Goal: Task Accomplishment & Management: Manage account settings

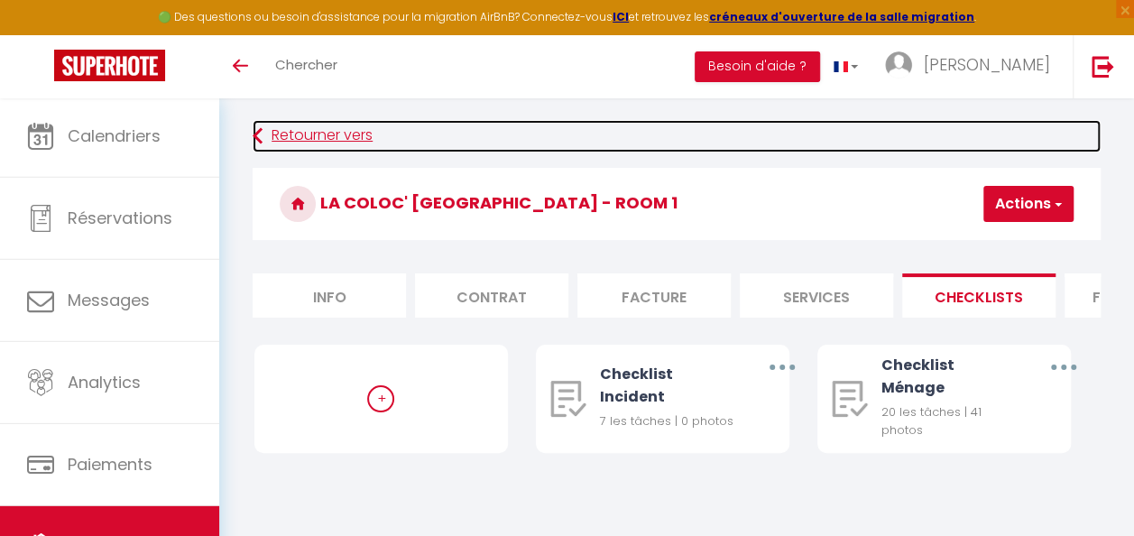
click at [327, 137] on link "Retourner vers" at bounding box center [677, 136] width 848 height 32
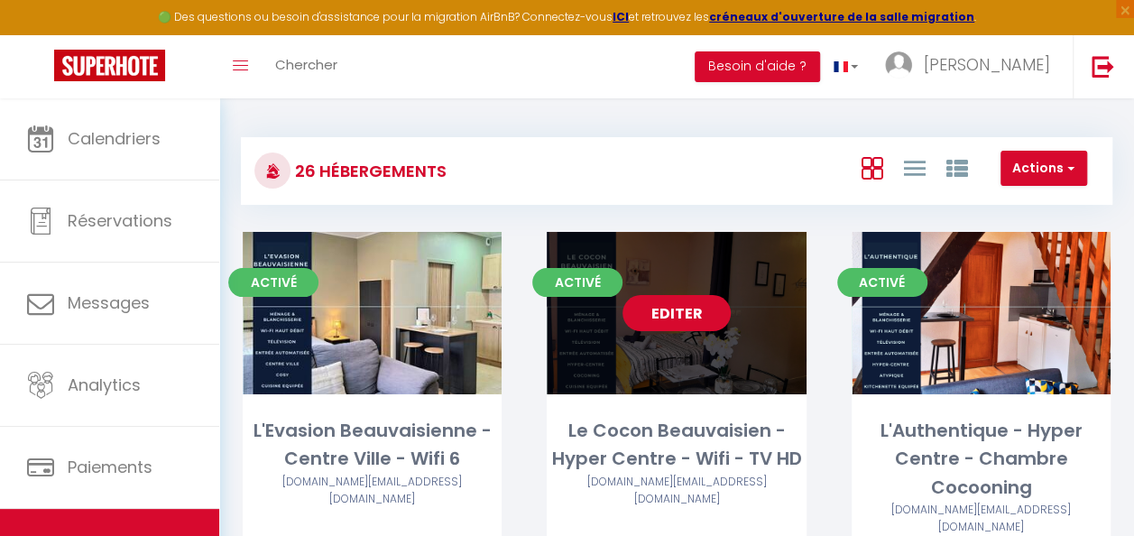
click at [696, 312] on link "Editer" at bounding box center [676, 313] width 108 height 36
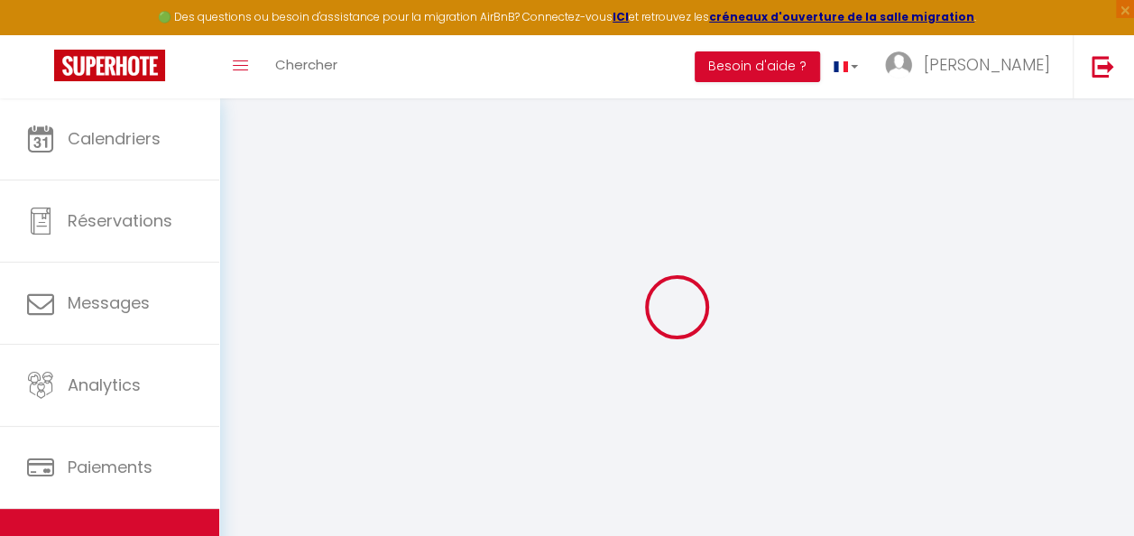
select select "45906"
select select "50009"
select select "16:00"
select select "23:00"
select select "11:00"
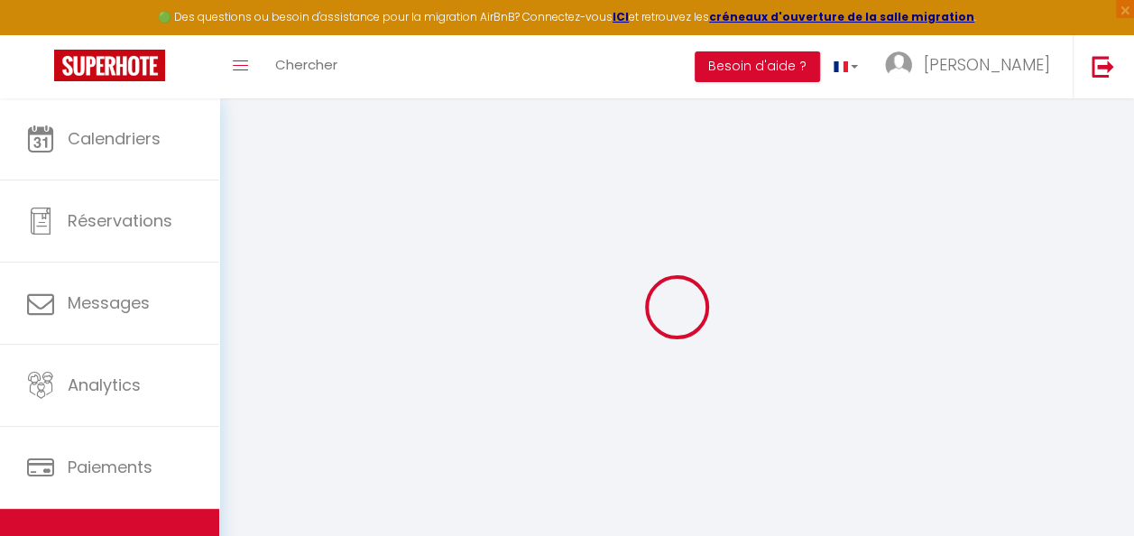
select select "30"
select select "120"
select select "21:00"
checkbox input "false"
checkbox input "true"
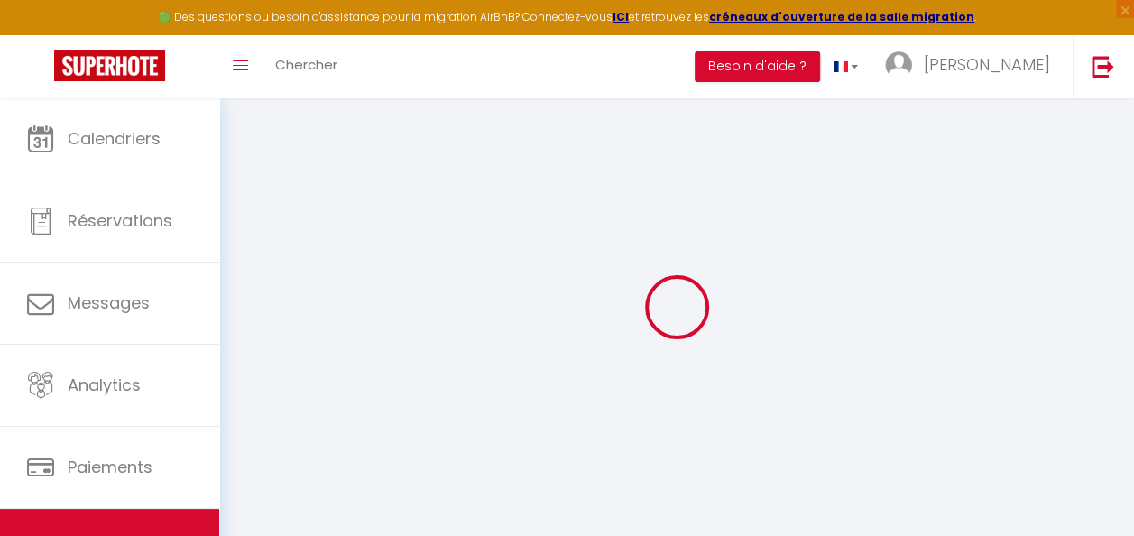
checkbox input "true"
checkbox input "false"
checkbox input "true"
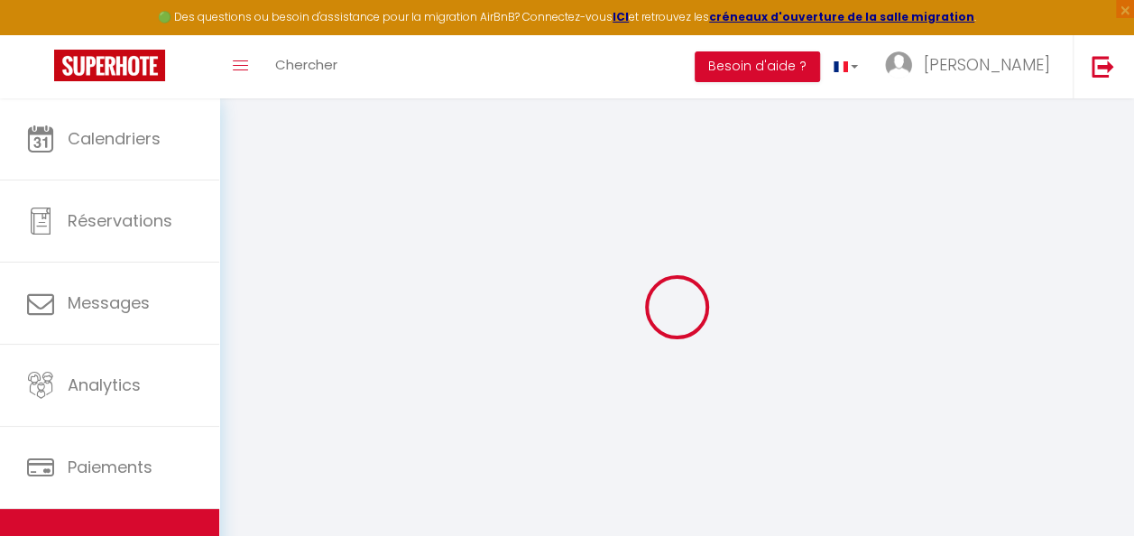
checkbox input "false"
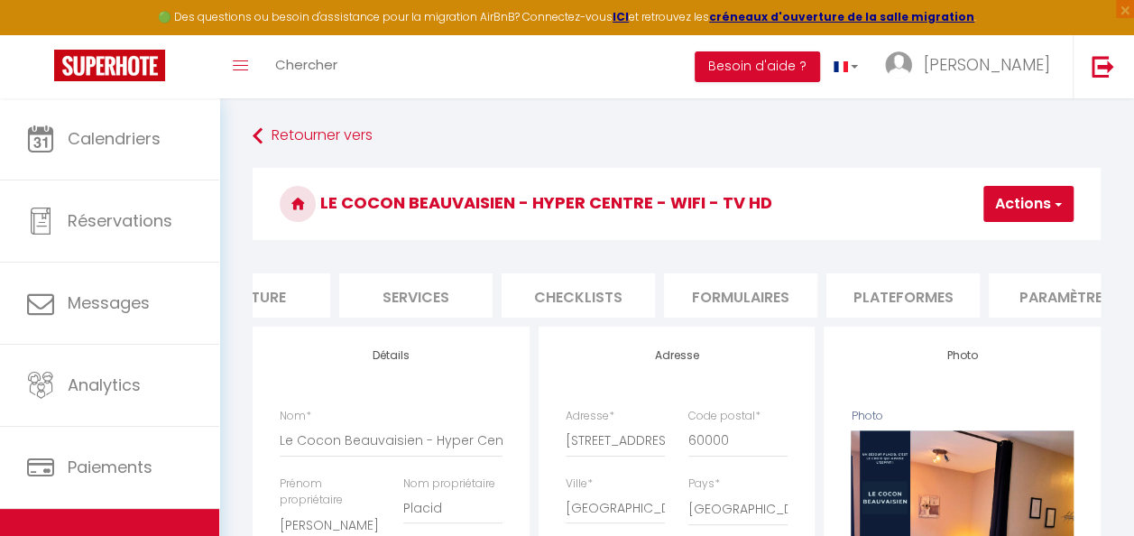
scroll to position [0, 404]
click at [595, 295] on li "Checklists" at bounding box center [574, 295] width 153 height 44
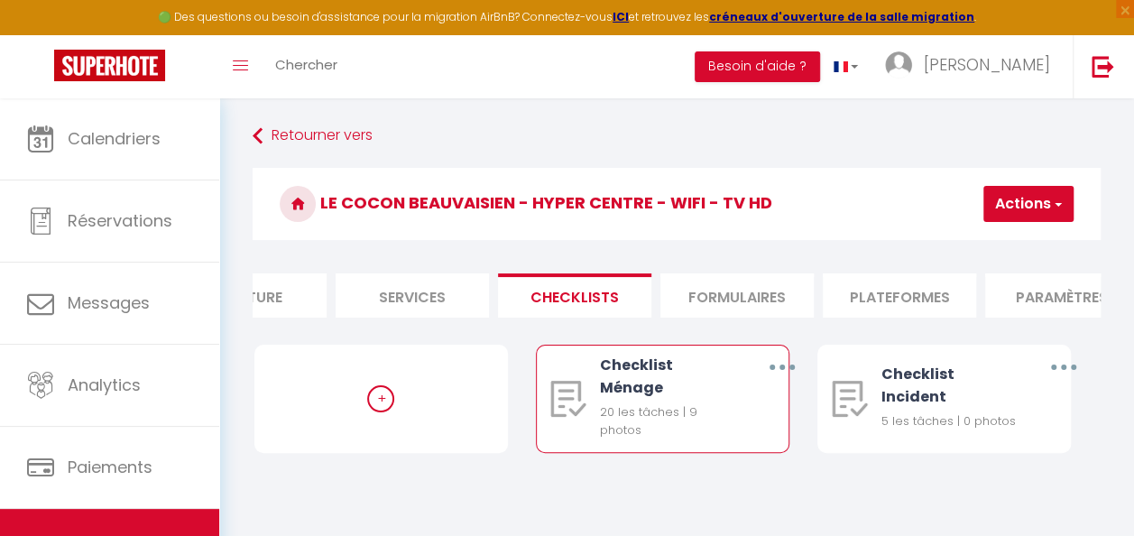
scroll to position [90, 0]
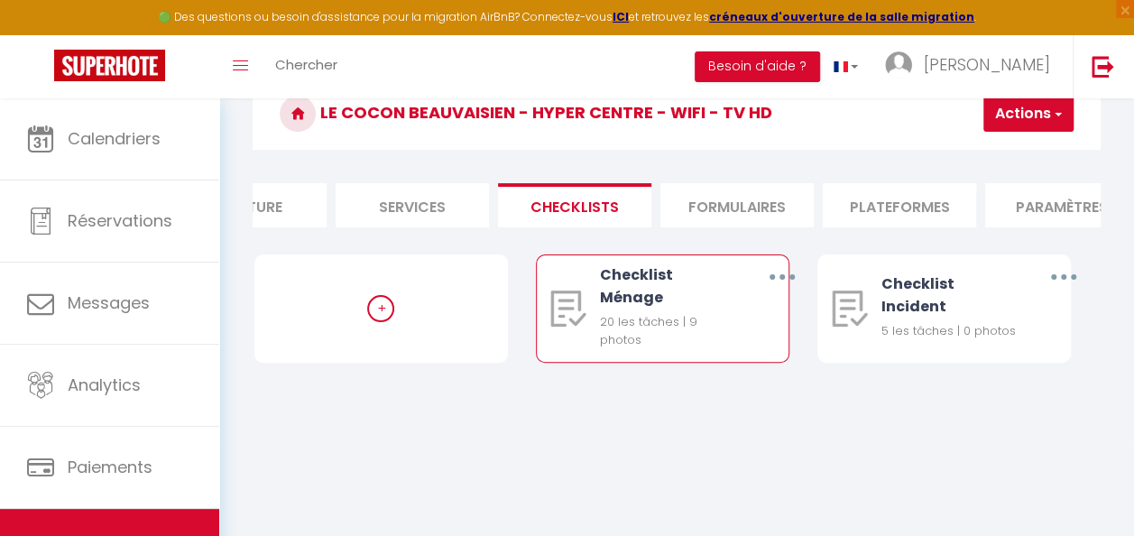
click at [777, 290] on button "button" at bounding box center [782, 277] width 48 height 34
click at [729, 366] on link "Dupliquer" at bounding box center [734, 353] width 134 height 31
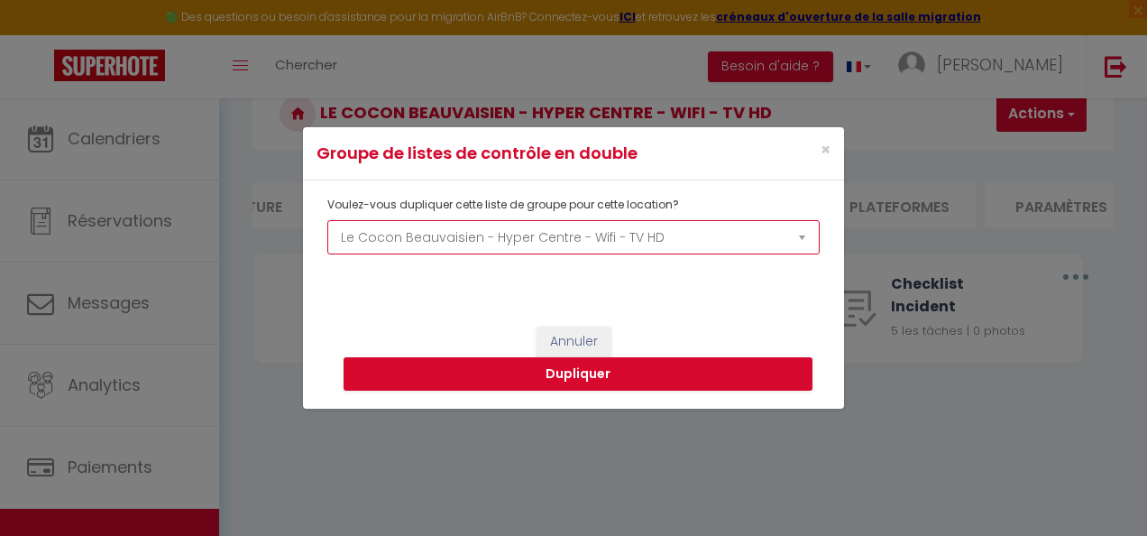
click at [548, 240] on select "L'Evasion Beauvaisienne - Centre Ville - Wifi 6 Le Cocon Beauvaisien - Hyper Ce…" at bounding box center [573, 237] width 493 height 34
select select "70063"
click at [327, 220] on select "L'Evasion Beauvaisienne - Centre Ville - Wifi 6 Le Cocon Beauvaisien - Hyper Ce…" at bounding box center [573, 237] width 493 height 34
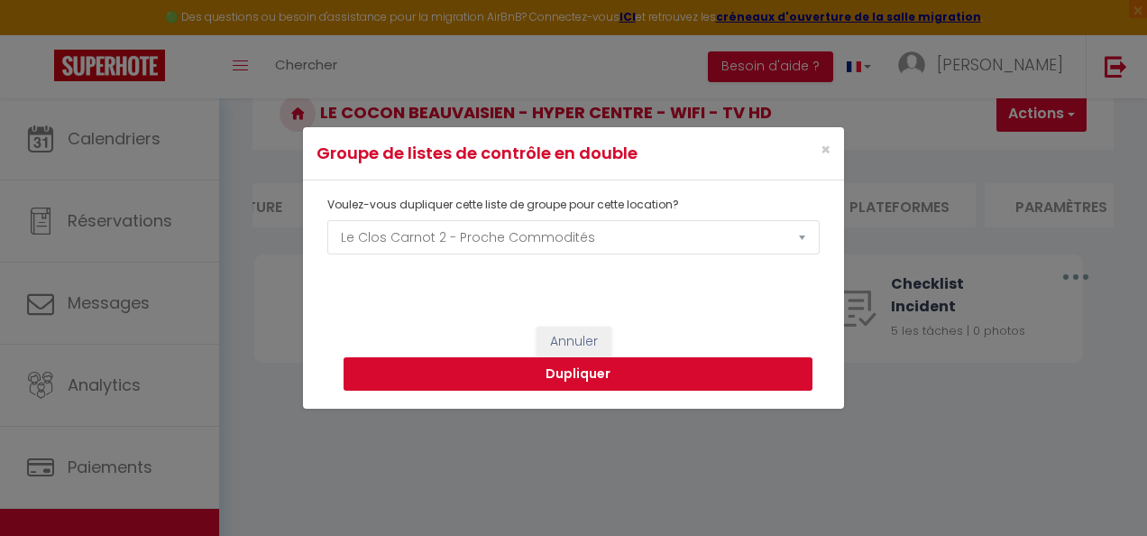
click at [689, 381] on button "Dupliquer" at bounding box center [578, 374] width 469 height 34
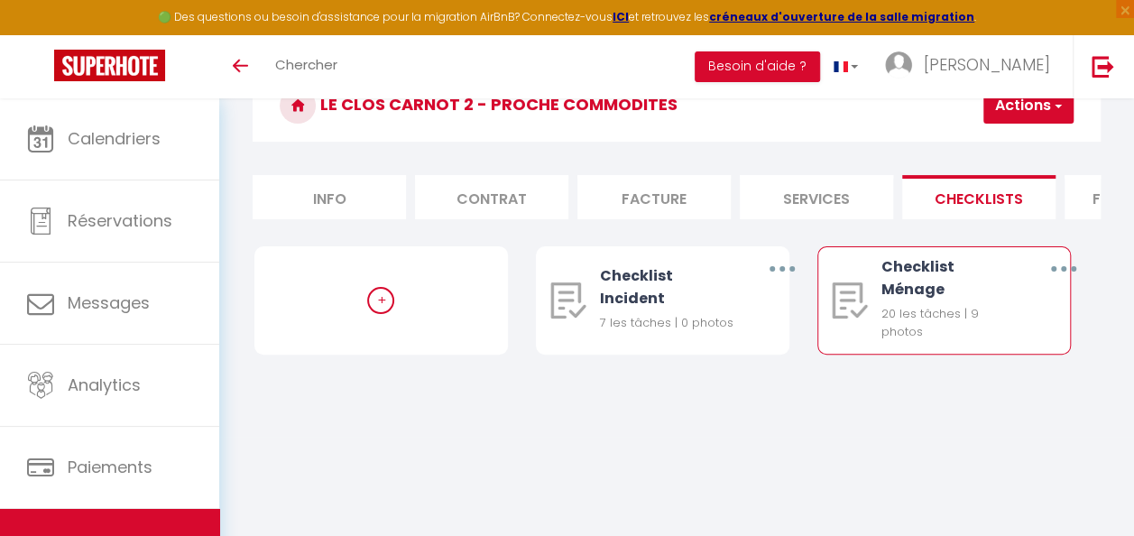
click at [1068, 280] on button "button" at bounding box center [1063, 269] width 48 height 34
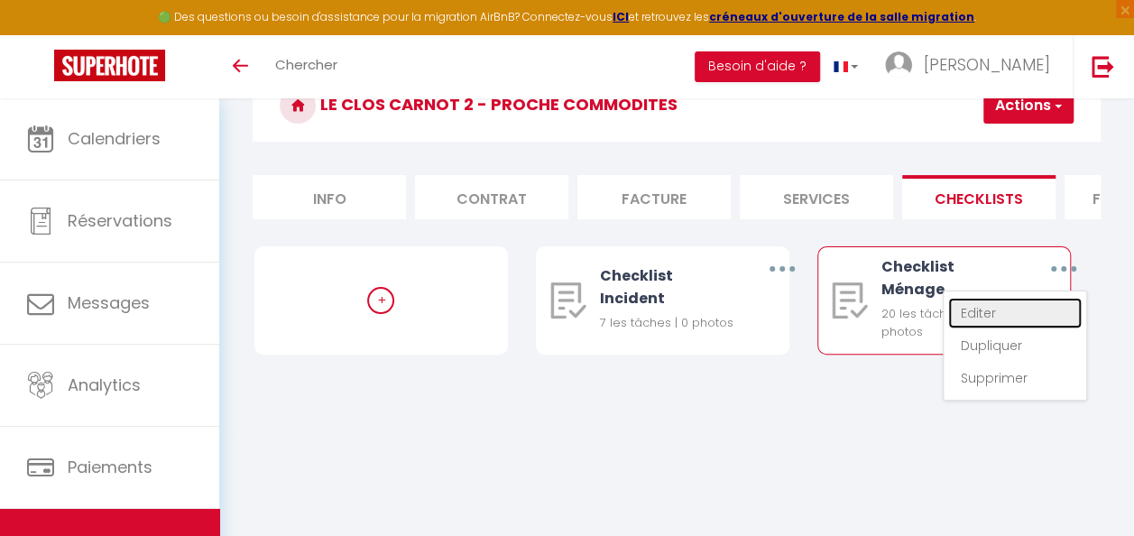
click at [1015, 327] on link "Editer" at bounding box center [1015, 313] width 134 height 31
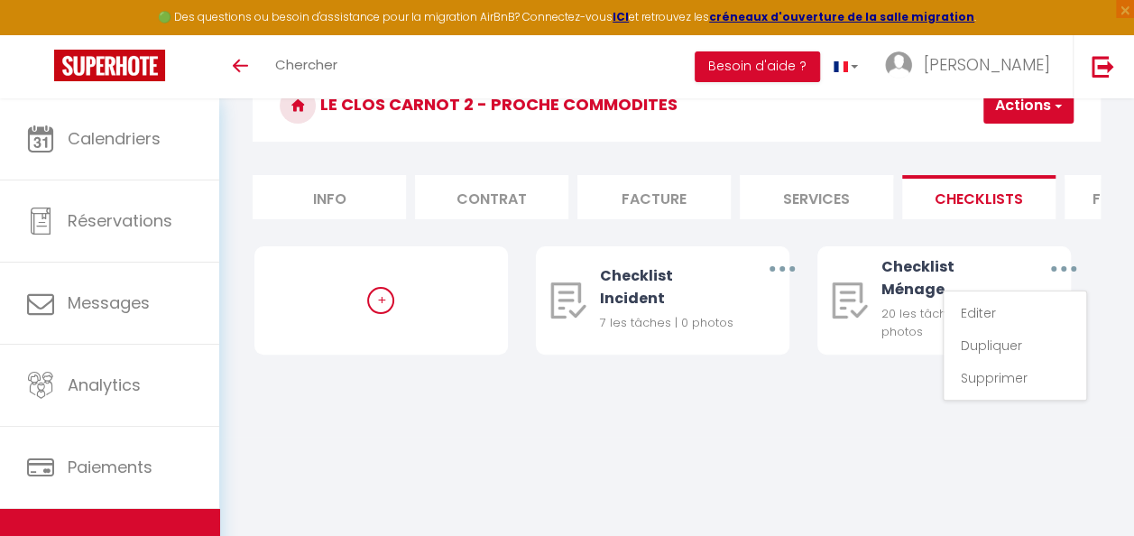
type input "Checklist Ménage"
type input "Déroulement des taches"
select select "1"
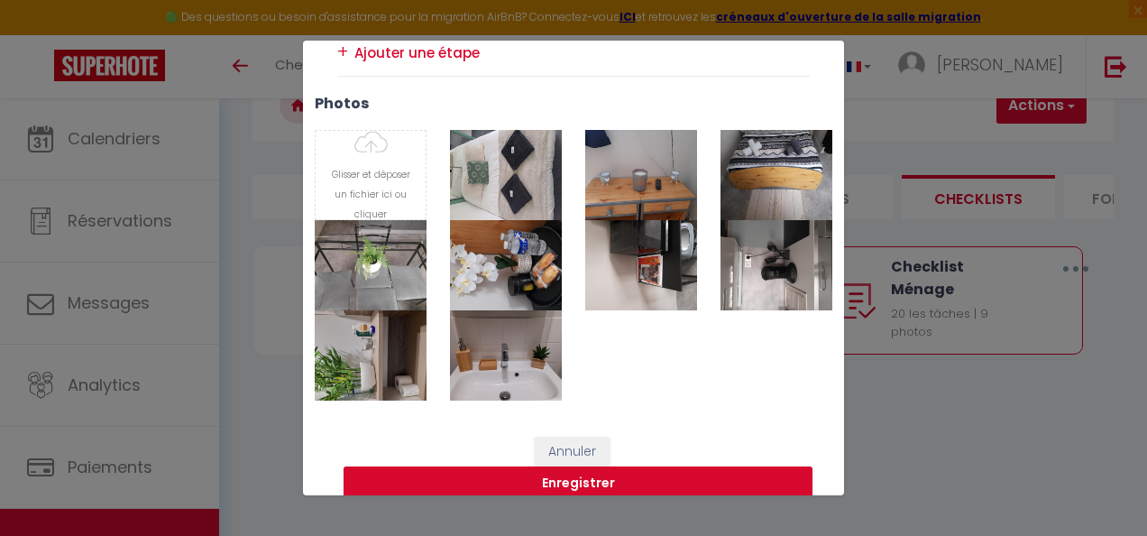
scroll to position [1478, 0]
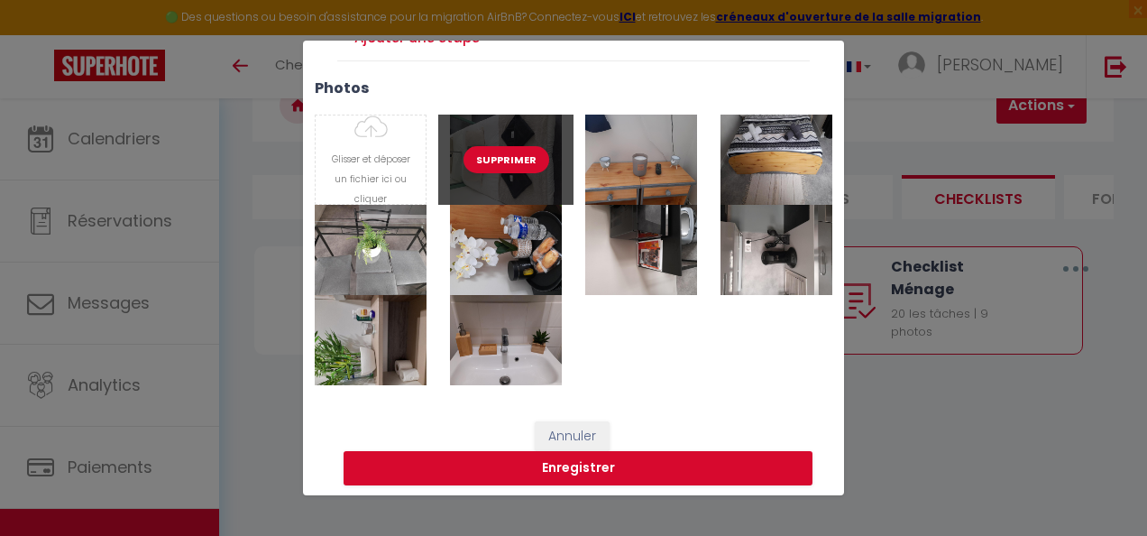
click at [499, 155] on button "Supprimer" at bounding box center [507, 159] width 86 height 27
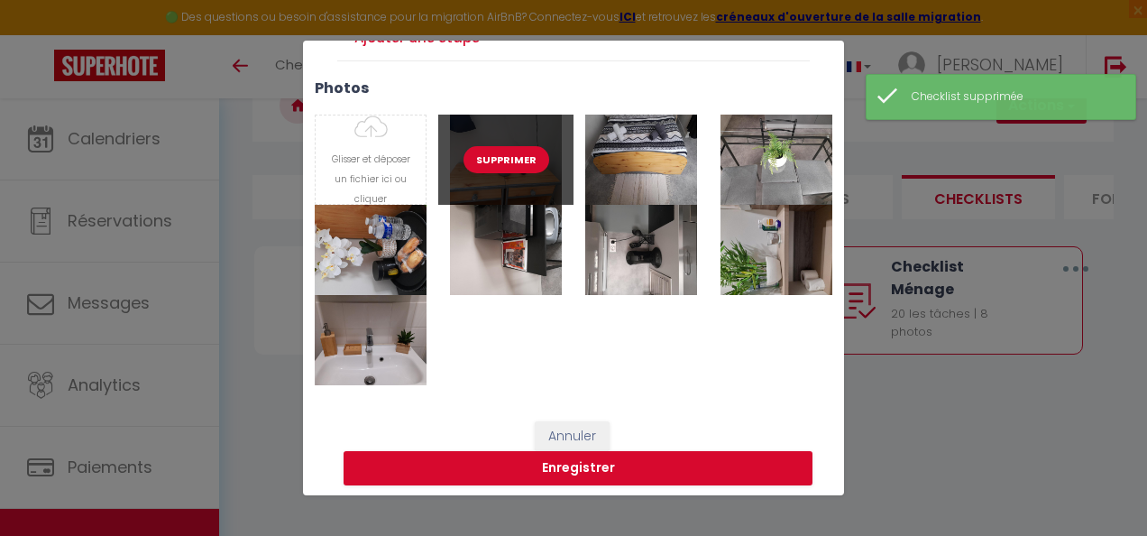
click at [498, 156] on button "Supprimer" at bounding box center [507, 159] width 86 height 27
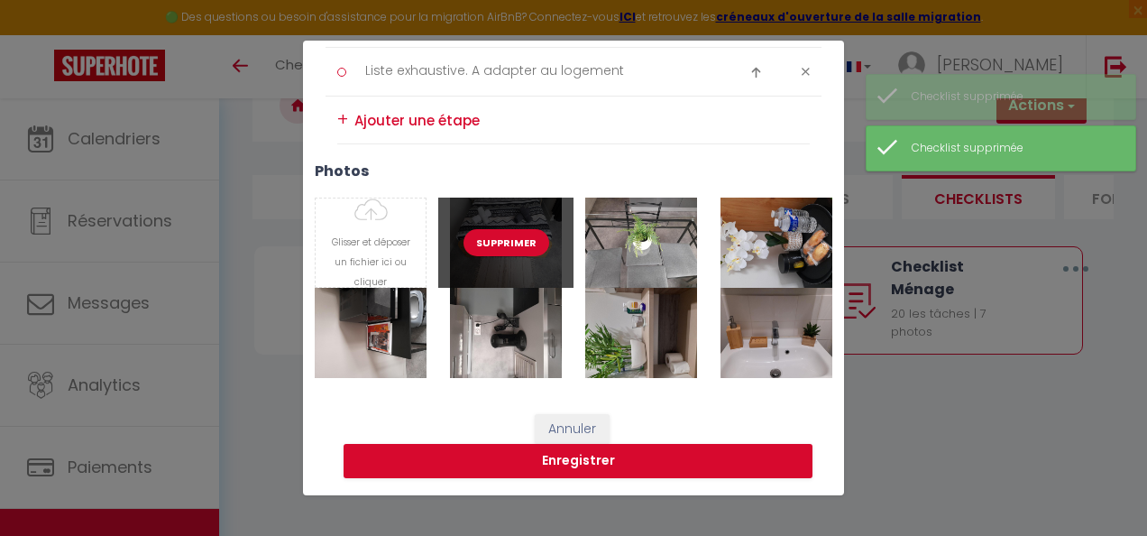
scroll to position [1387, 0]
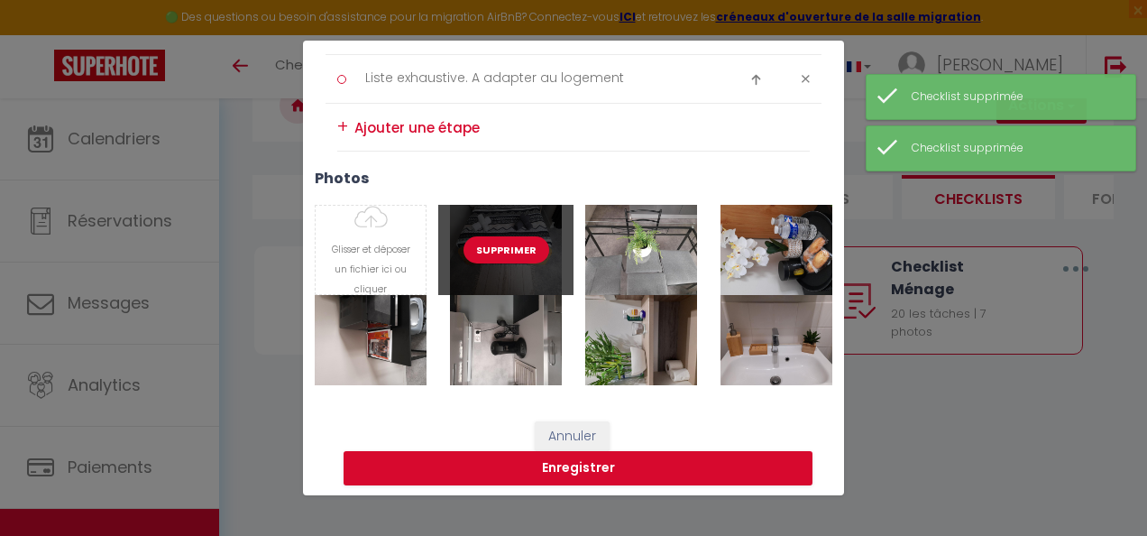
click at [514, 242] on button "Supprimer" at bounding box center [507, 249] width 86 height 27
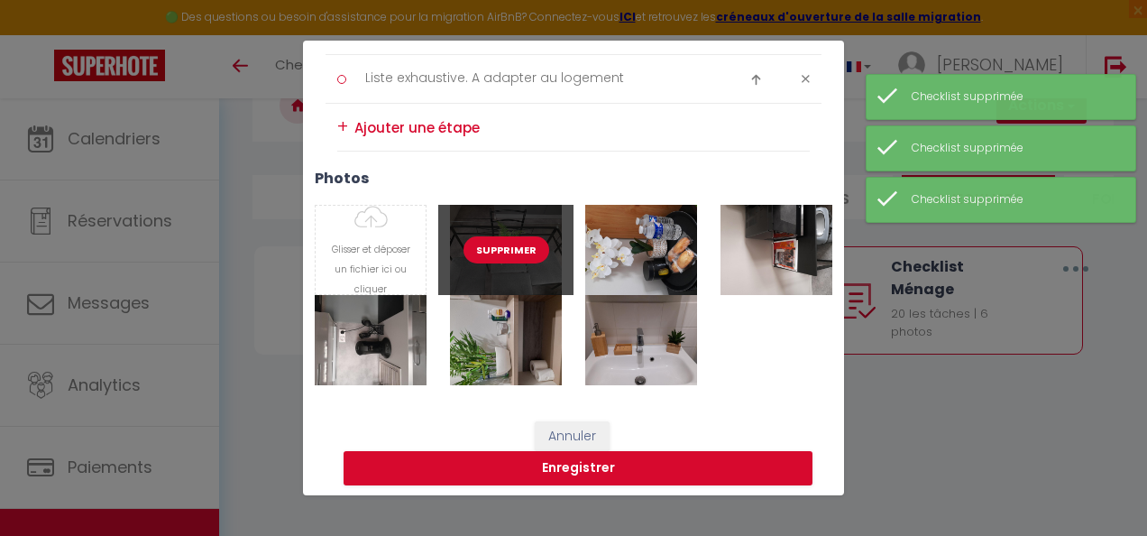
click at [516, 244] on button "Supprimer" at bounding box center [507, 249] width 86 height 27
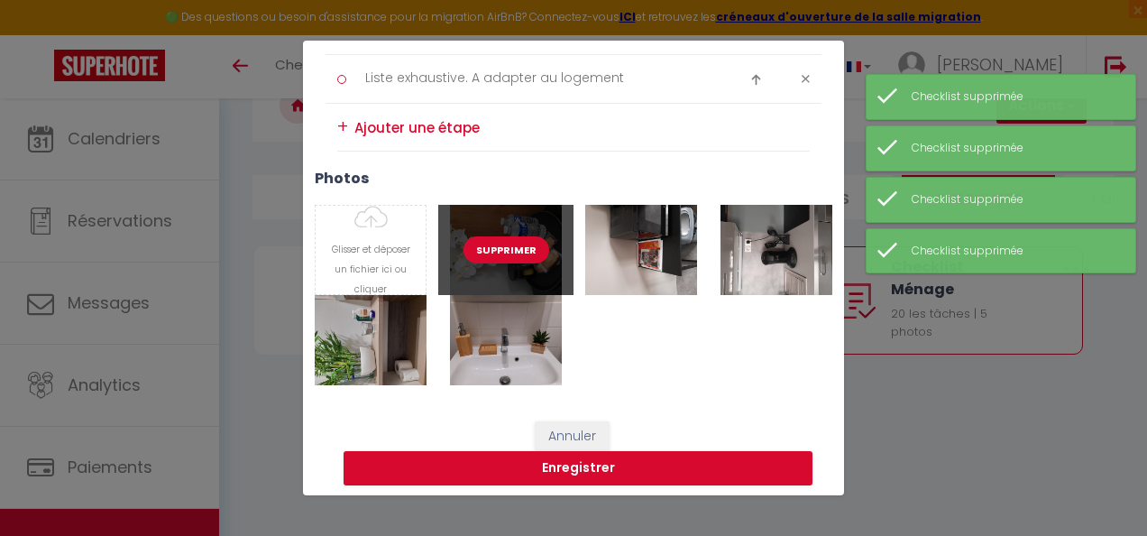
click at [516, 244] on button "Supprimer" at bounding box center [507, 249] width 86 height 27
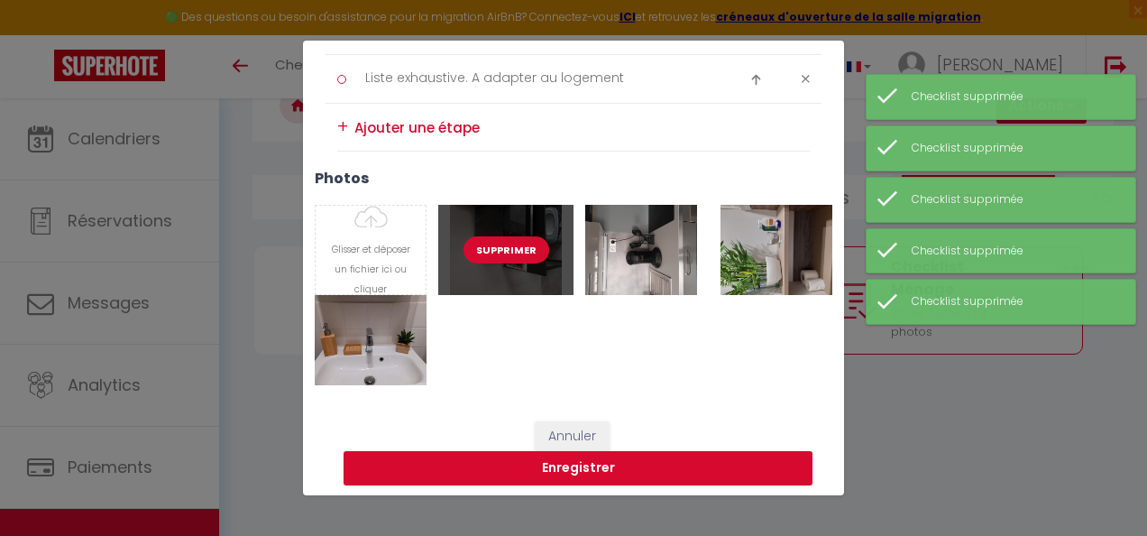
click at [516, 244] on button "Supprimer" at bounding box center [507, 249] width 86 height 27
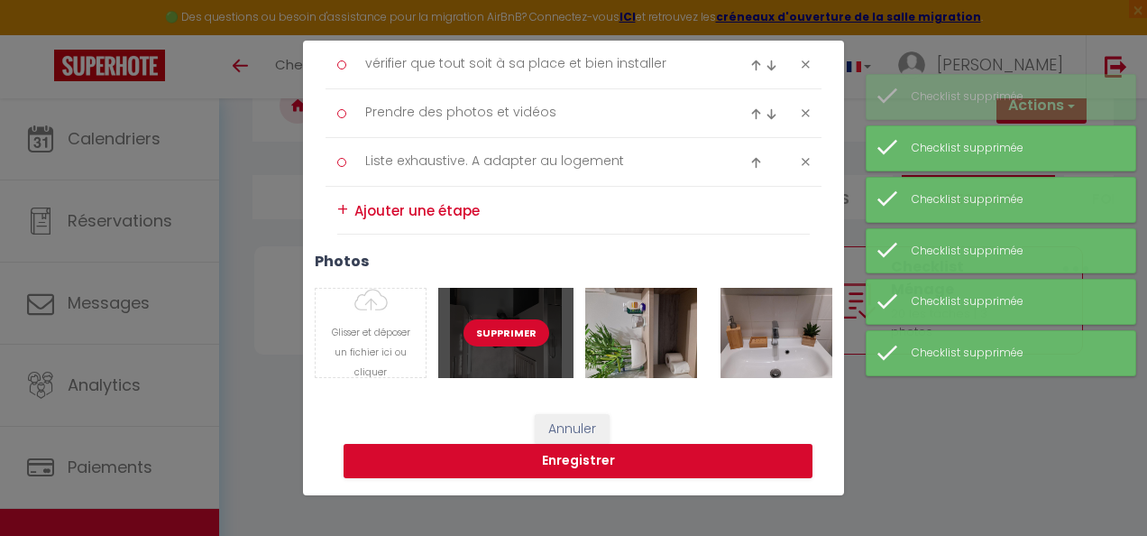
scroll to position [1297, 0]
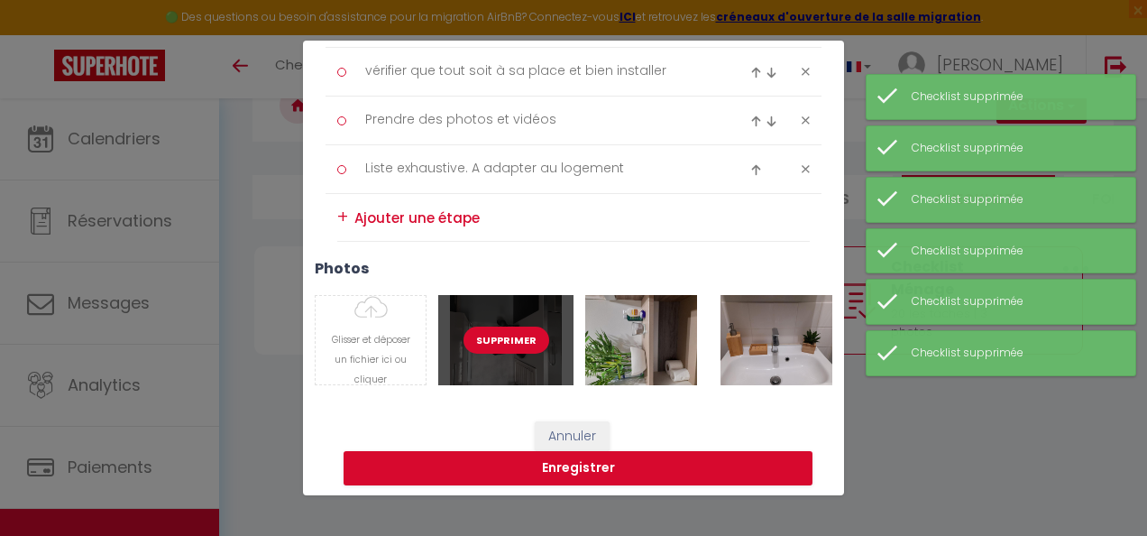
click at [509, 332] on button "Supprimer" at bounding box center [507, 340] width 86 height 27
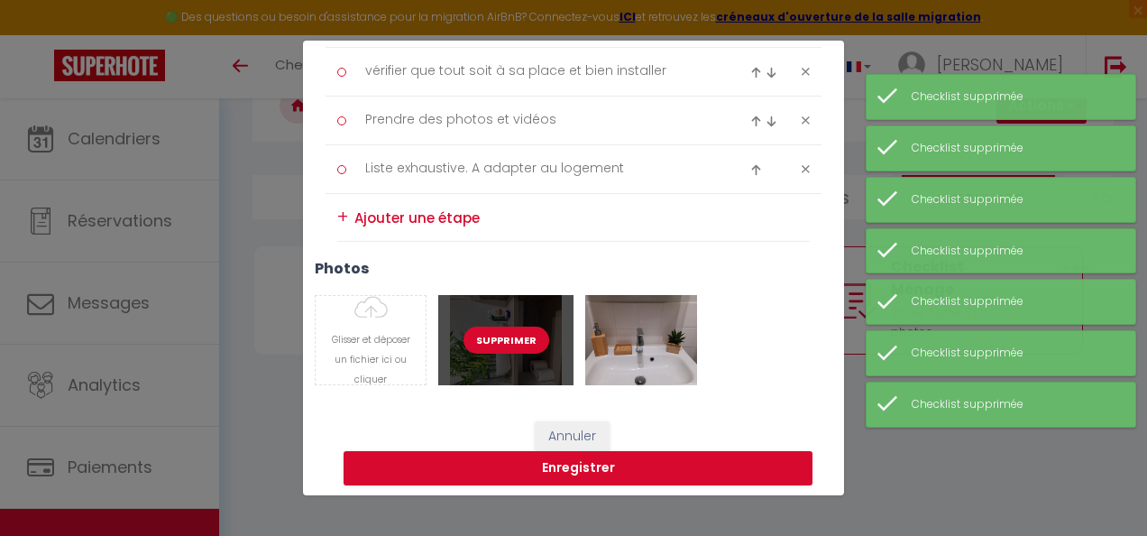
click at [509, 330] on button "Supprimer" at bounding box center [507, 340] width 86 height 27
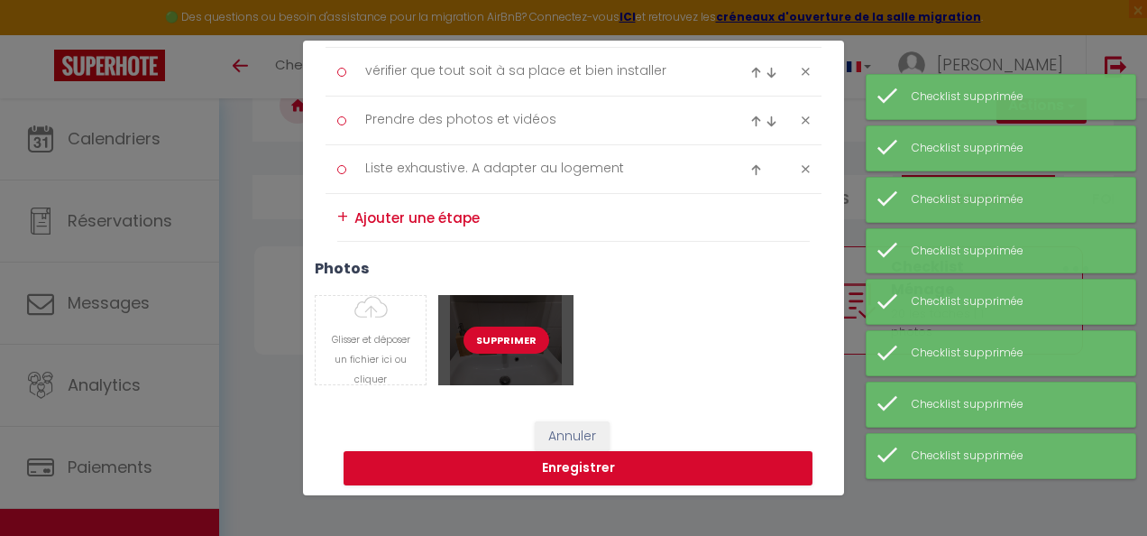
click at [510, 334] on button "Supprimer" at bounding box center [507, 340] width 86 height 27
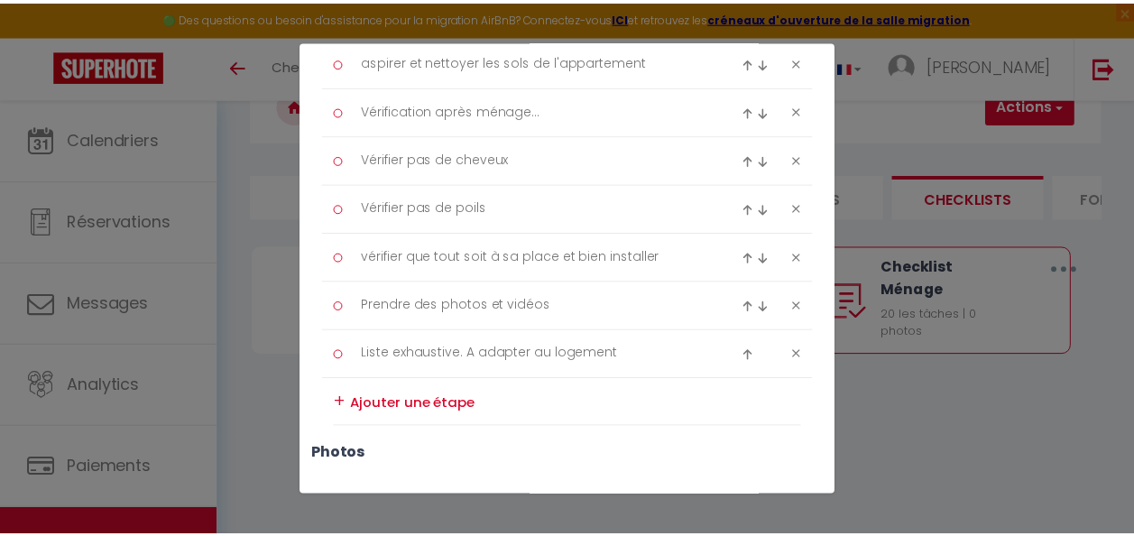
scroll to position [1252, 0]
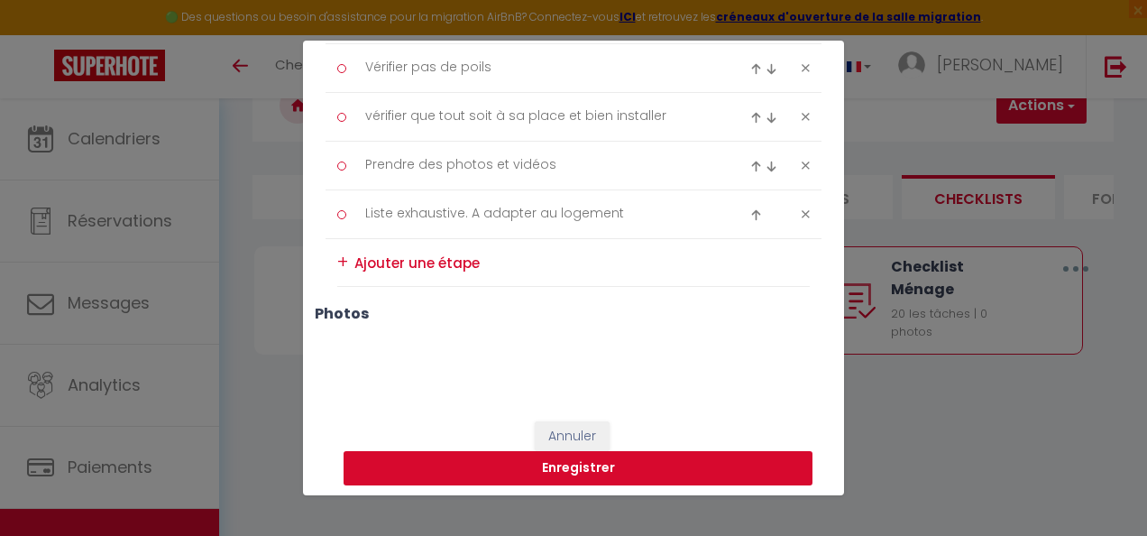
click at [726, 458] on button "Enregistrer" at bounding box center [578, 468] width 469 height 34
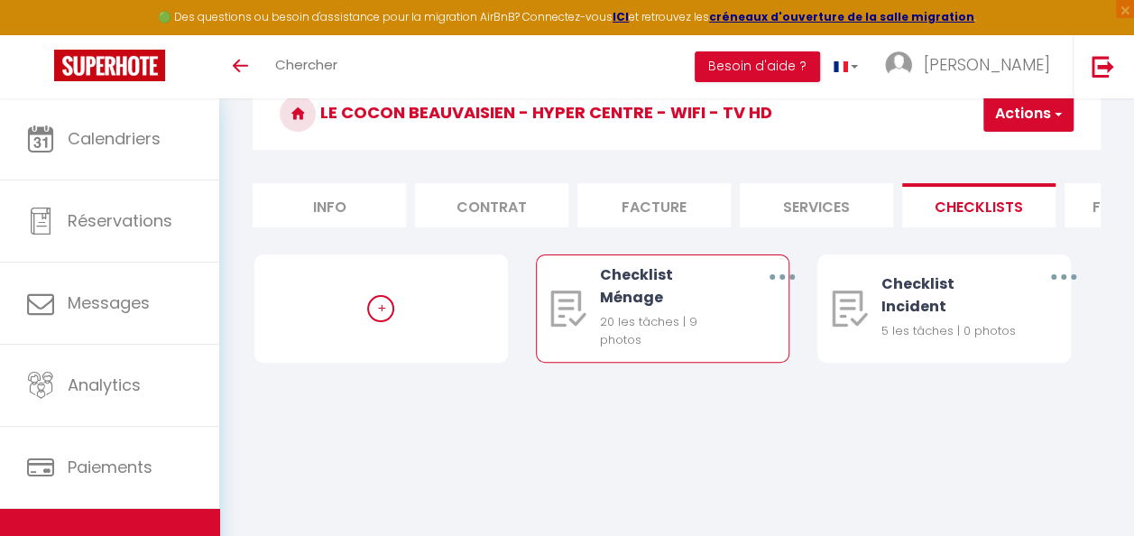
click at [793, 283] on button "button" at bounding box center [782, 277] width 48 height 34
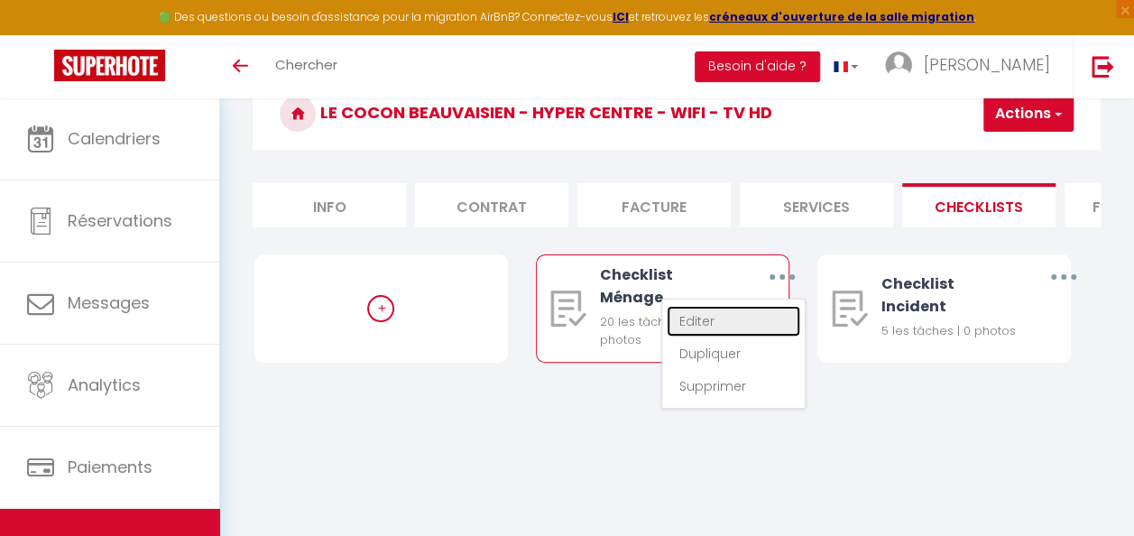
click at [707, 336] on link "Editer" at bounding box center [734, 321] width 134 height 31
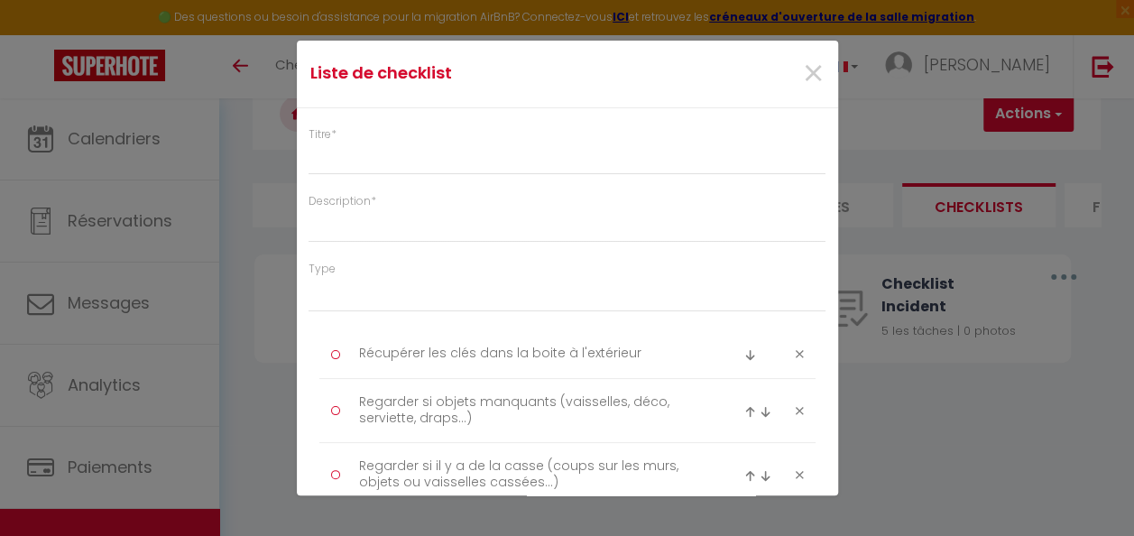
type input "Checklist Ménage"
type input "Déroulement des taches"
select select
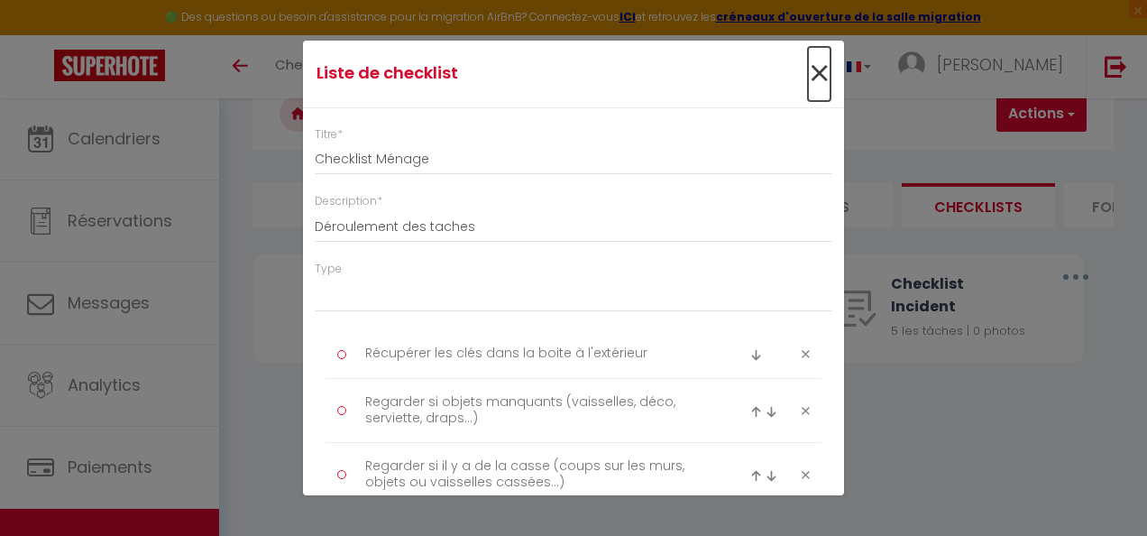
click at [808, 70] on span "×" at bounding box center [819, 74] width 23 height 54
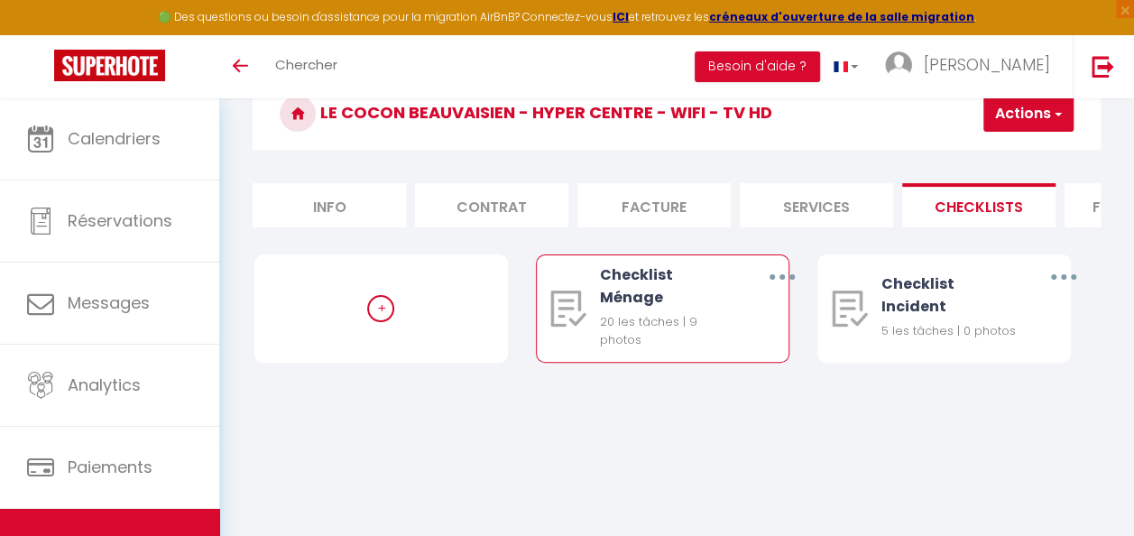
click at [772, 292] on button "button" at bounding box center [782, 277] width 48 height 34
click at [741, 365] on link "Dupliquer" at bounding box center [734, 353] width 134 height 31
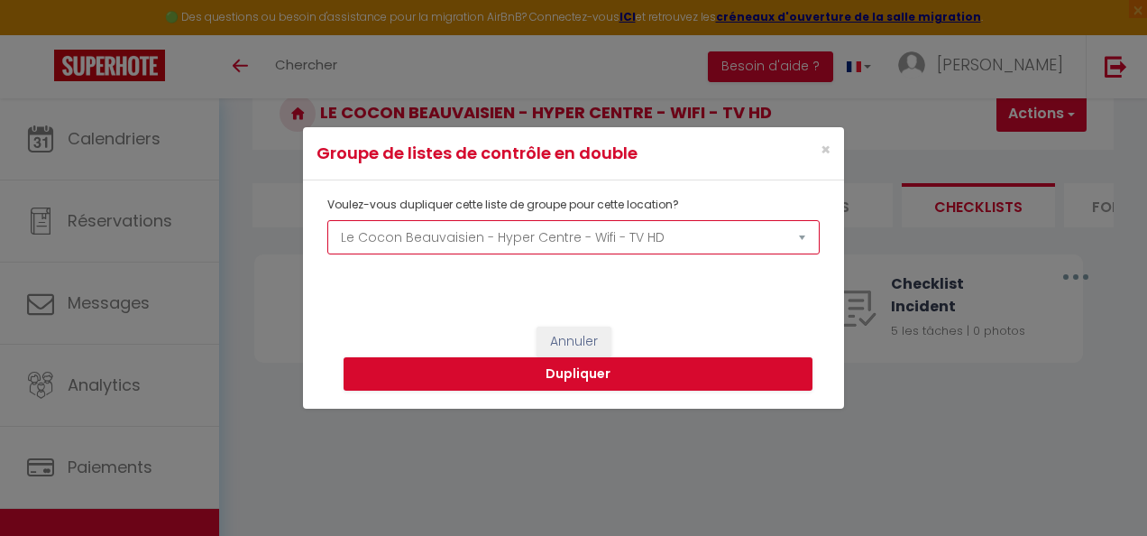
click at [614, 245] on select "L'Evasion Beauvaisienne - Centre Ville - Wifi 6 Le Cocon Beauvaisien - Hyper Ce…" at bounding box center [573, 237] width 493 height 34
select select "70257"
click at [327, 220] on select "L'Evasion Beauvaisienne - Centre Ville - Wifi 6 Le Cocon Beauvaisien - Hyper Ce…" at bounding box center [573, 237] width 493 height 34
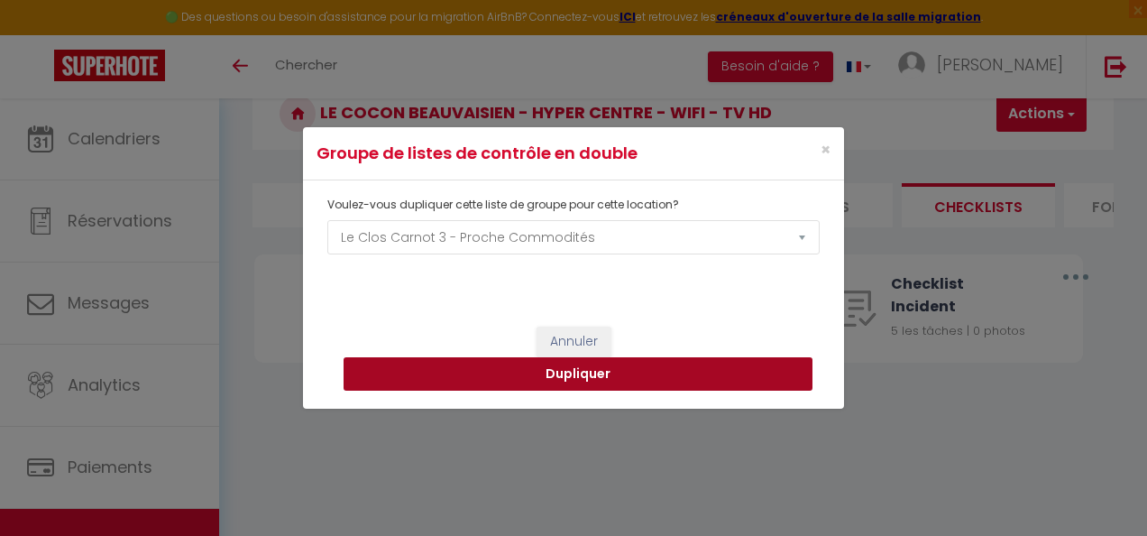
click at [662, 362] on button "Dupliquer" at bounding box center [578, 374] width 469 height 34
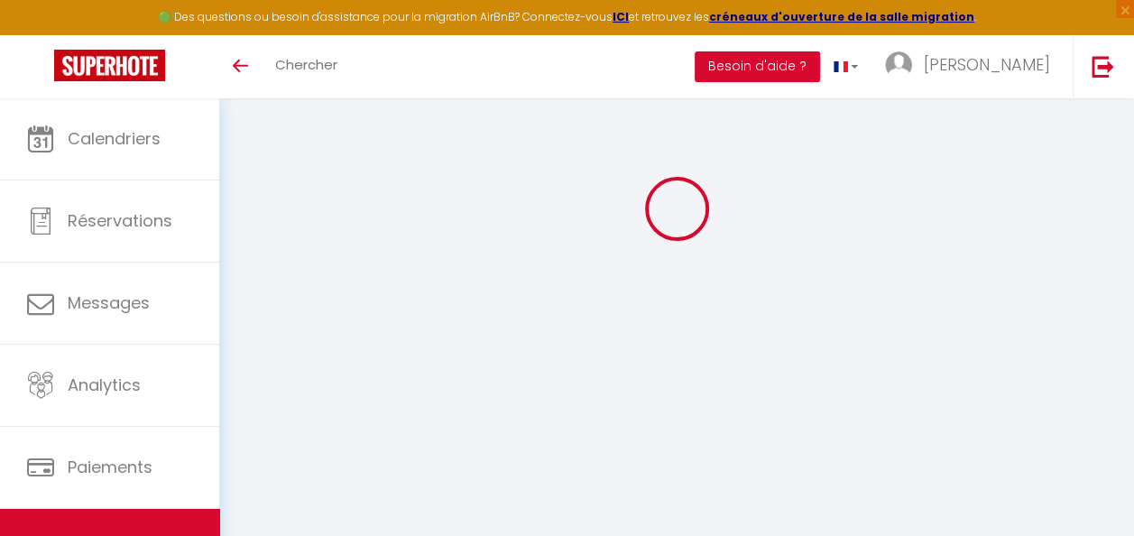
select select
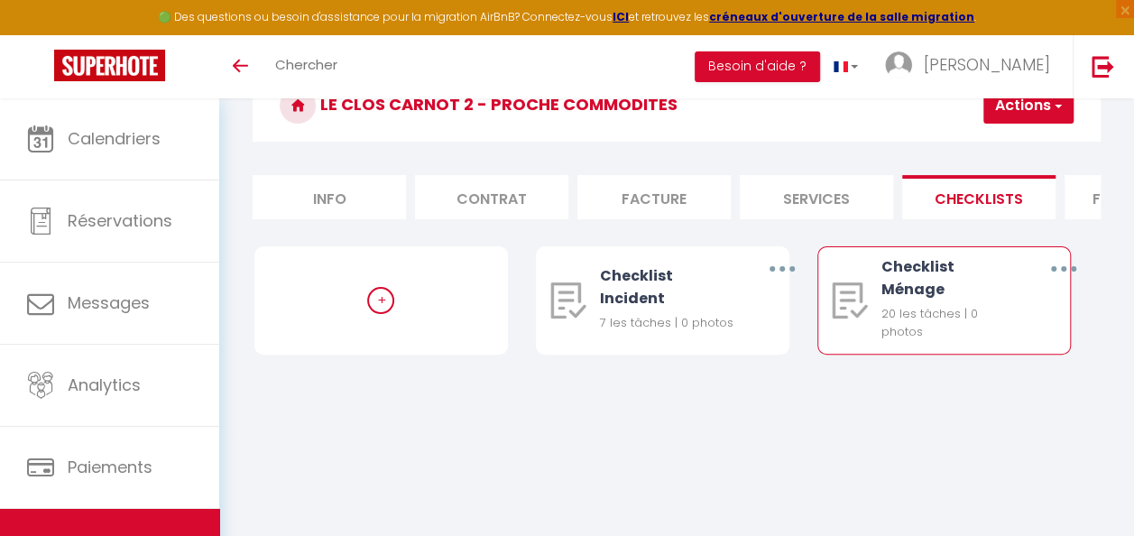
click at [1062, 286] on button "button" at bounding box center [1063, 269] width 48 height 34
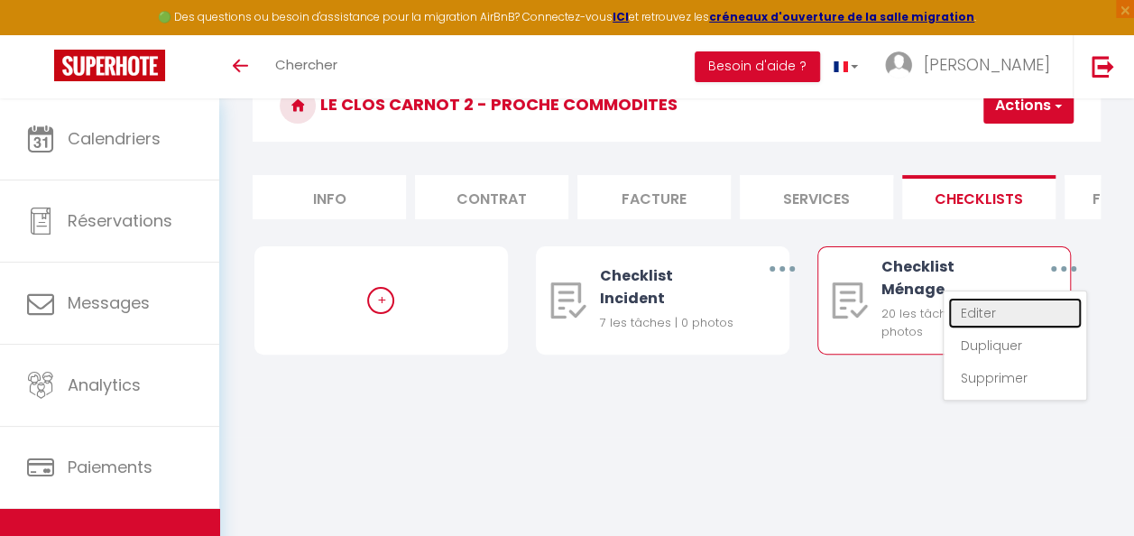
click at [1018, 324] on link "Editer" at bounding box center [1015, 313] width 134 height 31
type input "Checklist Ménage"
type input "Déroulement des taches"
select select
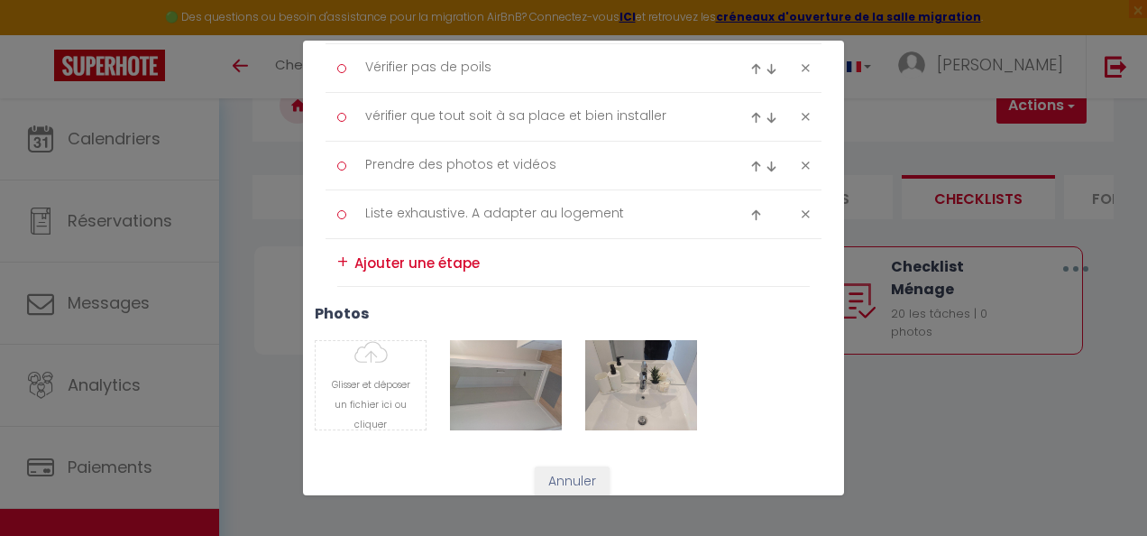
scroll to position [1297, 0]
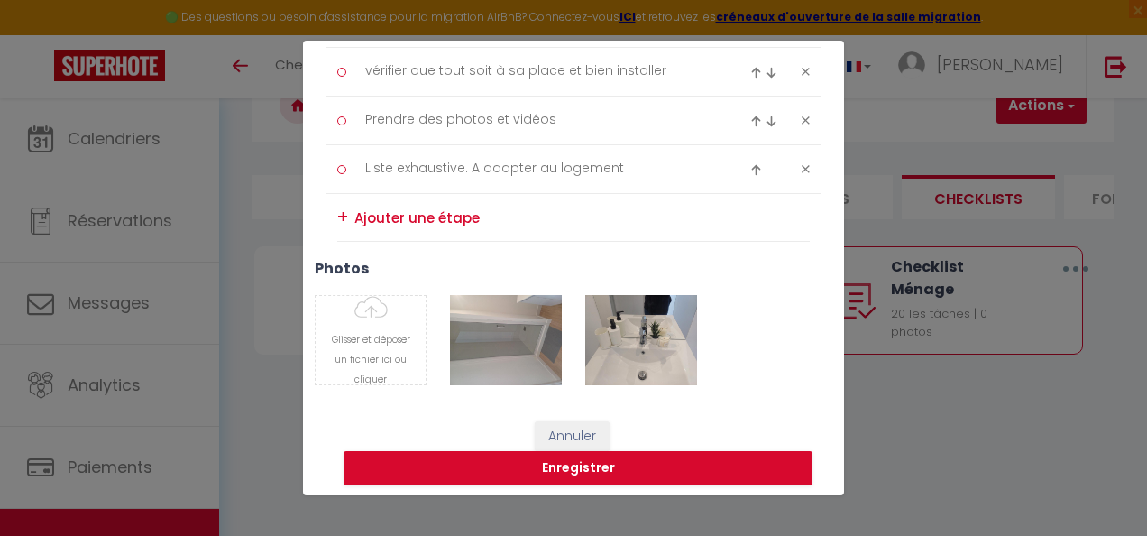
type input "C:\fakepath\20250522_141321.jpg"
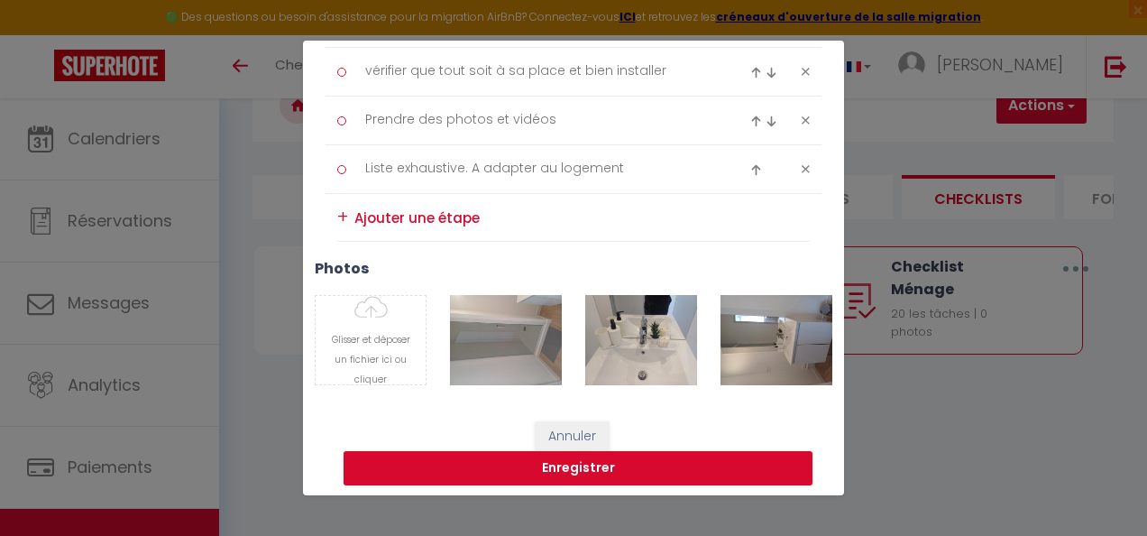
type input "C:\fakepath\20250522_141326.jpg"
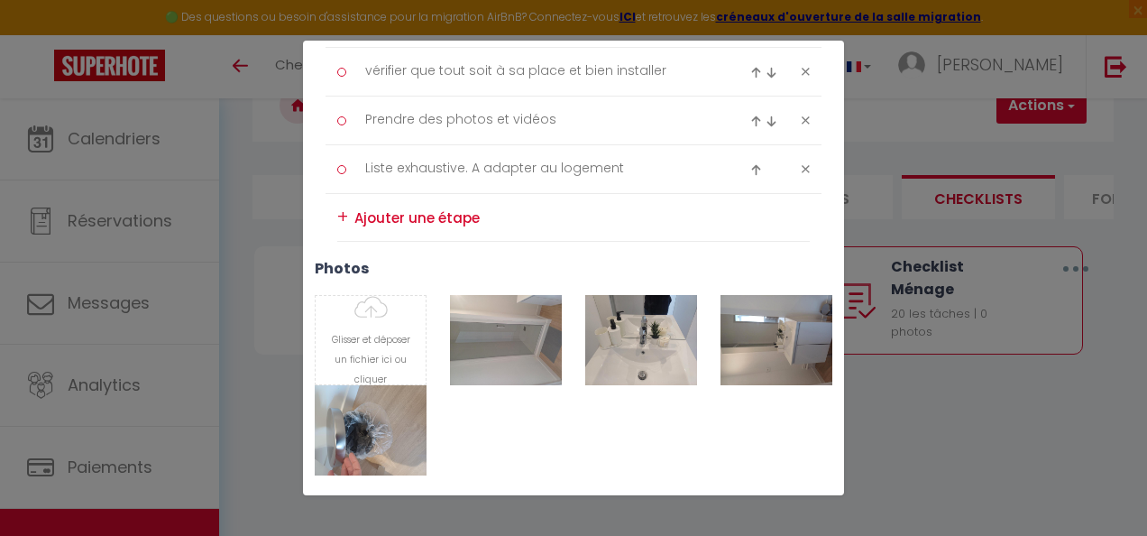
type input "C:\fakepath\20250522_141330.jpg"
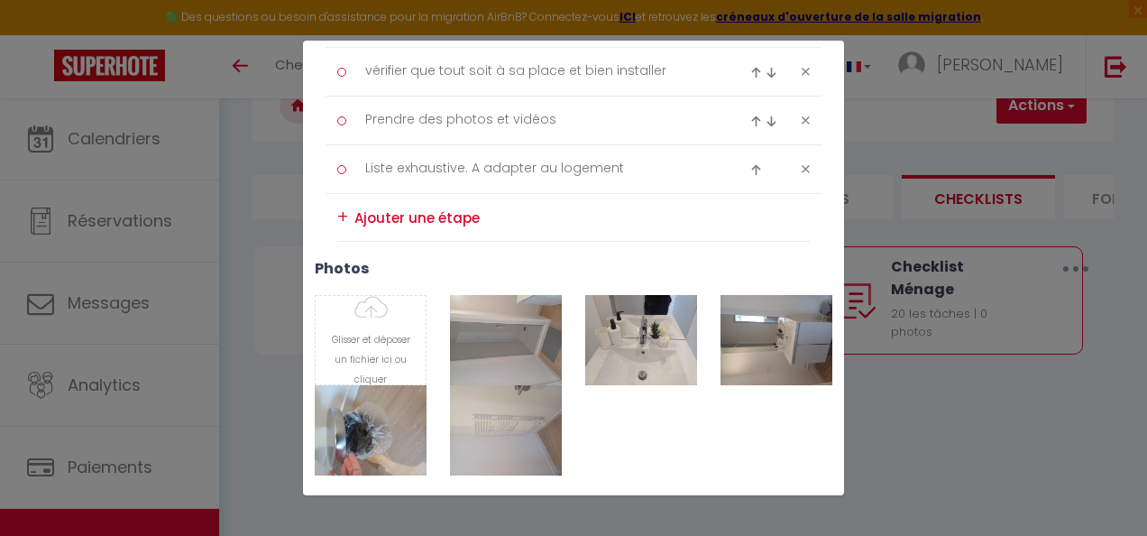
type input "C:\fakepath\20250522_141344.jpg"
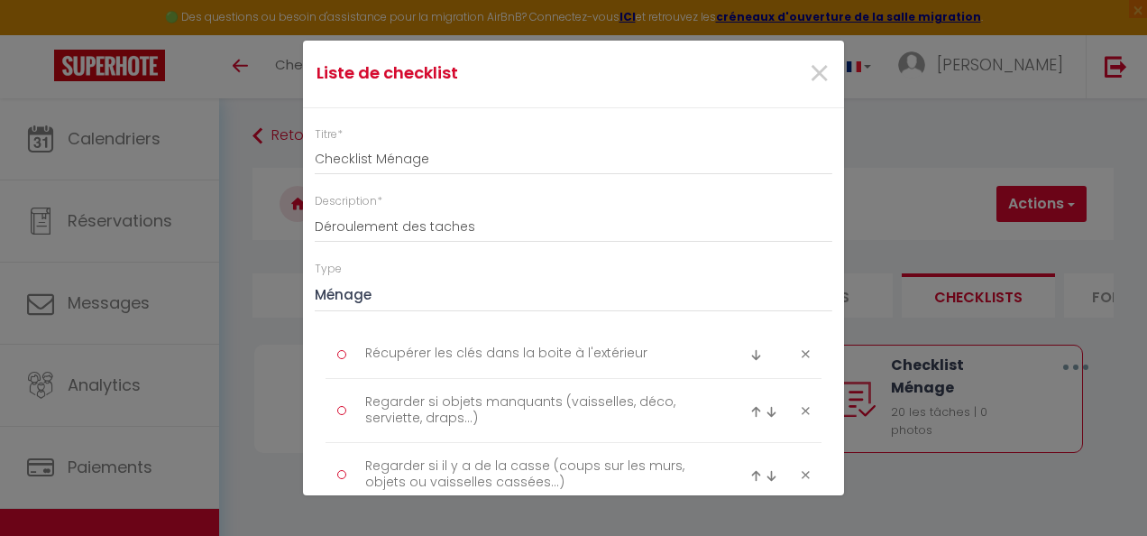
scroll to position [98, 0]
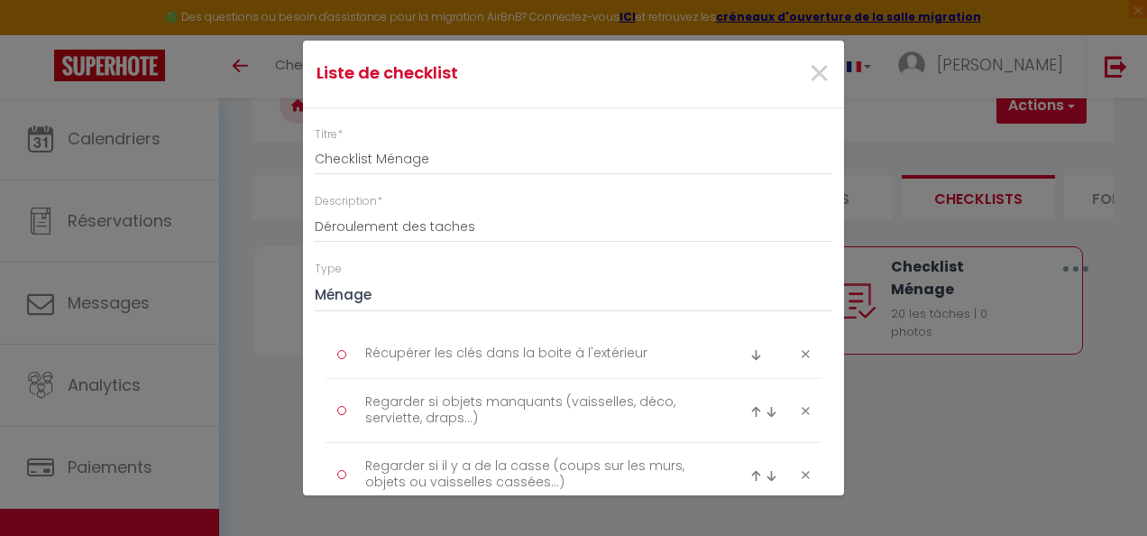
scroll to position [1297, 0]
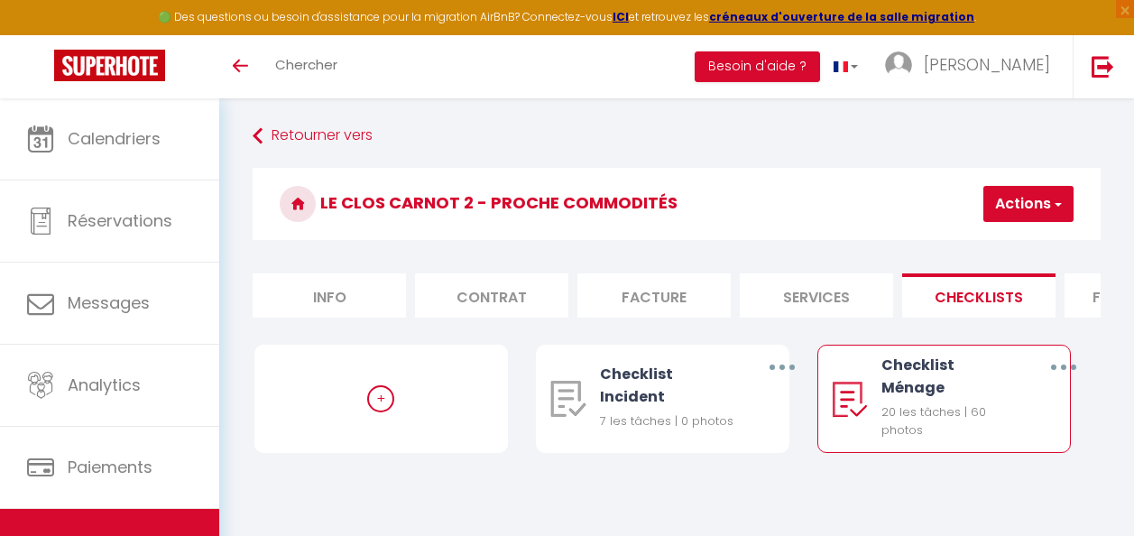
scroll to position [98, 0]
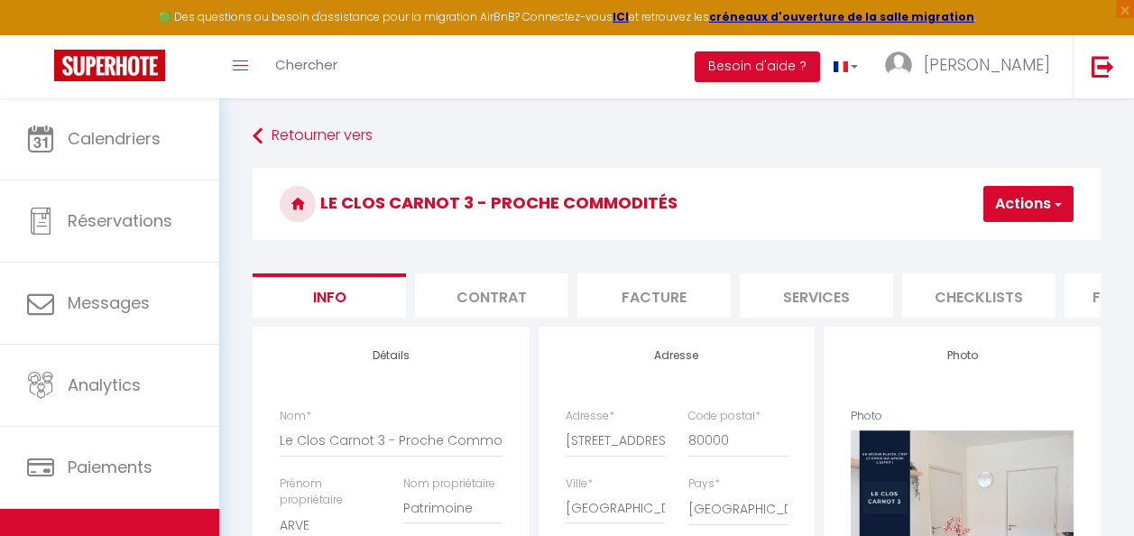
select select "4"
select select "2"
select select "16:00"
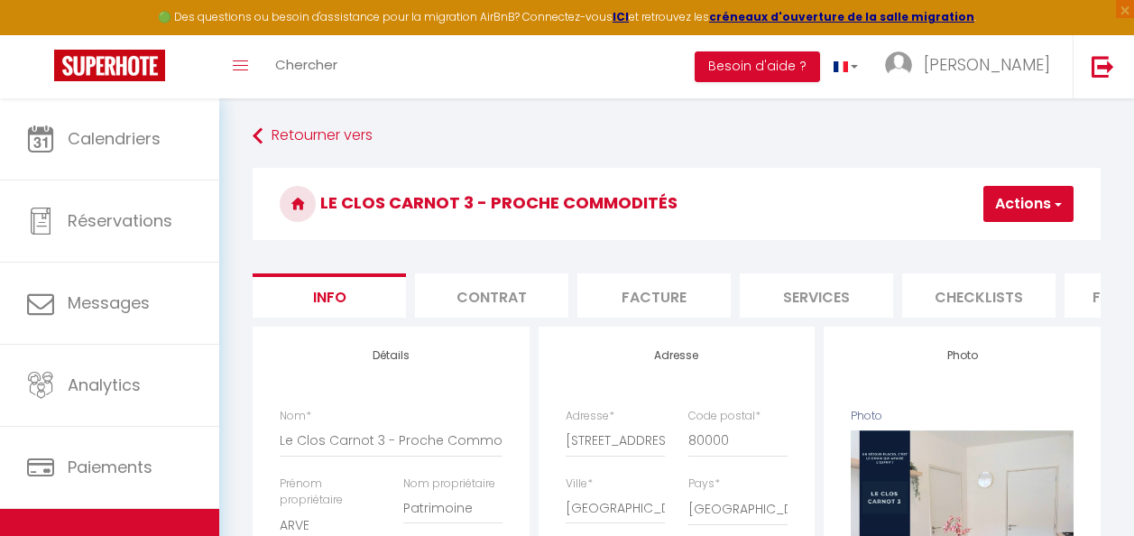
select select
select select "11:00"
select select "30"
select select "120"
select select "21:00"
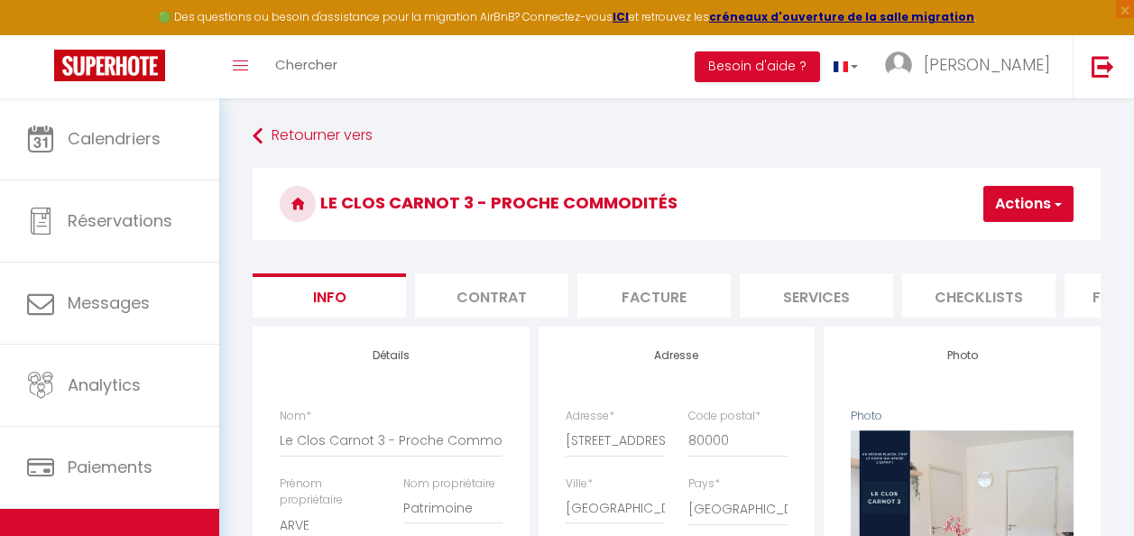
select select "28"
select select "4"
select select "2"
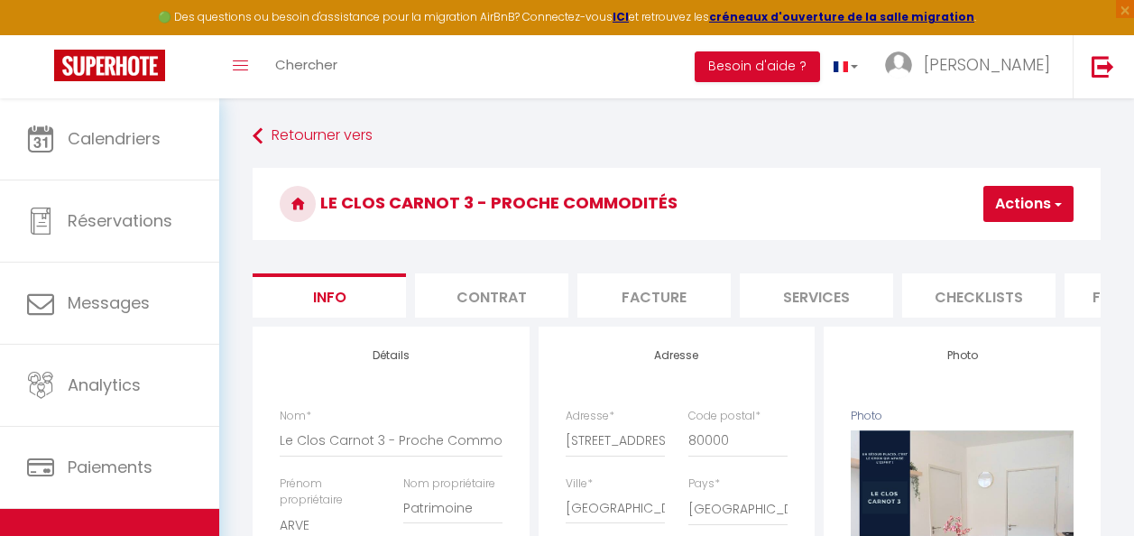
select select "16:00"
select select
select select "11:00"
select select "30"
select select "120"
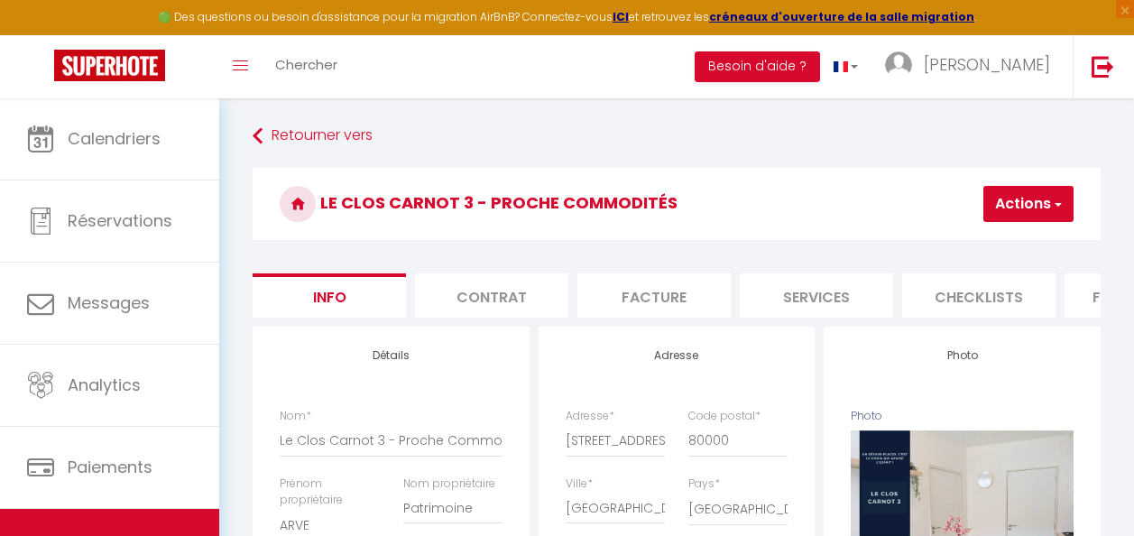
select select "21:00"
select select "28"
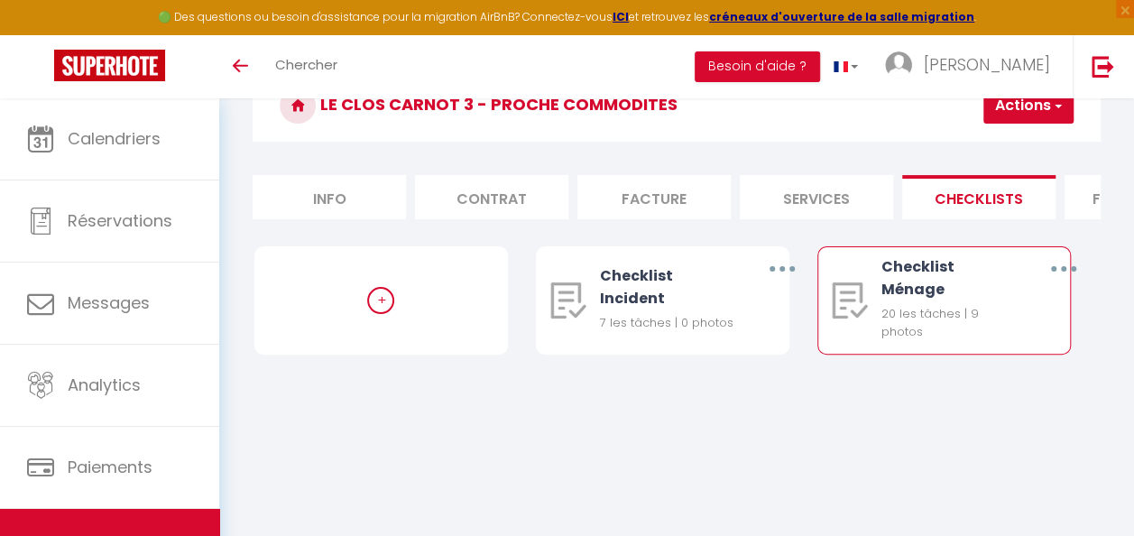
click at [1057, 277] on button "button" at bounding box center [1063, 269] width 48 height 34
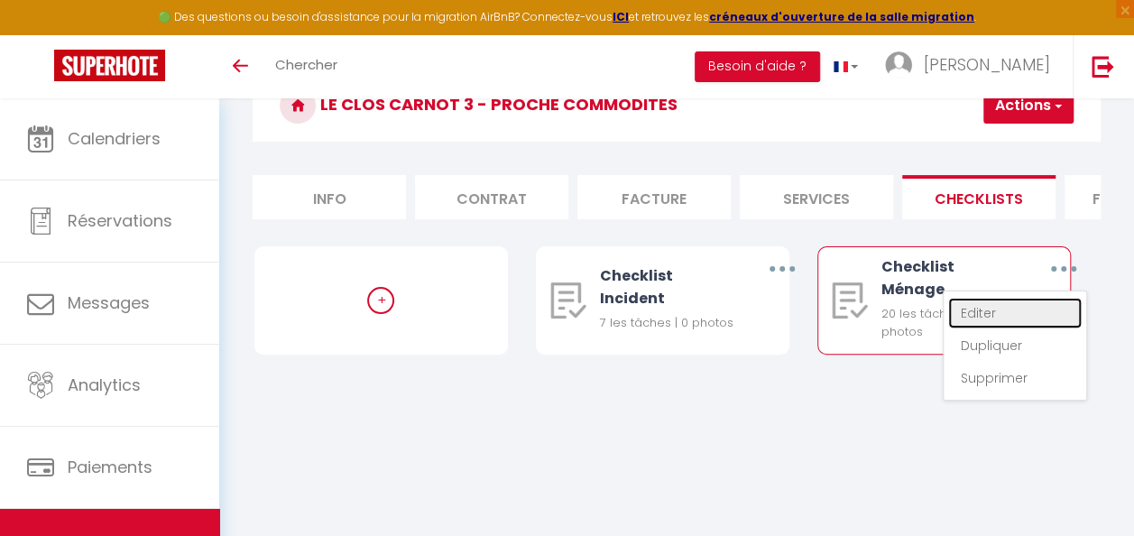
click at [974, 320] on link "Editer" at bounding box center [1015, 313] width 134 height 31
type input "Checklist Ménage"
type input "Déroulement des taches"
select select
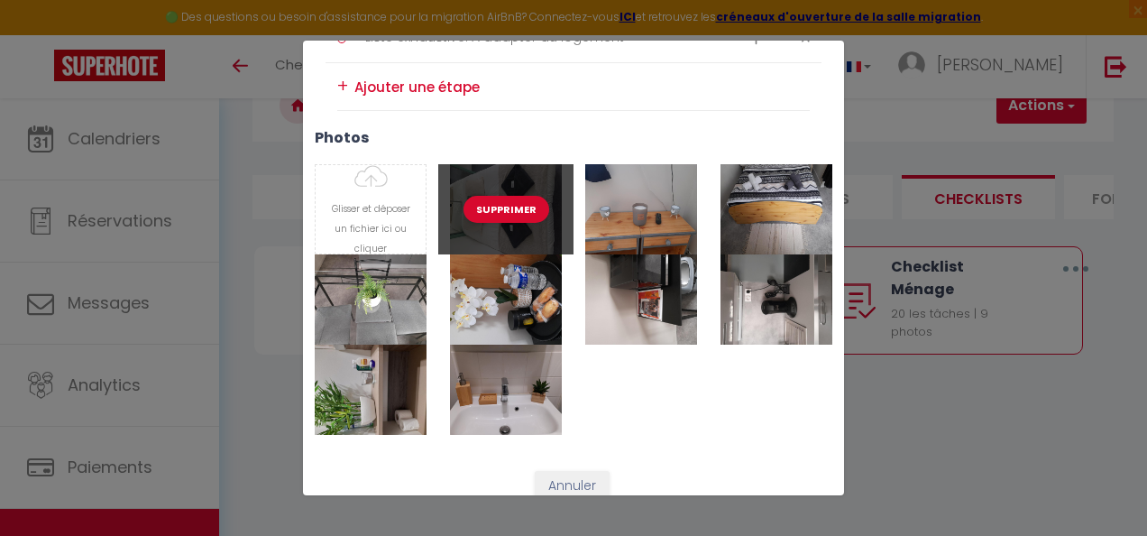
scroll to position [1387, 0]
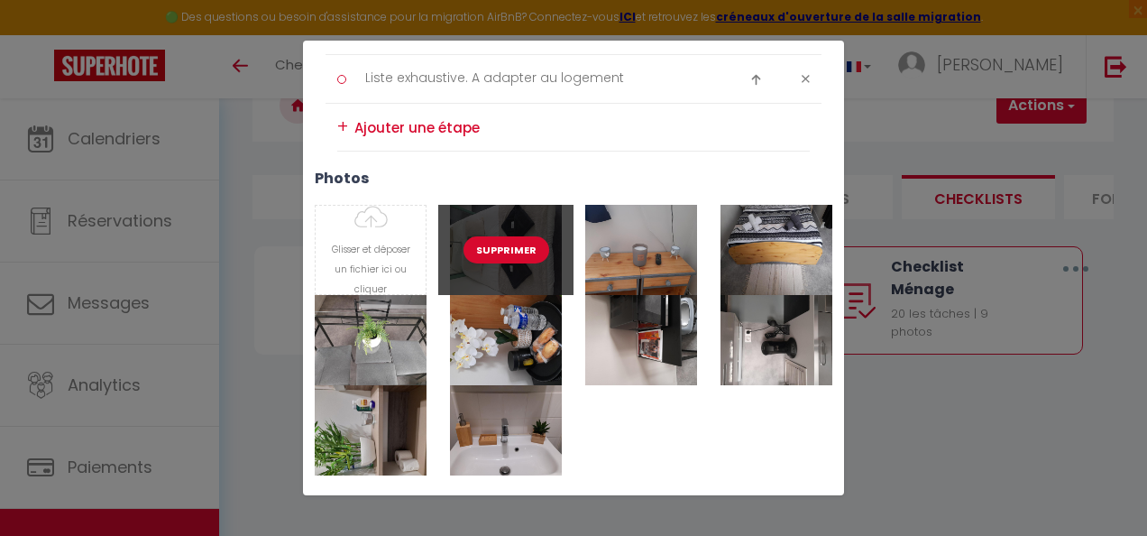
click at [511, 244] on button "Supprimer" at bounding box center [507, 249] width 86 height 27
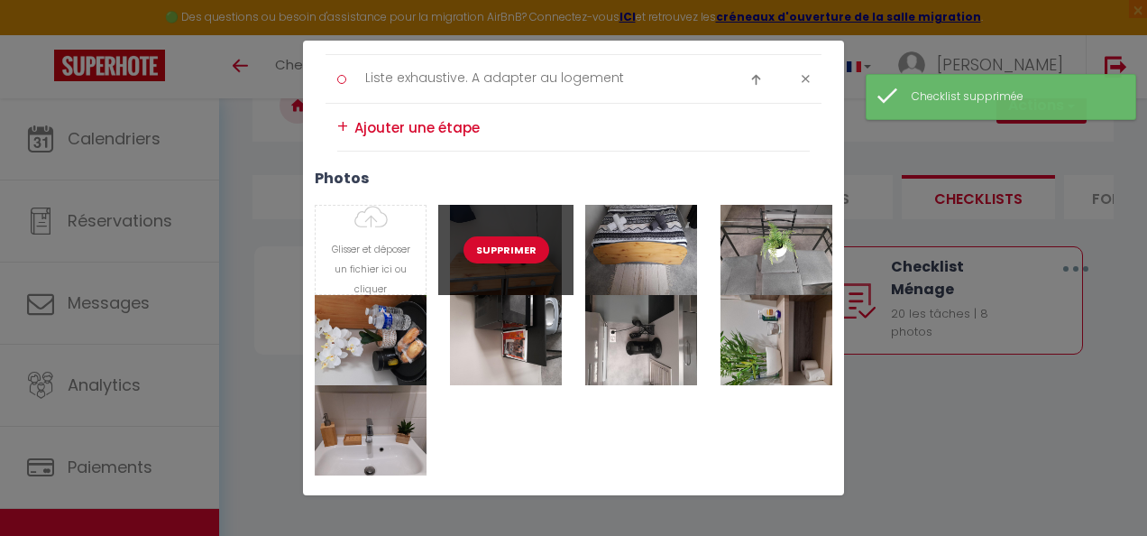
click at [511, 245] on button "Supprimer" at bounding box center [507, 249] width 86 height 27
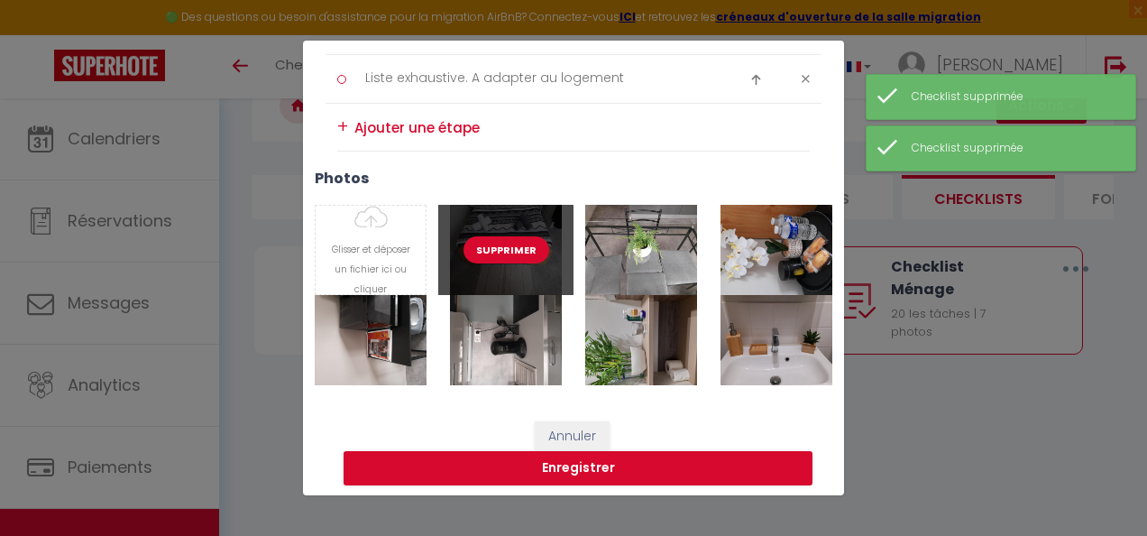
click at [511, 244] on button "Supprimer" at bounding box center [507, 249] width 86 height 27
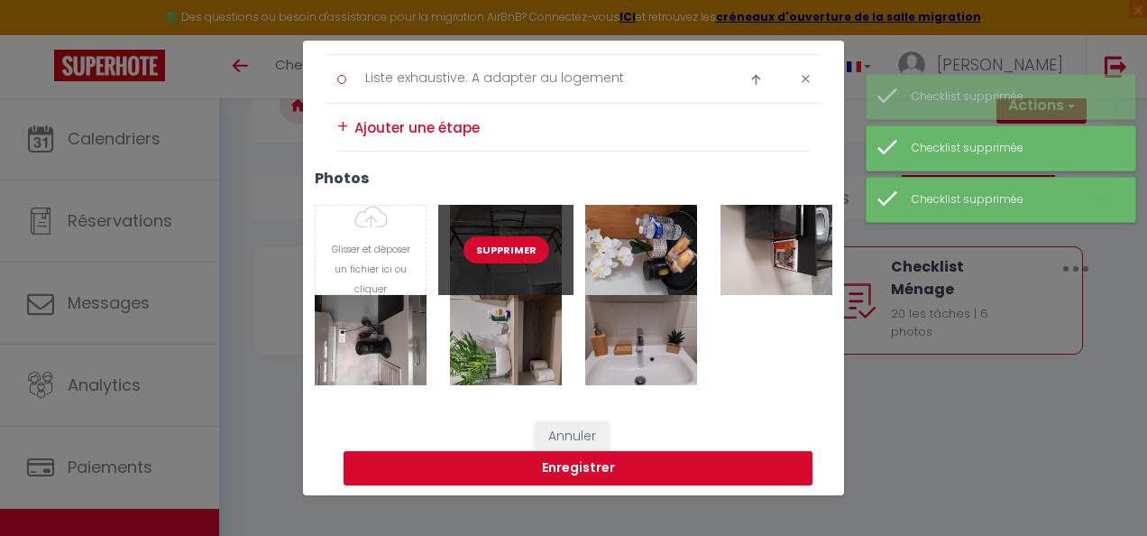
click at [511, 244] on button "Supprimer" at bounding box center [507, 249] width 86 height 27
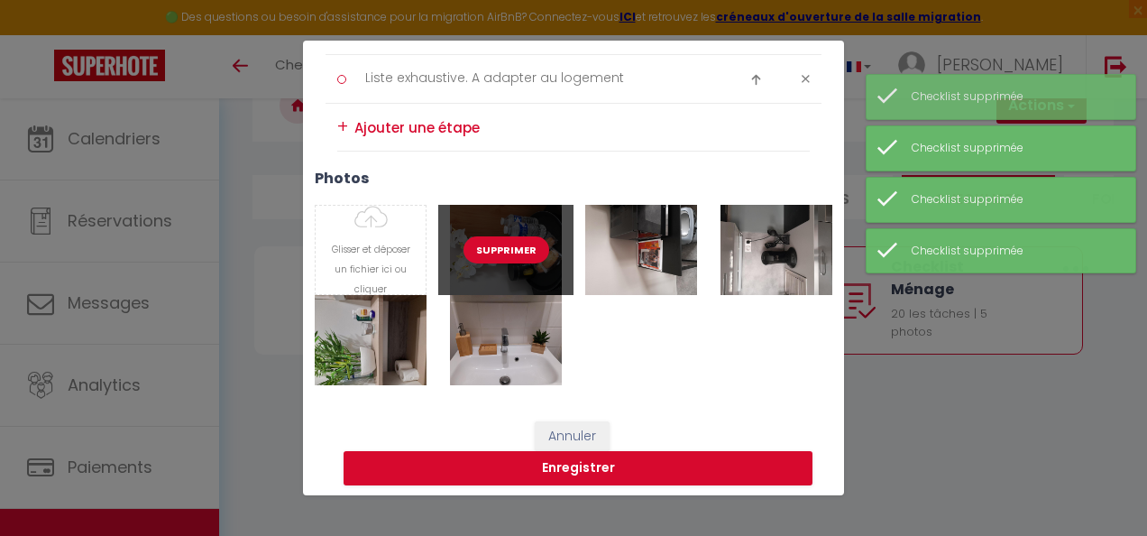
click at [511, 244] on button "Supprimer" at bounding box center [507, 249] width 86 height 27
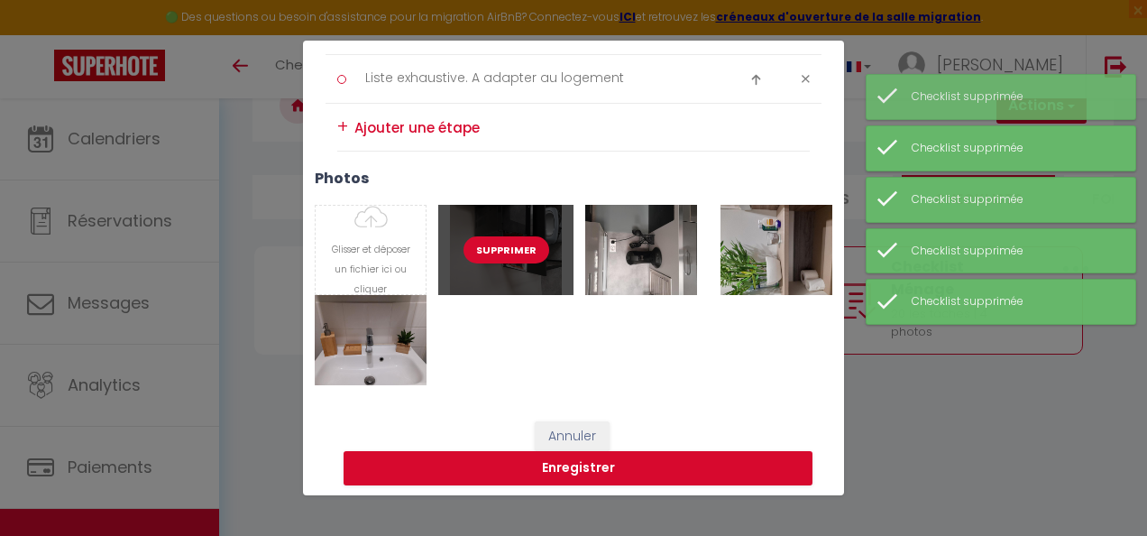
click at [511, 244] on button "Supprimer" at bounding box center [507, 249] width 86 height 27
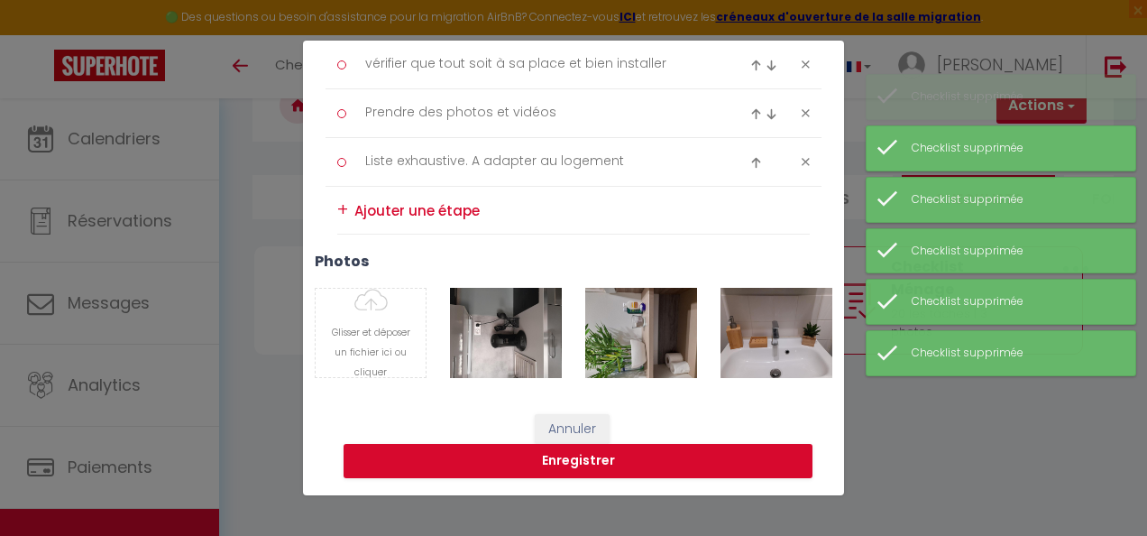
scroll to position [1297, 0]
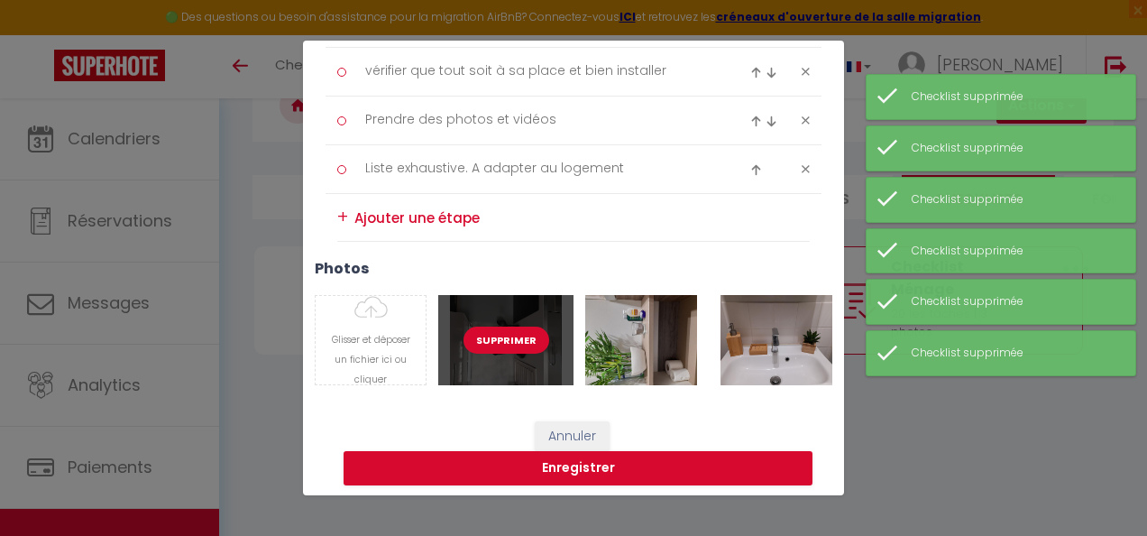
click at [504, 327] on button "Supprimer" at bounding box center [507, 340] width 86 height 27
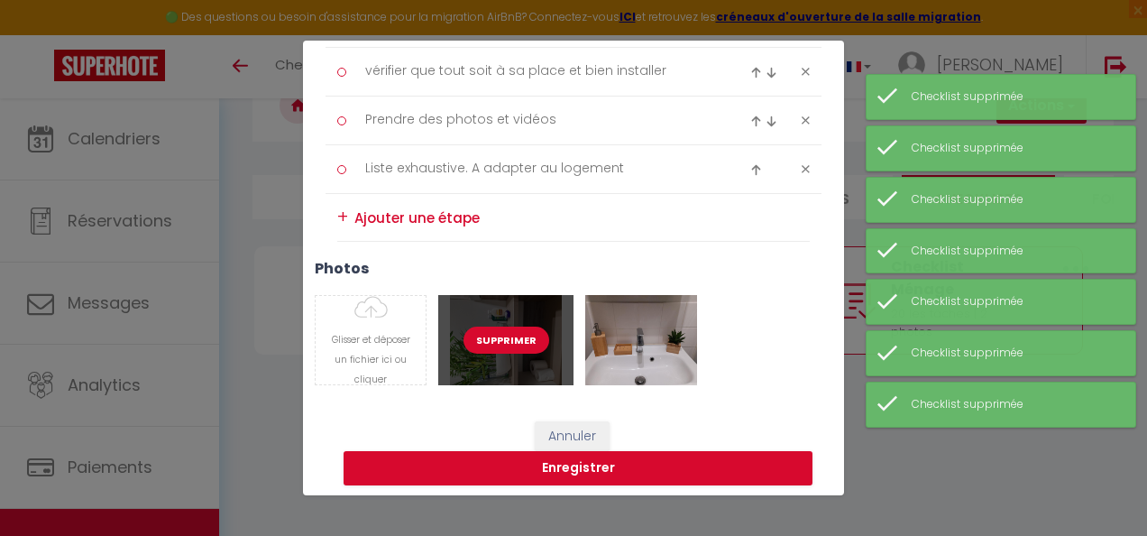
click at [507, 334] on button "Supprimer" at bounding box center [507, 340] width 86 height 27
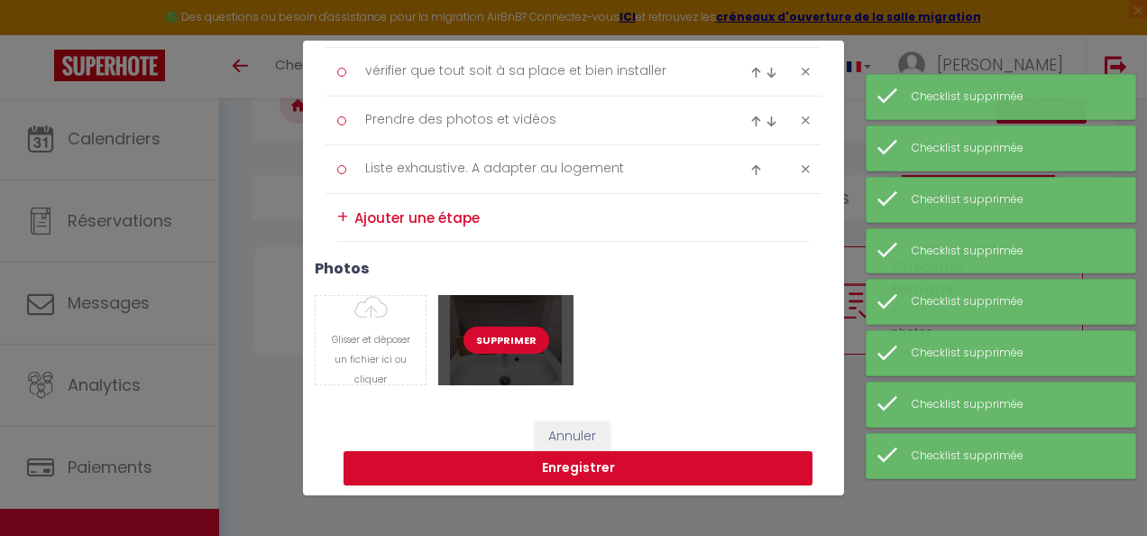
click at [507, 334] on button "Supprimer" at bounding box center [507, 340] width 86 height 27
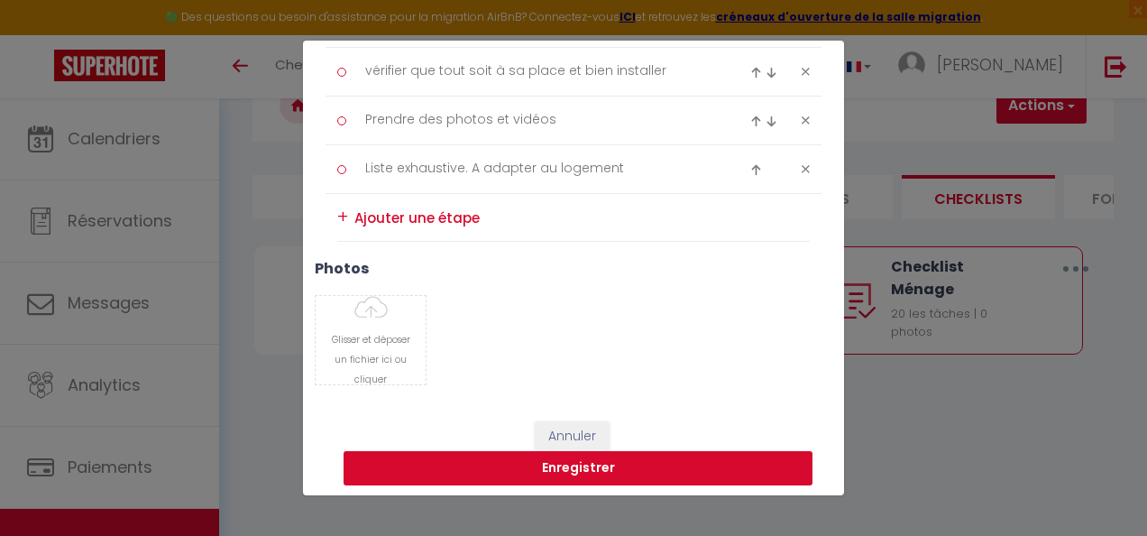
click at [667, 461] on button "Enregistrer" at bounding box center [578, 468] width 469 height 34
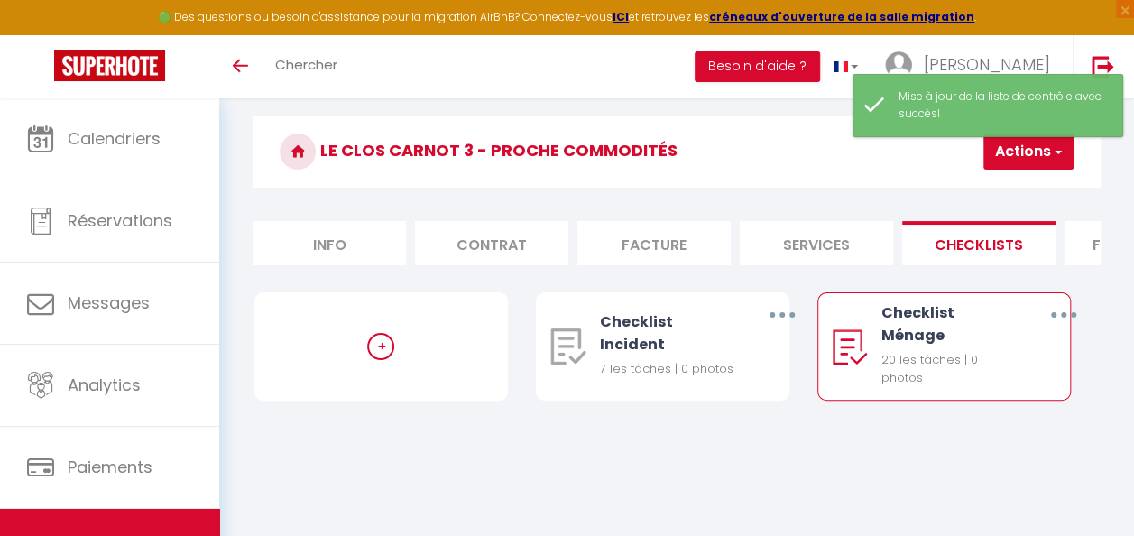
scroll to position [98, 0]
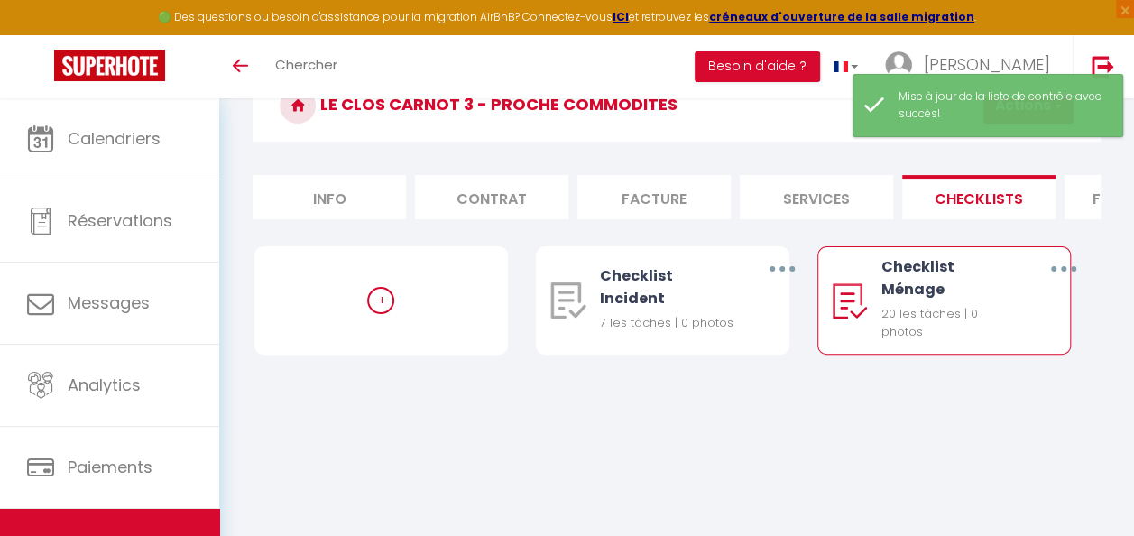
click at [1060, 284] on button "button" at bounding box center [1063, 269] width 48 height 34
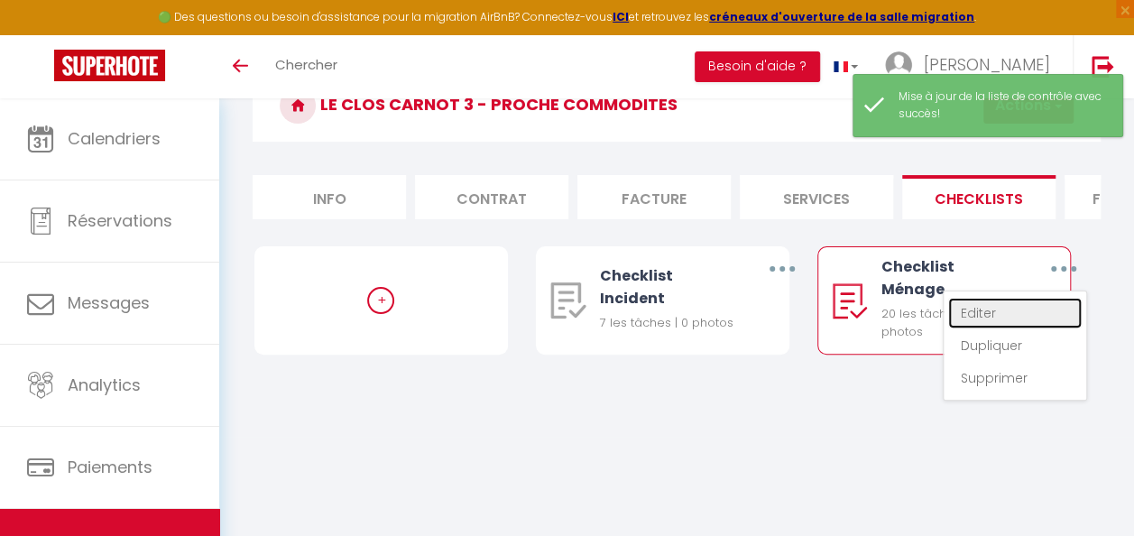
click at [985, 318] on link "Editer" at bounding box center [1015, 313] width 134 height 31
type input "Checklist Ménage"
type input "Déroulement des taches"
select select "1"
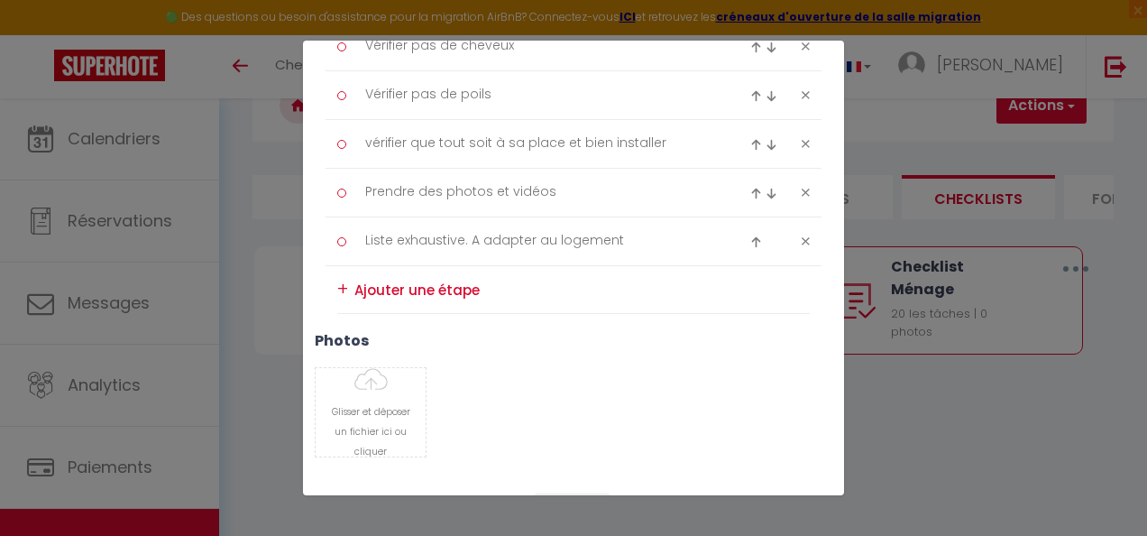
scroll to position [1297, 0]
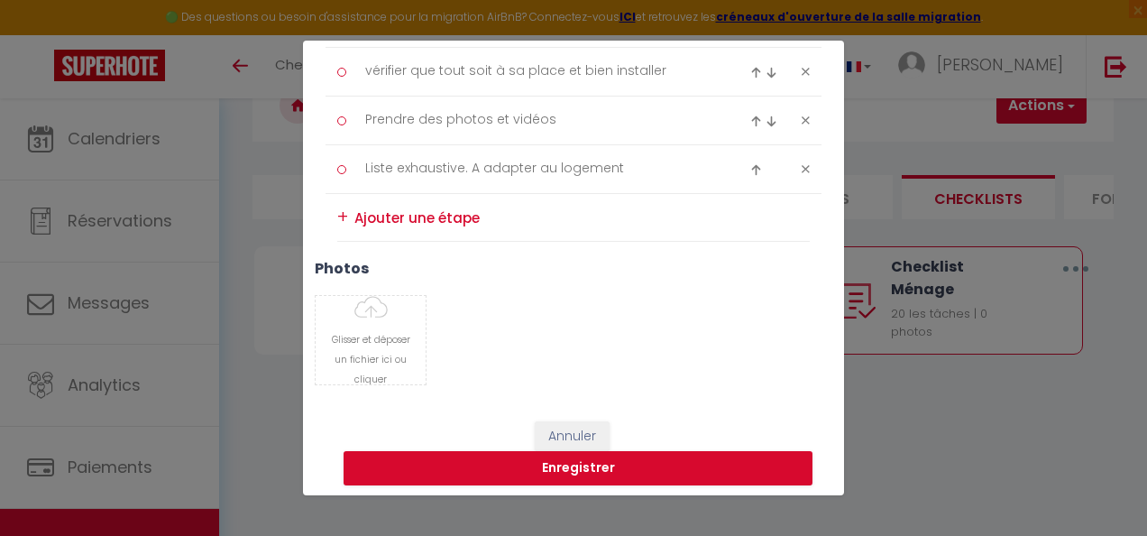
type input "C:\fakepath\20250522_155608(1).jpg"
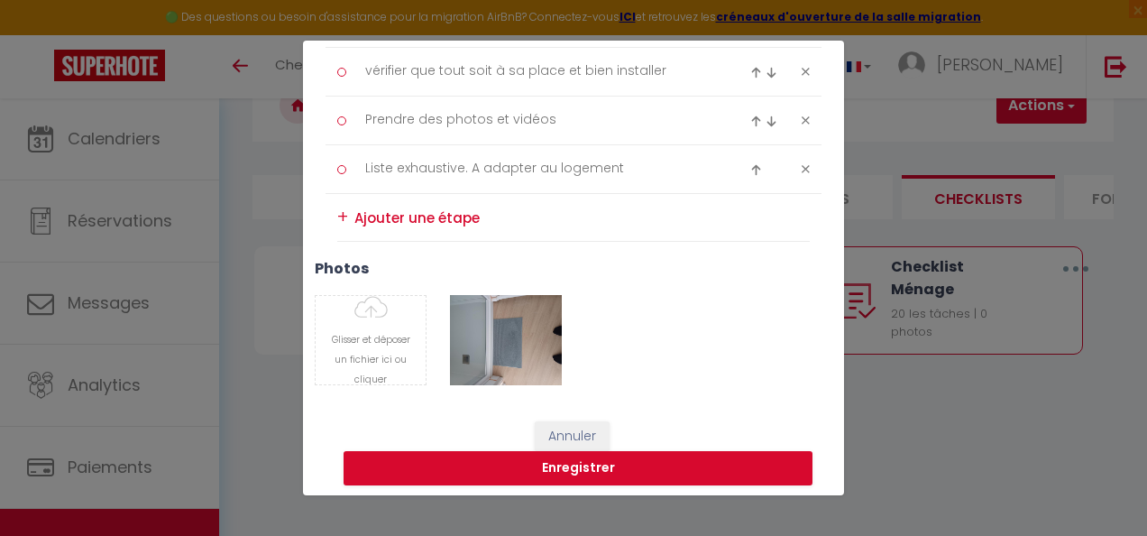
type input "C:\fakepath\20250522_155608.jpg"
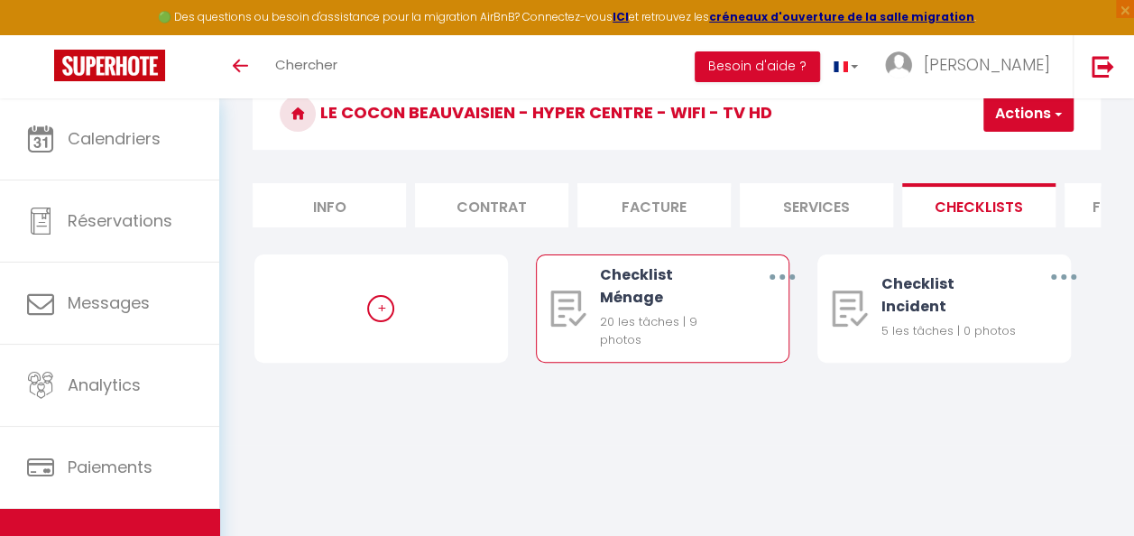
click at [786, 290] on button "button" at bounding box center [782, 277] width 48 height 34
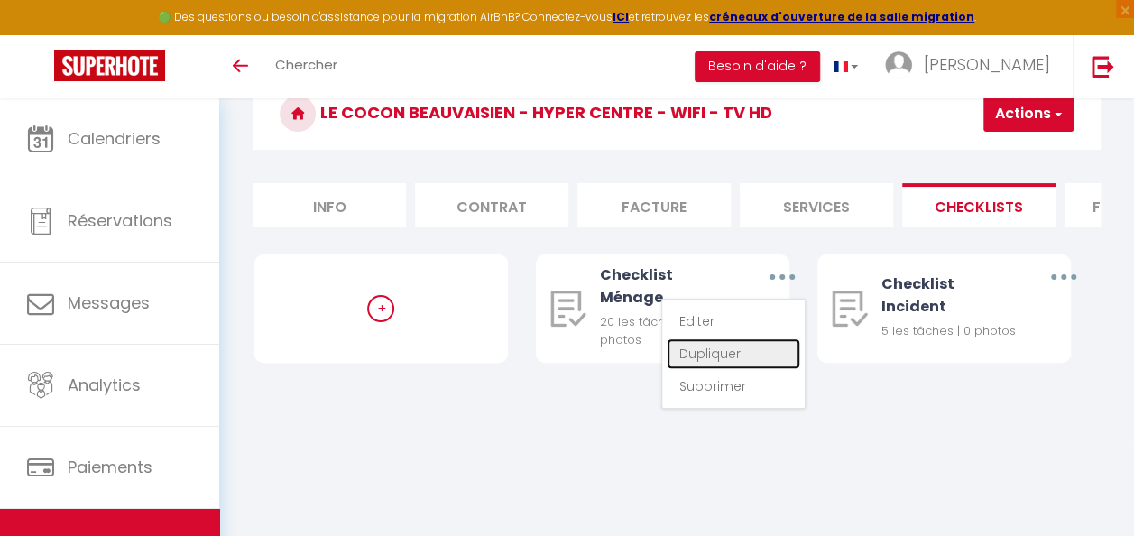
click at [713, 369] on link "Dupliquer" at bounding box center [734, 353] width 134 height 31
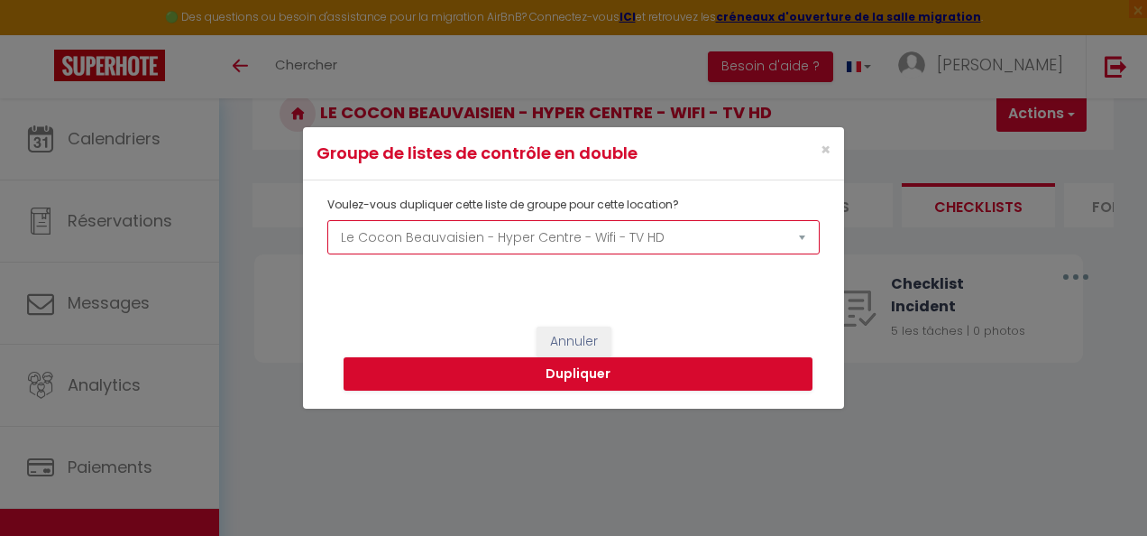
click at [594, 229] on select "L'Evasion Beauvaisienne - Centre Ville - Wifi 6 Le Cocon Beauvaisien - Hyper Ce…" at bounding box center [573, 237] width 493 height 34
select select "70354"
click at [327, 220] on select "L'Evasion Beauvaisienne - Centre Ville - Wifi 6 Le Cocon Beauvaisien - Hyper Ce…" at bounding box center [573, 237] width 493 height 34
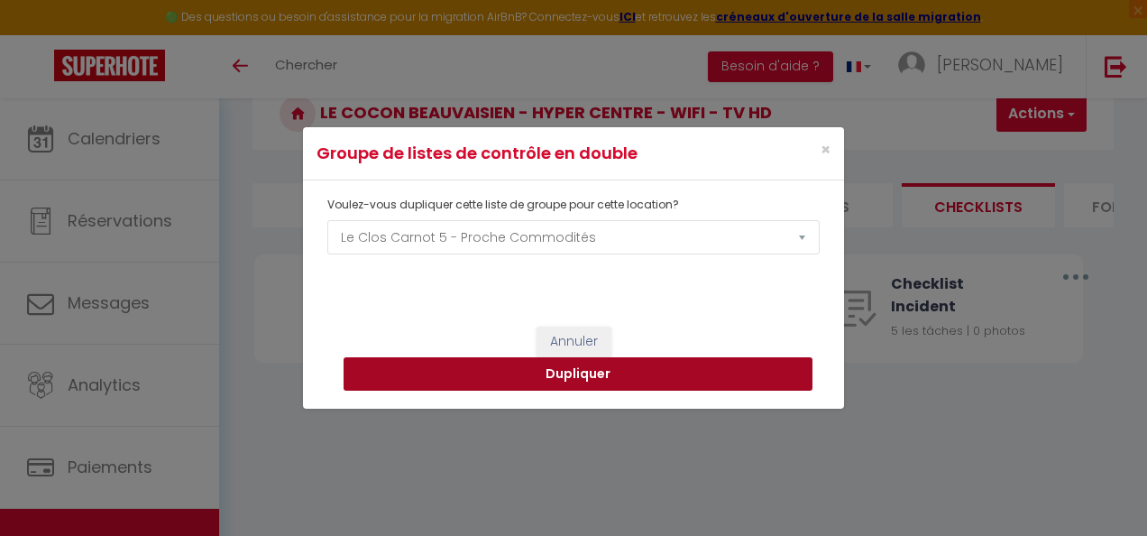
click at [662, 370] on button "Dupliquer" at bounding box center [578, 374] width 469 height 34
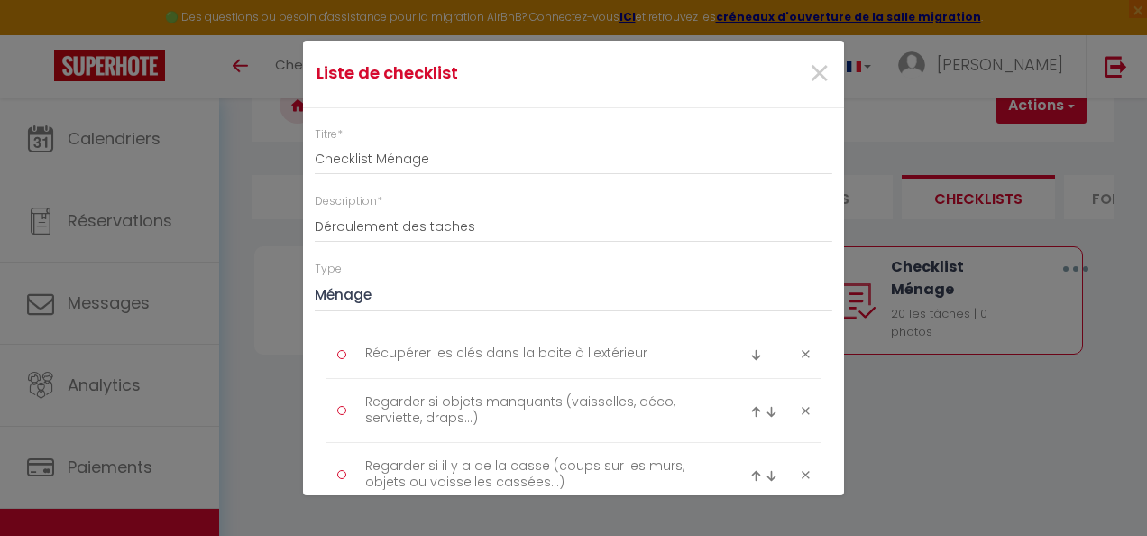
scroll to position [1252, 0]
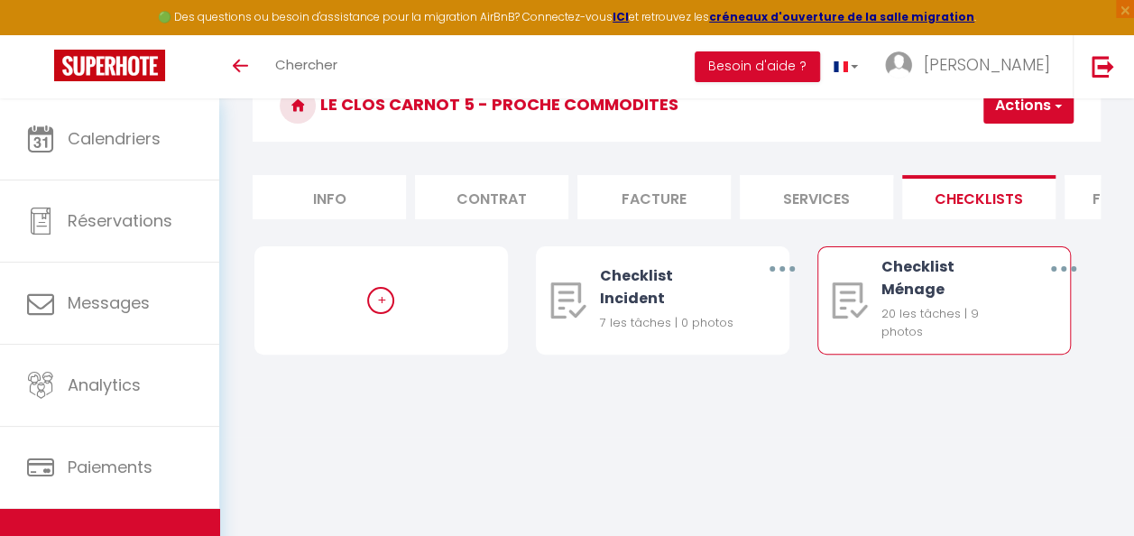
click at [1063, 272] on icon "button" at bounding box center [1063, 268] width 5 height 5
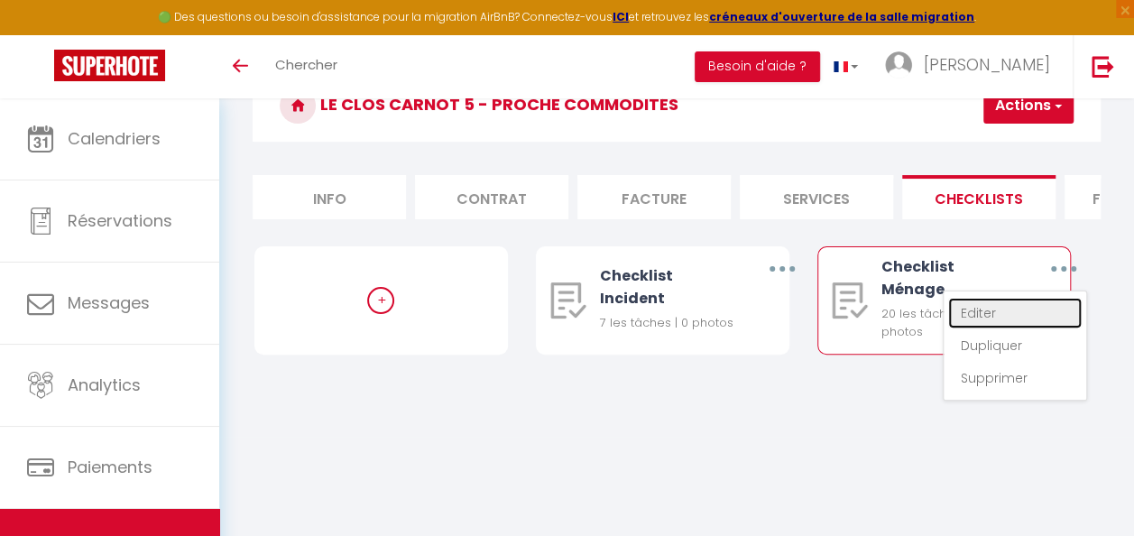
click at [1007, 327] on link "Editer" at bounding box center [1015, 313] width 134 height 31
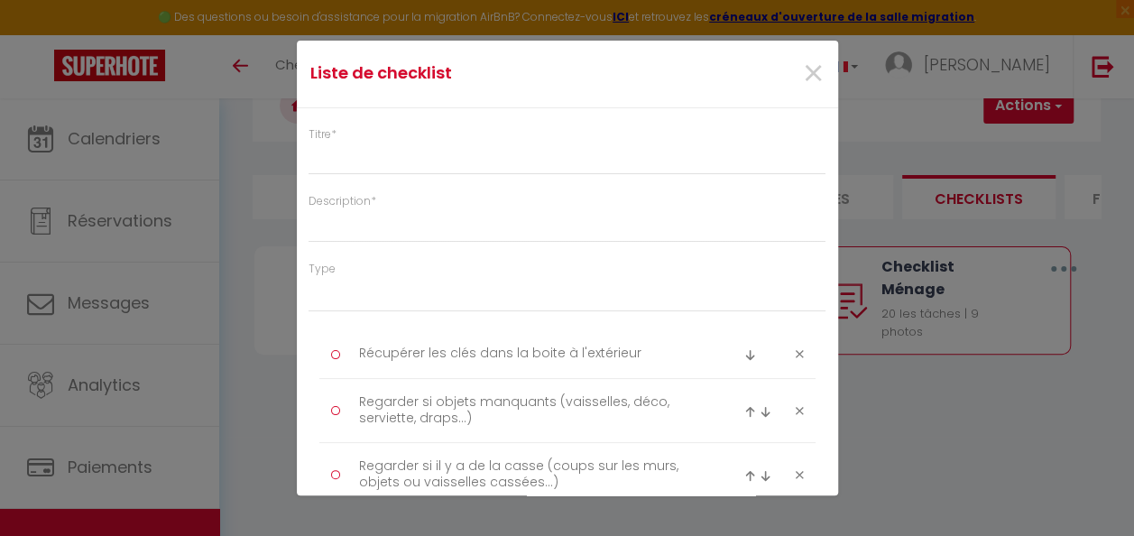
type input "Checklist Ménage"
type input "Déroulement des taches"
select select
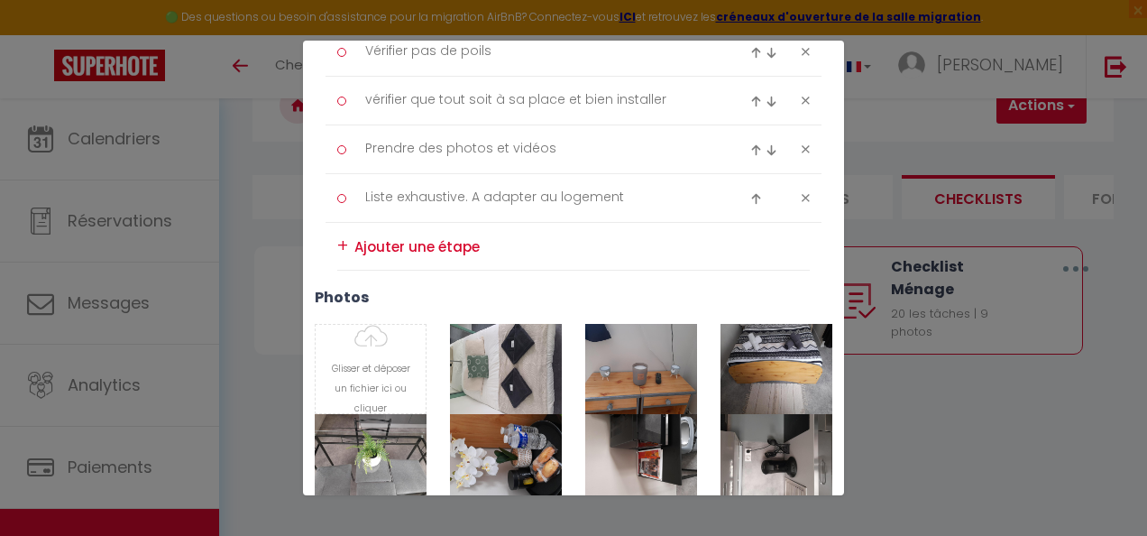
scroll to position [1443, 0]
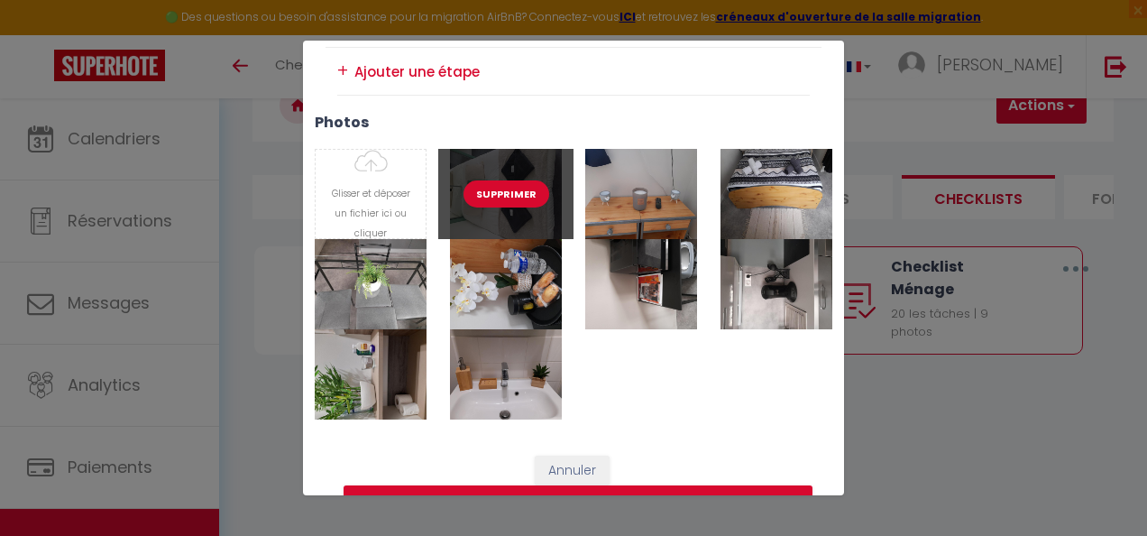
click at [499, 190] on button "Supprimer" at bounding box center [507, 193] width 86 height 27
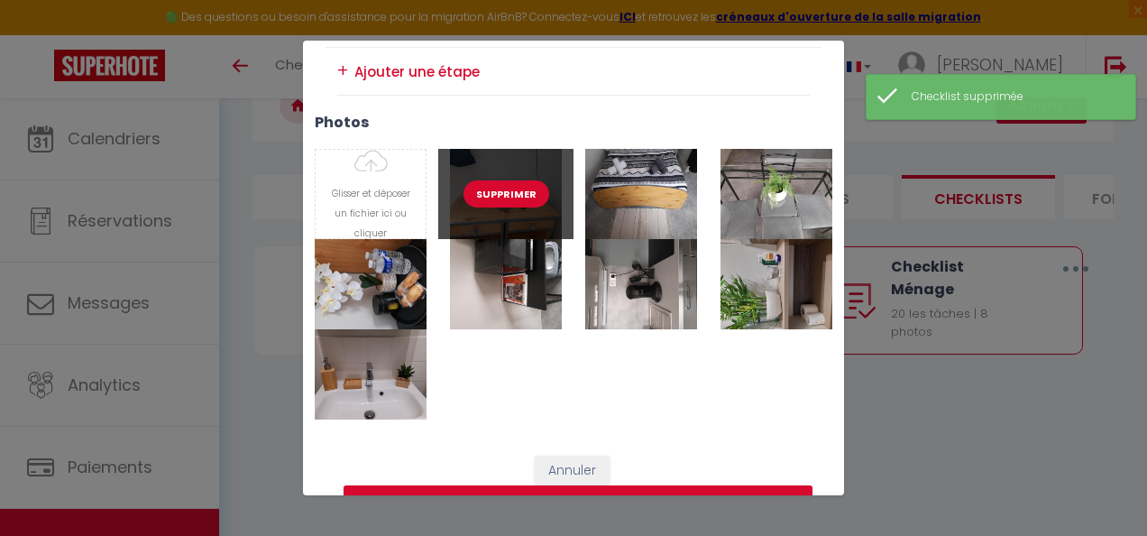
click at [499, 190] on button "Supprimer" at bounding box center [507, 193] width 86 height 27
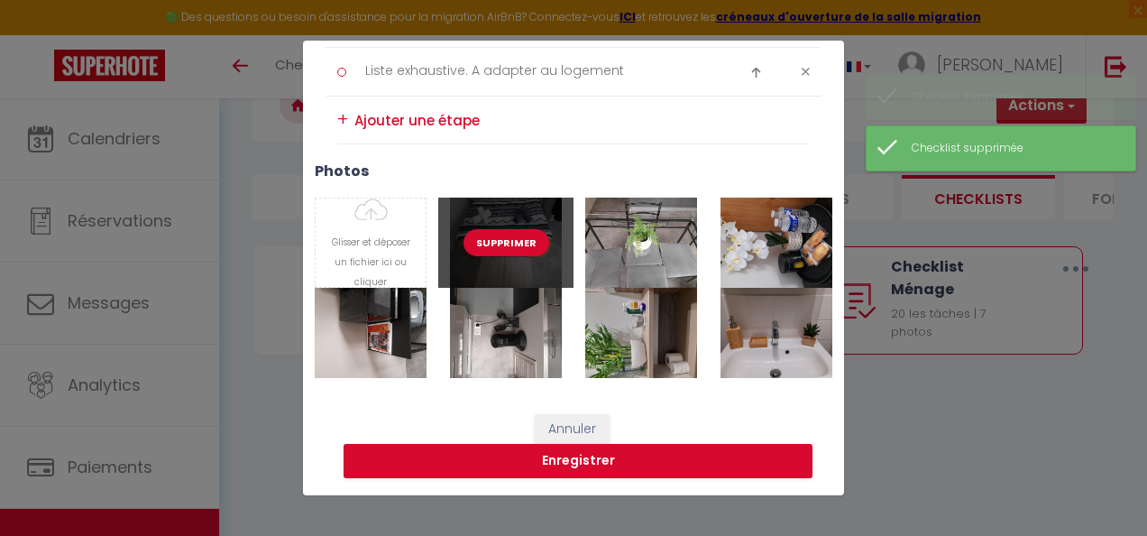
scroll to position [1387, 0]
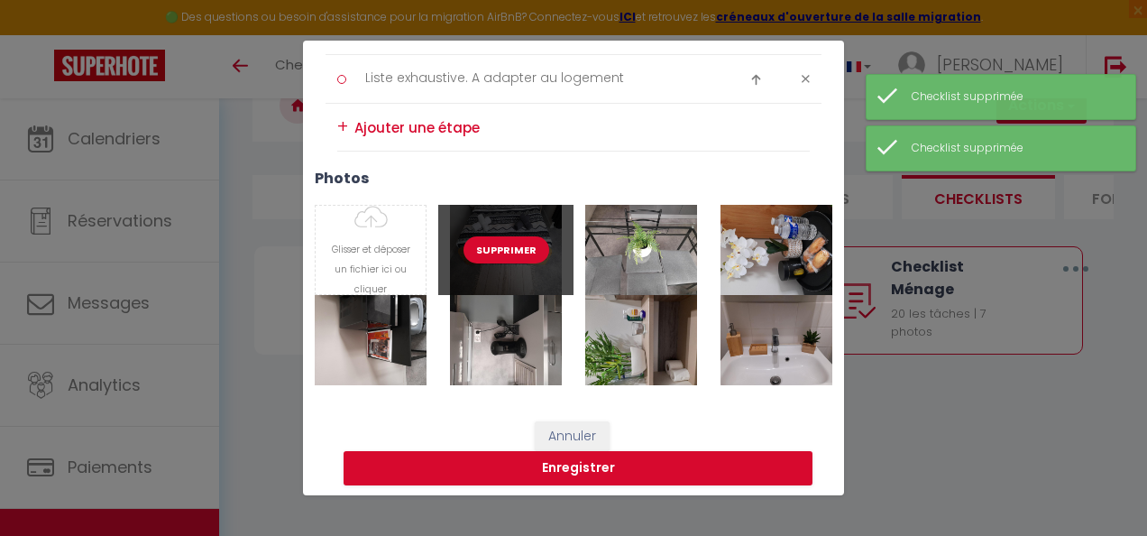
click at [518, 244] on button "Supprimer" at bounding box center [507, 249] width 86 height 27
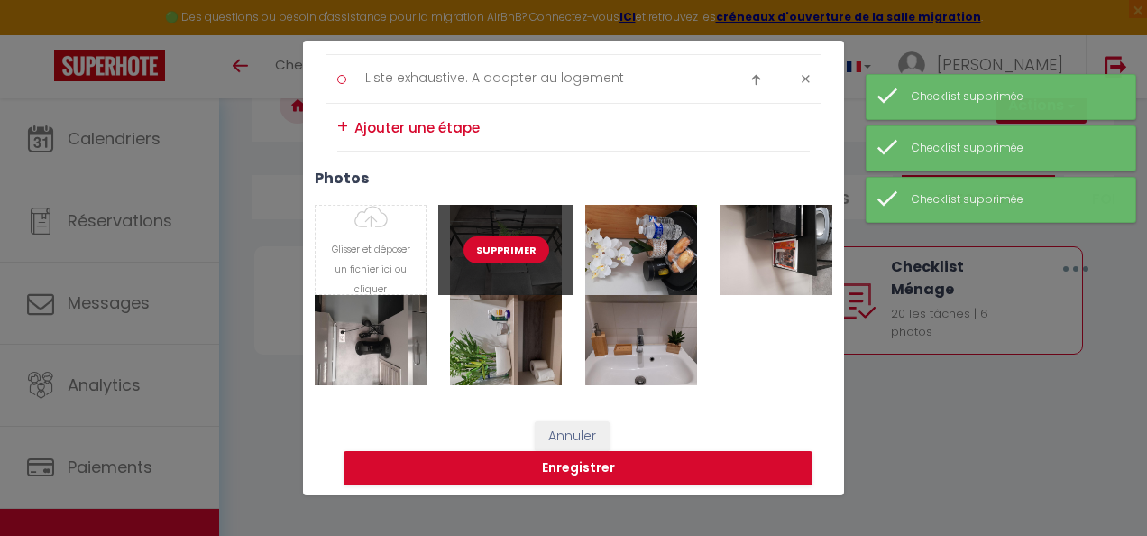
click at [516, 247] on button "Supprimer" at bounding box center [507, 249] width 86 height 27
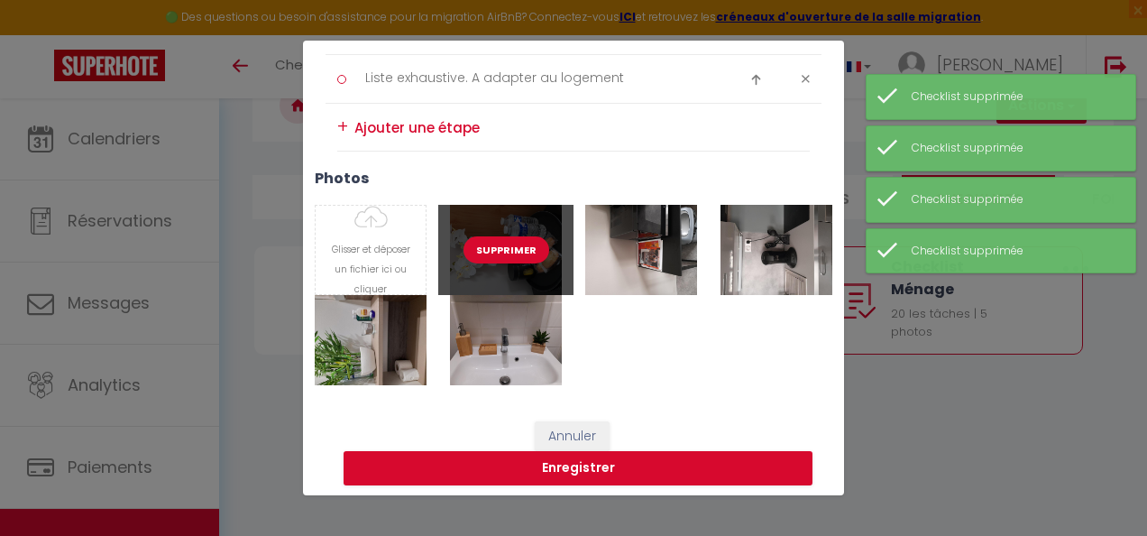
click at [516, 247] on button "Supprimer" at bounding box center [507, 249] width 86 height 27
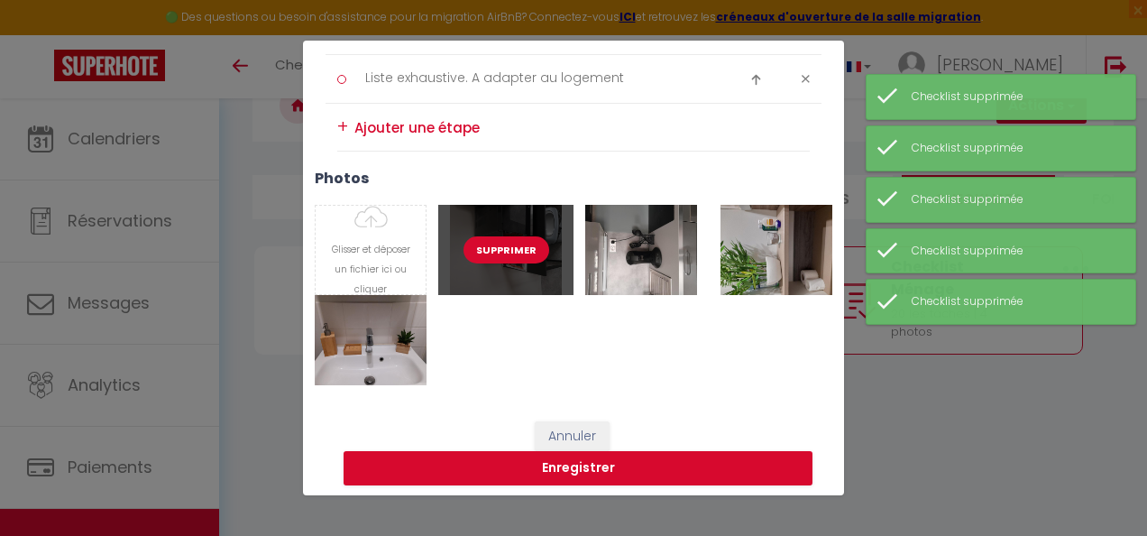
click at [516, 247] on button "Supprimer" at bounding box center [507, 249] width 86 height 27
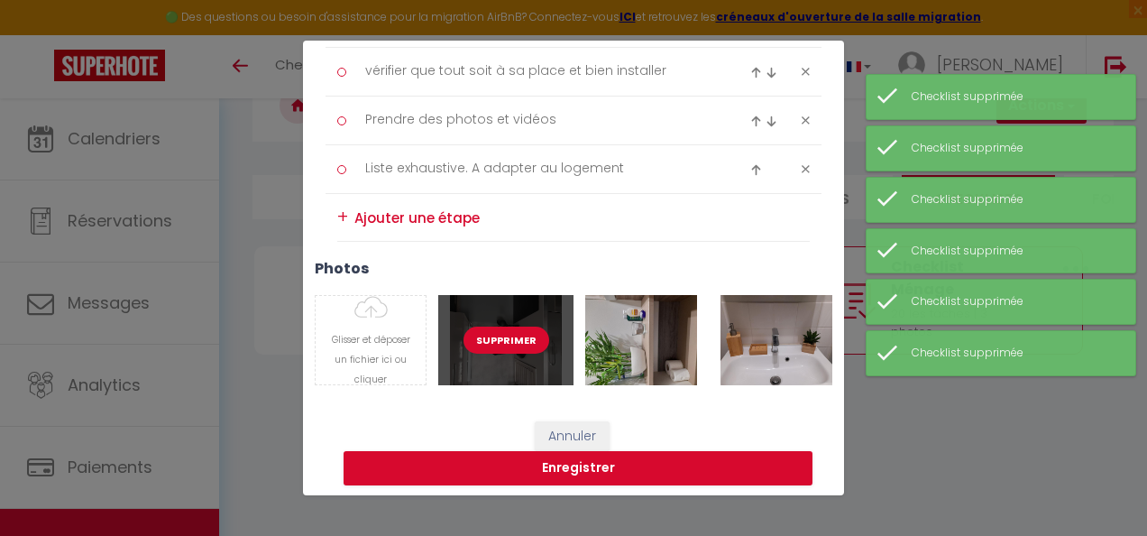
click at [529, 337] on button "Supprimer" at bounding box center [507, 340] width 86 height 27
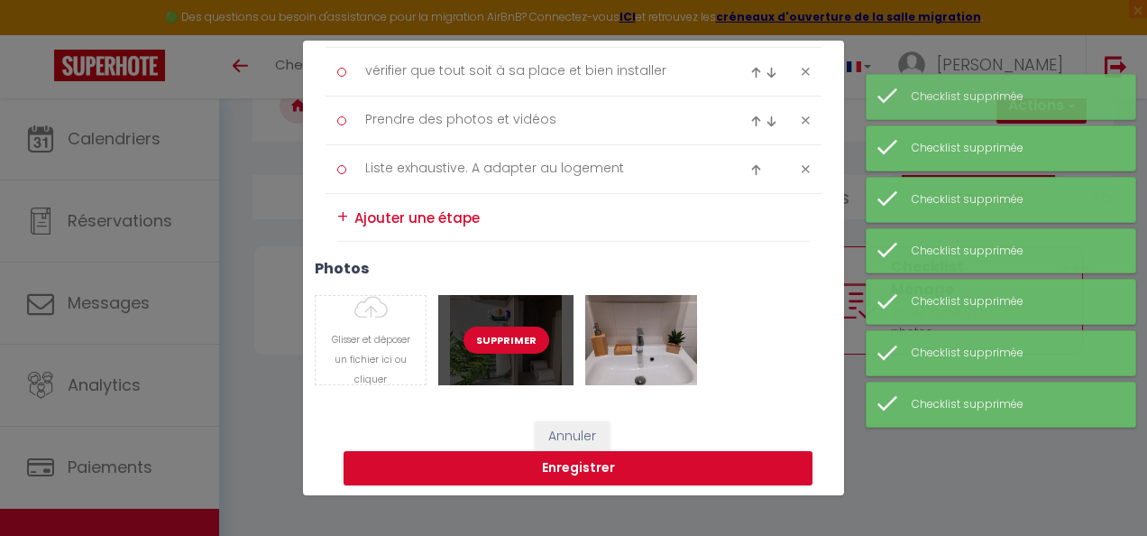
click at [529, 337] on button "Supprimer" at bounding box center [507, 340] width 86 height 27
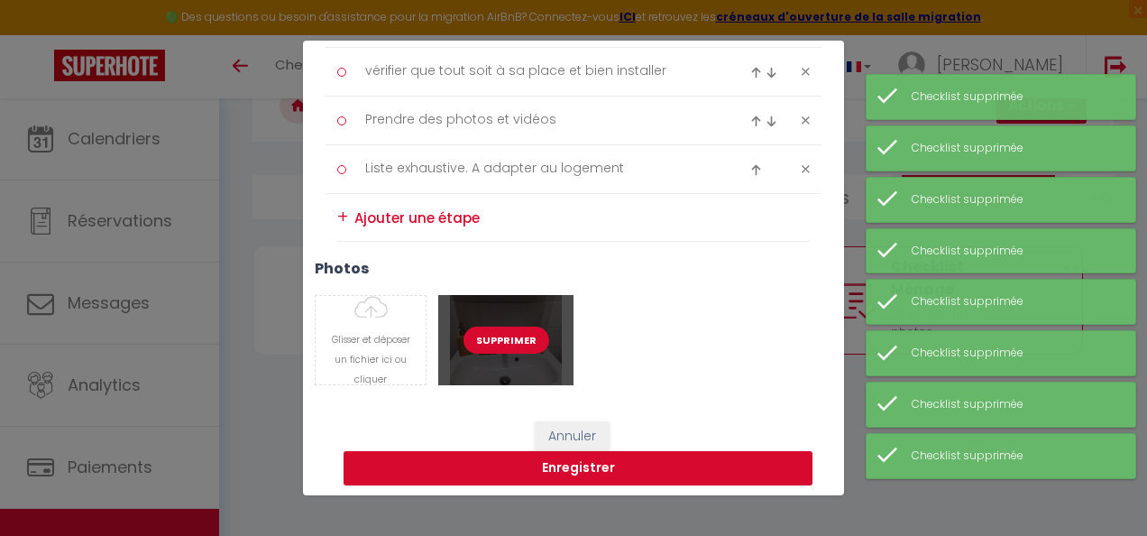
click at [529, 337] on button "Supprimer" at bounding box center [507, 340] width 86 height 27
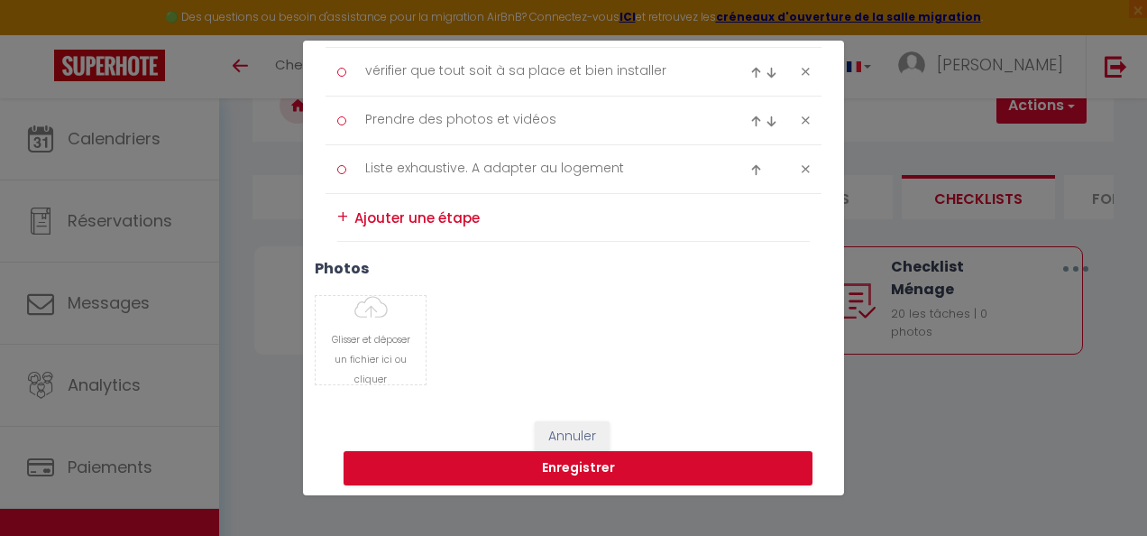
type input "C:\fakepath\20250516_123548.jpg"
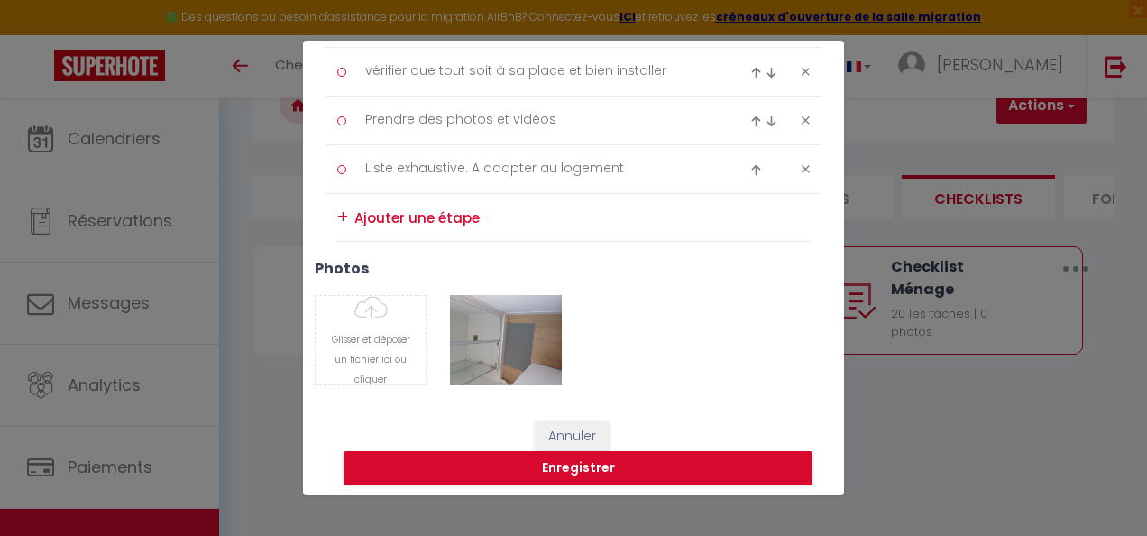
type input "C:\fakepath\20250516_123550.jpg"
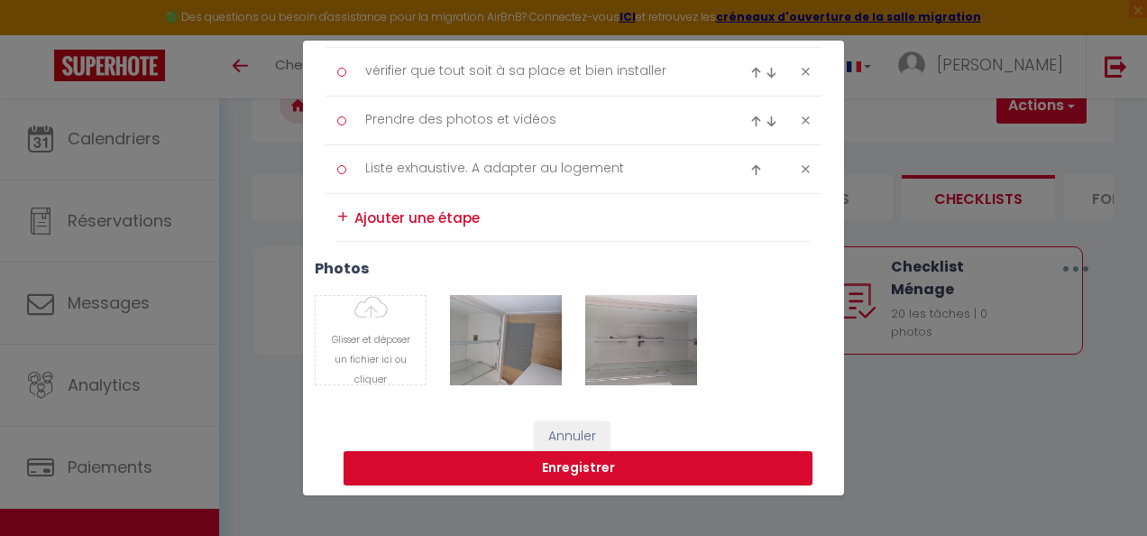
type input "C:\fakepath\20250516_123552.jpg"
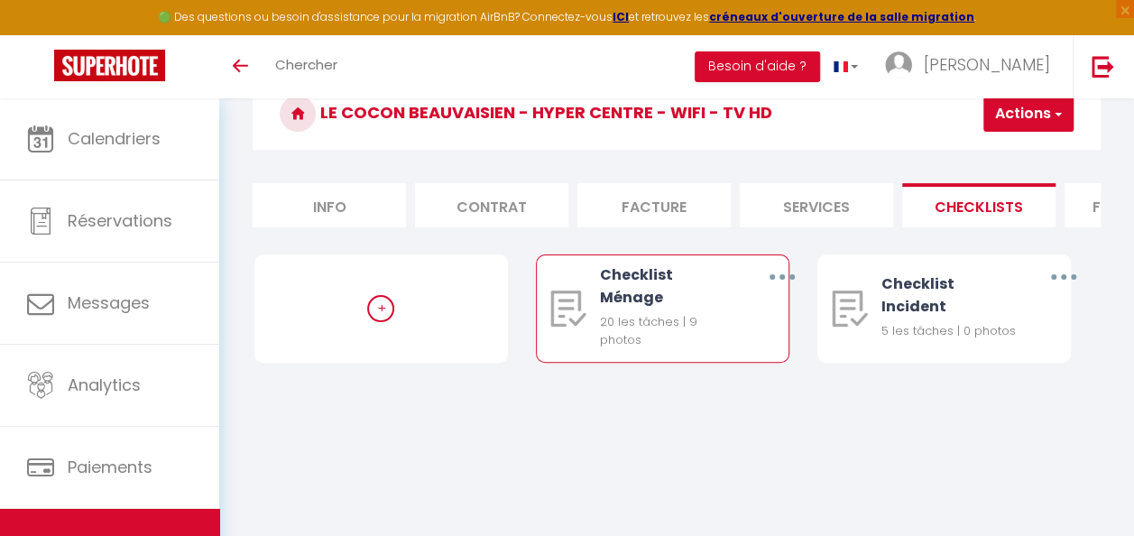
click at [781, 280] on icon "button" at bounding box center [781, 276] width 5 height 5
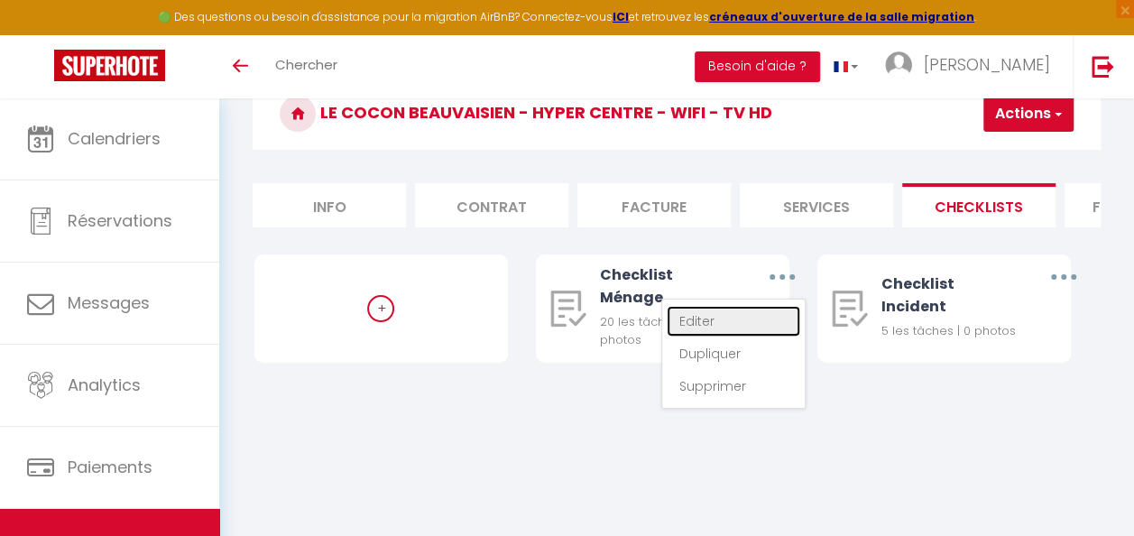
click at [740, 336] on link "Editer" at bounding box center [734, 321] width 134 height 31
type input "Checklist Ménage"
type input "Déroulement des taches"
select select "1"
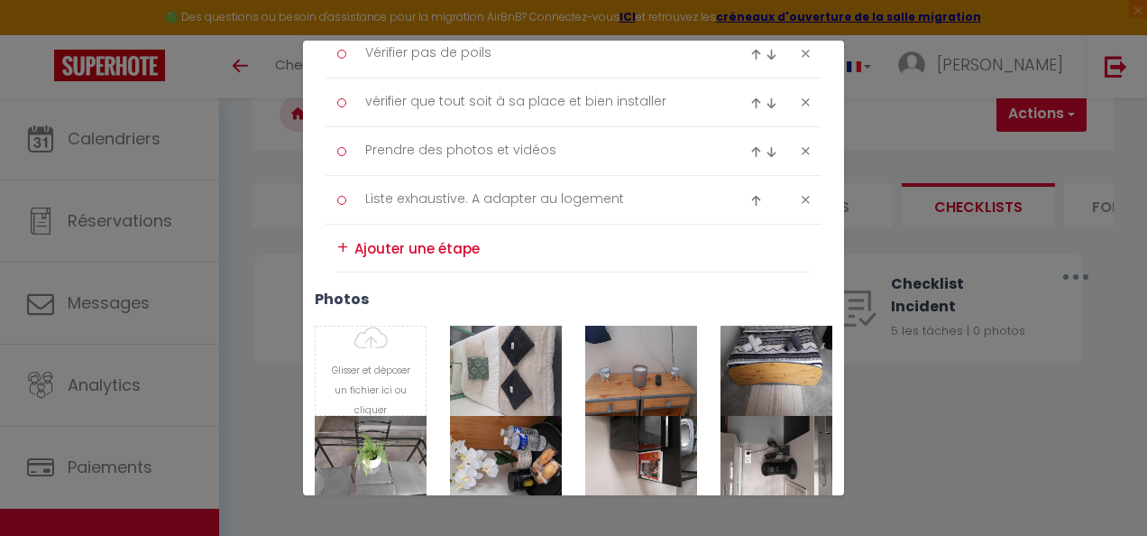
scroll to position [1263, 0]
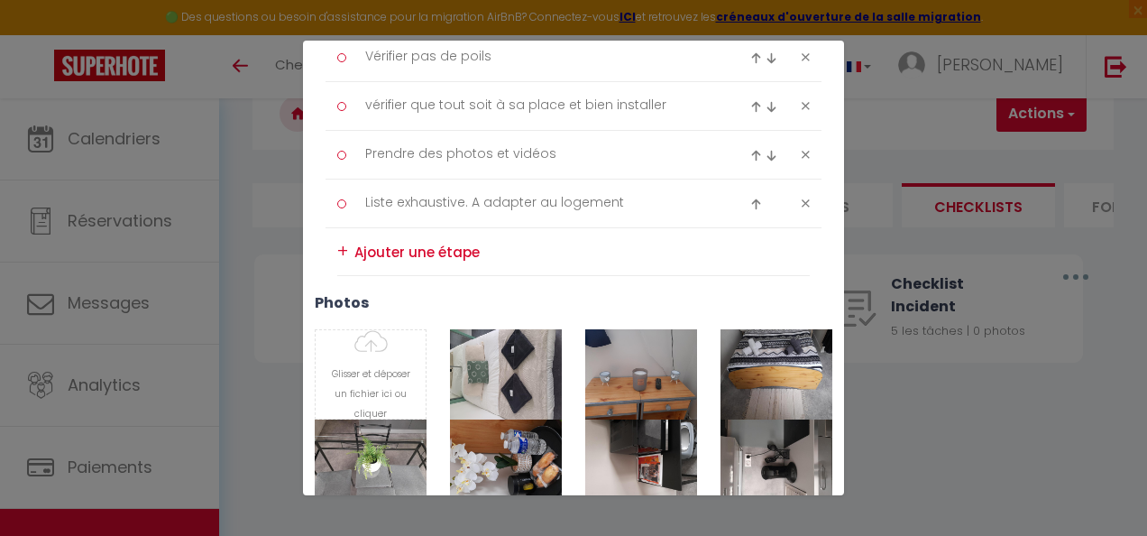
click at [978, 447] on div "Liste de checklist × Titre * Checklist Ménage Description * Déroulement des tac…" at bounding box center [573, 268] width 1147 height 536
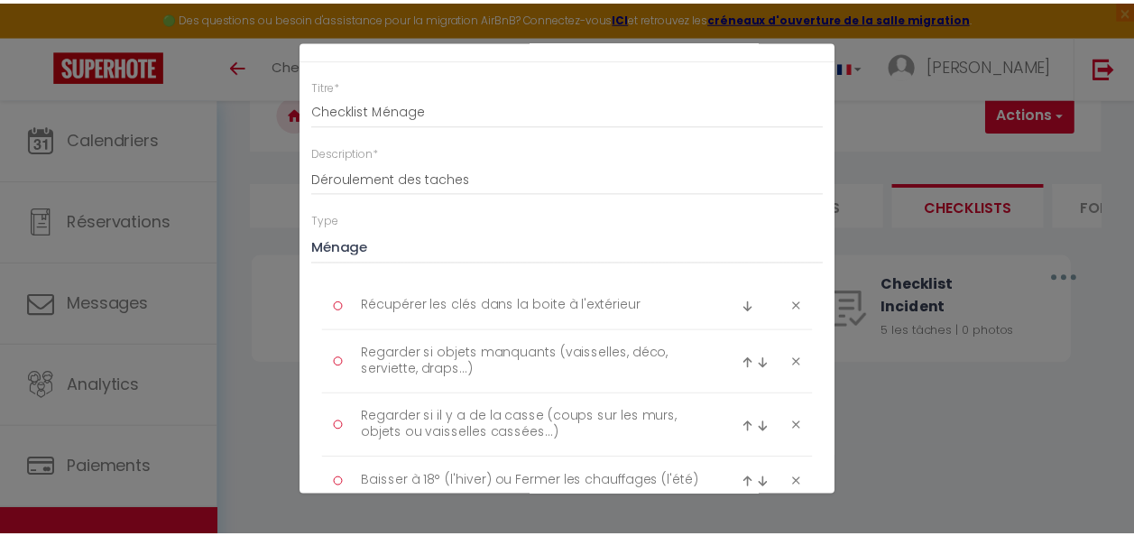
scroll to position [0, 0]
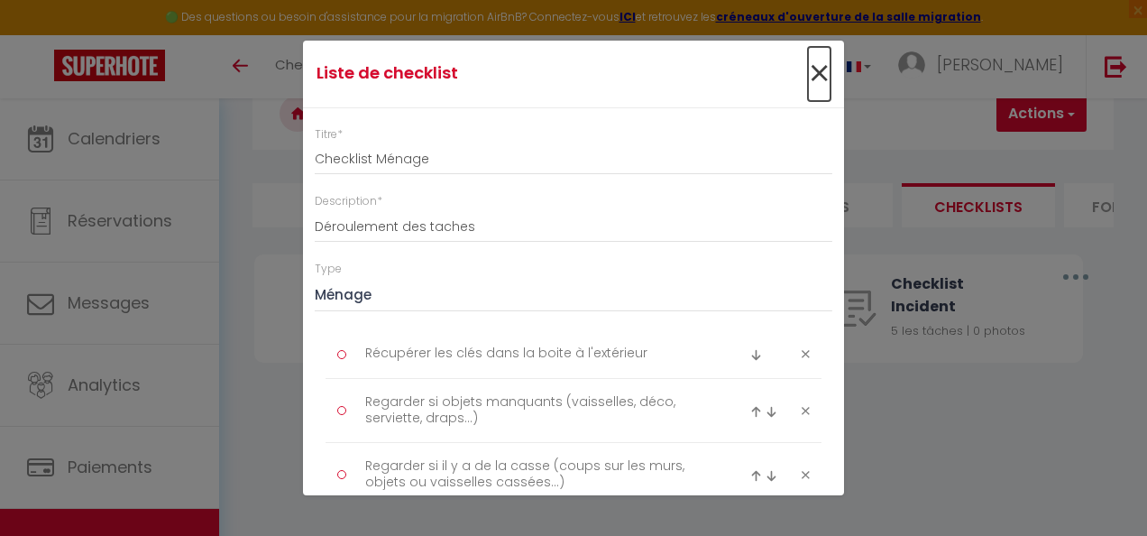
click at [808, 76] on span "×" at bounding box center [819, 74] width 23 height 54
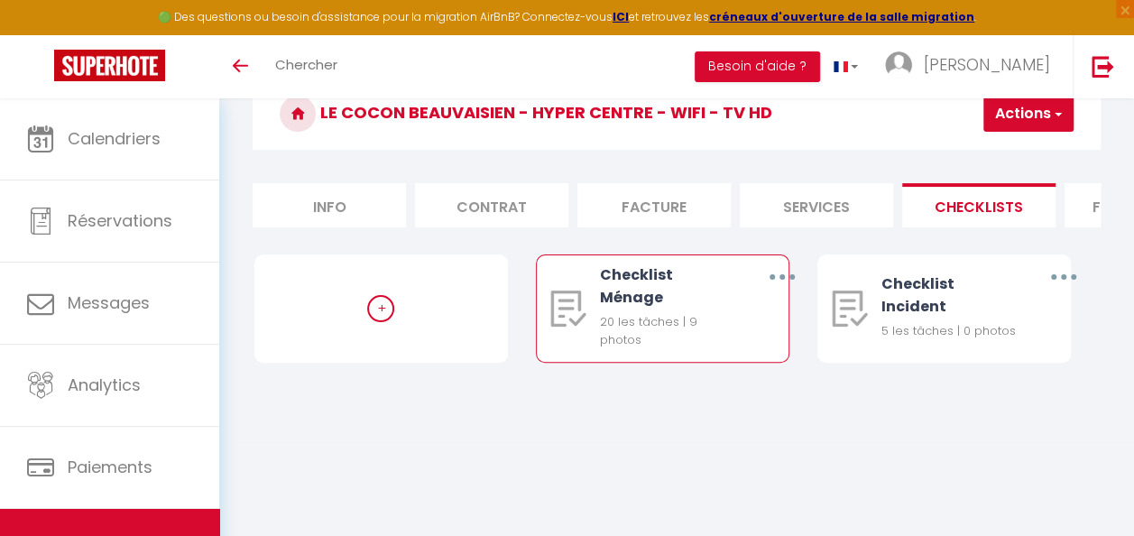
click at [775, 294] on button "button" at bounding box center [782, 277] width 48 height 34
click at [732, 366] on link "Dupliquer" at bounding box center [734, 353] width 134 height 31
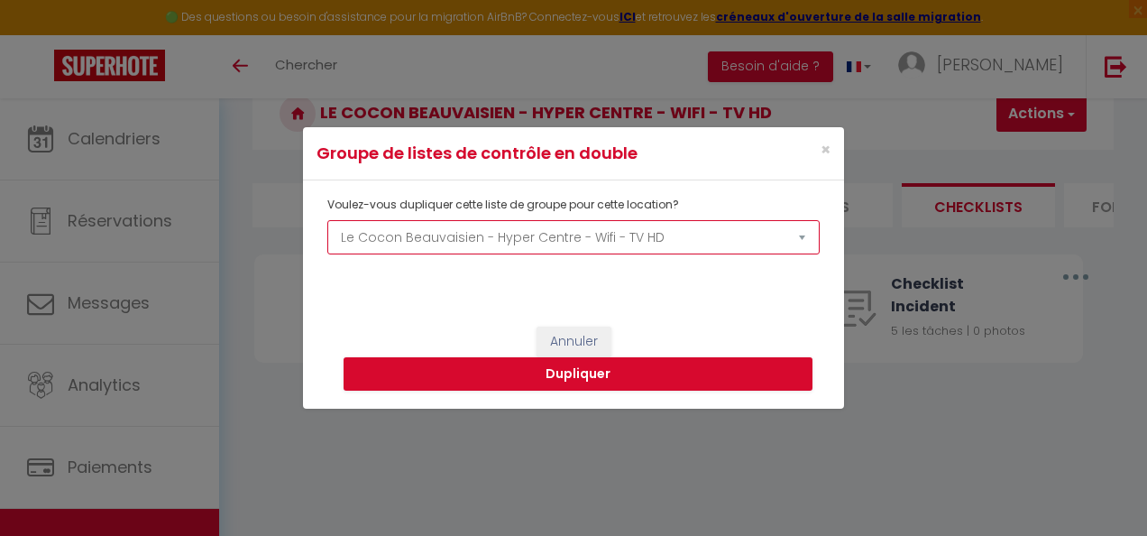
click at [577, 245] on select "L'Evasion Beauvaisienne - Centre Ville - Wifi 6 Le Cocon Beauvaisien - Hyper Ce…" at bounding box center [573, 237] width 493 height 34
select select "70420"
click at [327, 220] on select "L'Evasion Beauvaisienne - Centre Ville - Wifi 6 Le Cocon Beauvaisien - Hyper Ce…" at bounding box center [573, 237] width 493 height 34
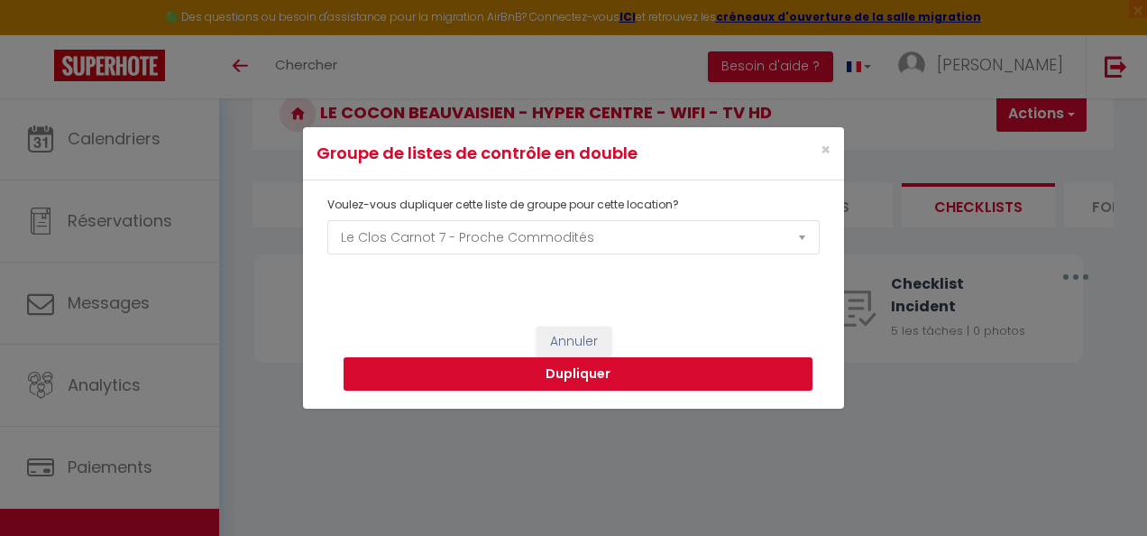
click at [660, 372] on button "Dupliquer" at bounding box center [578, 374] width 469 height 34
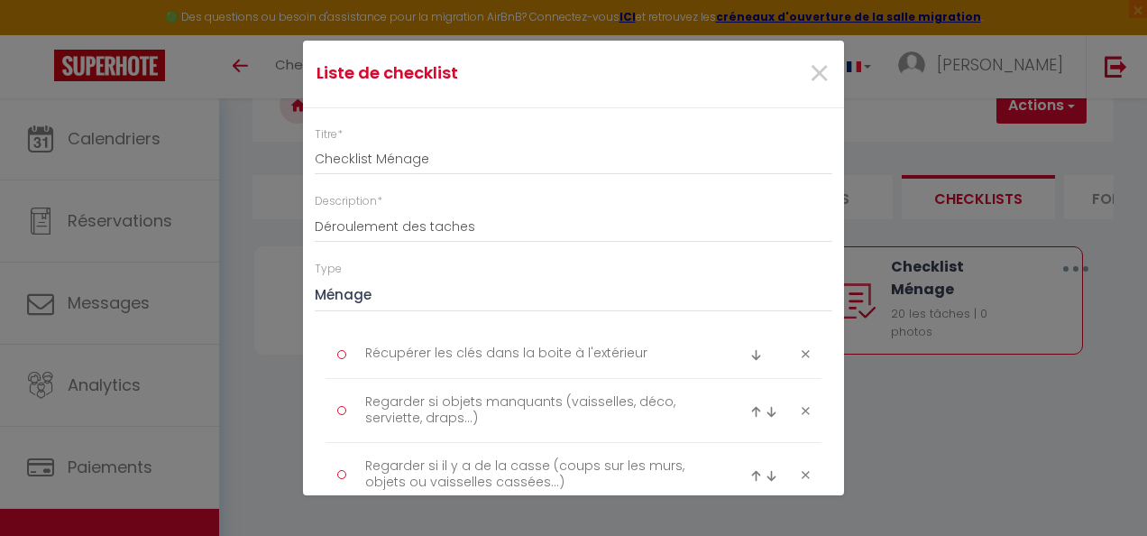
scroll to position [1297, 0]
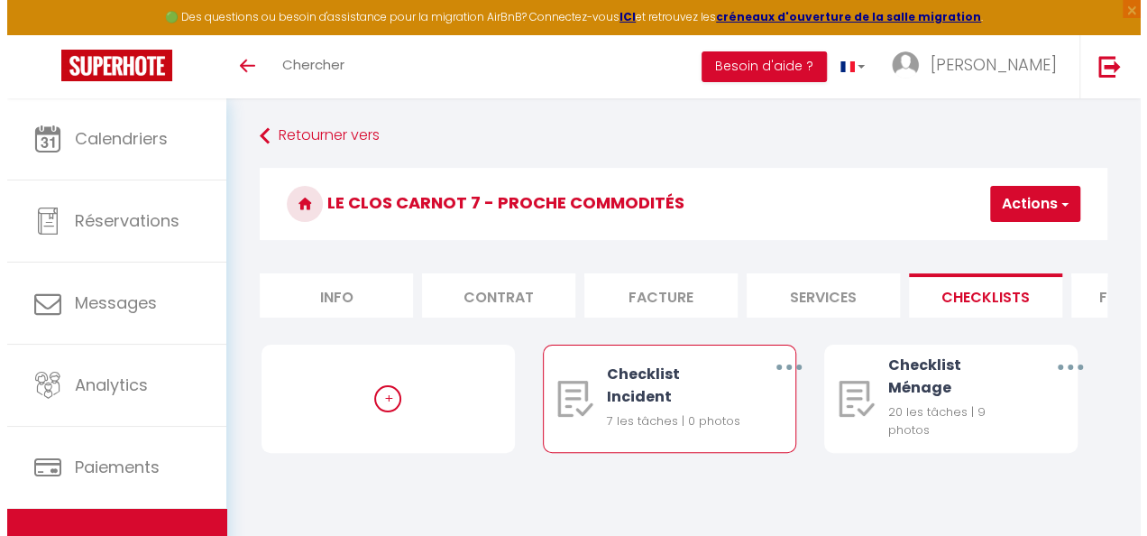
scroll to position [90, 0]
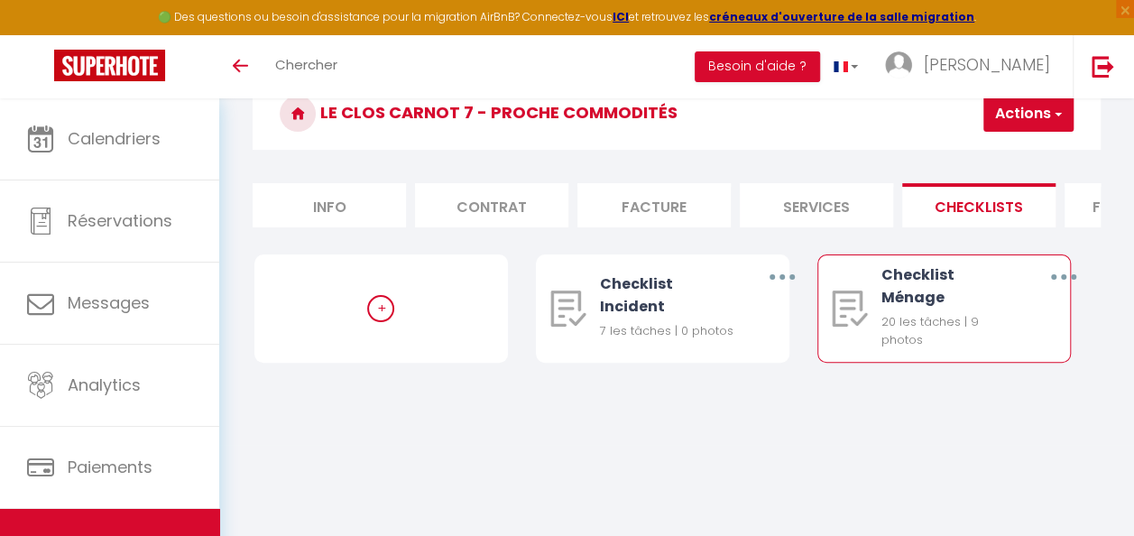
click at [1068, 287] on button "button" at bounding box center [1063, 277] width 48 height 34
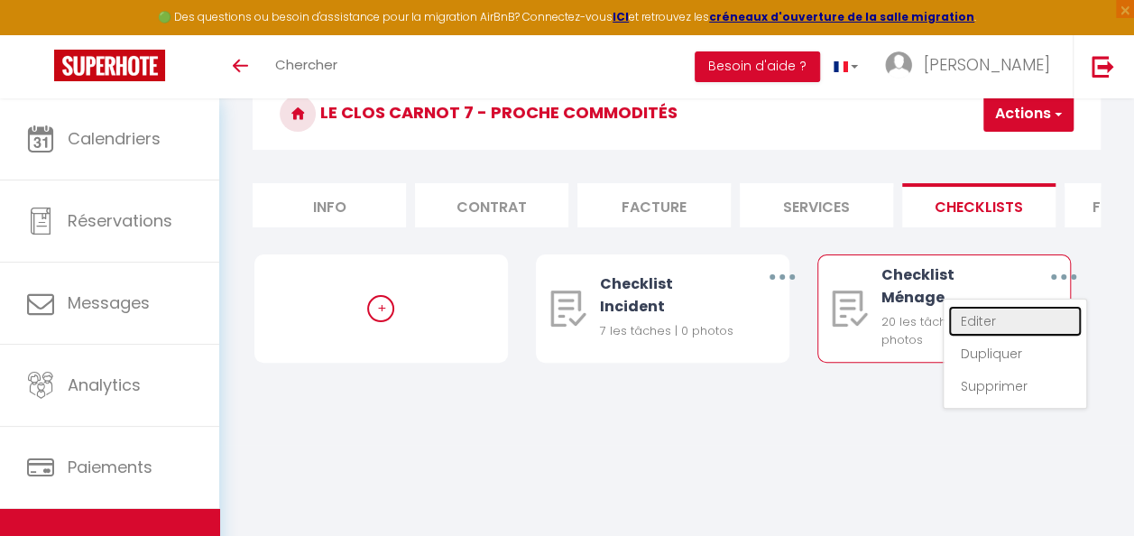
click at [994, 336] on link "Editer" at bounding box center [1015, 321] width 134 height 31
type input "Checklist Ménage"
type input "Déroulement des taches"
select select "1"
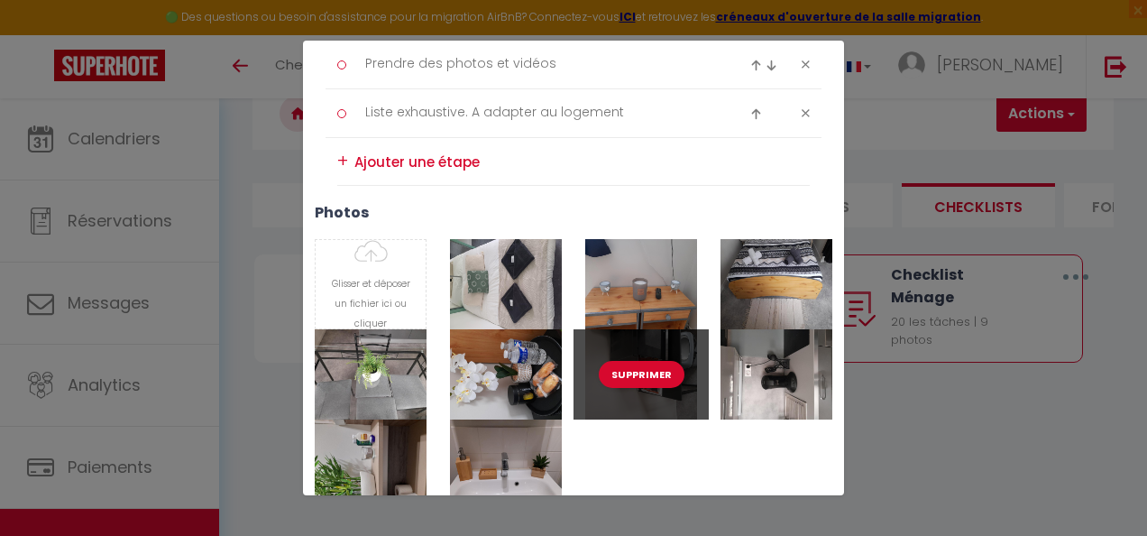
scroll to position [1443, 0]
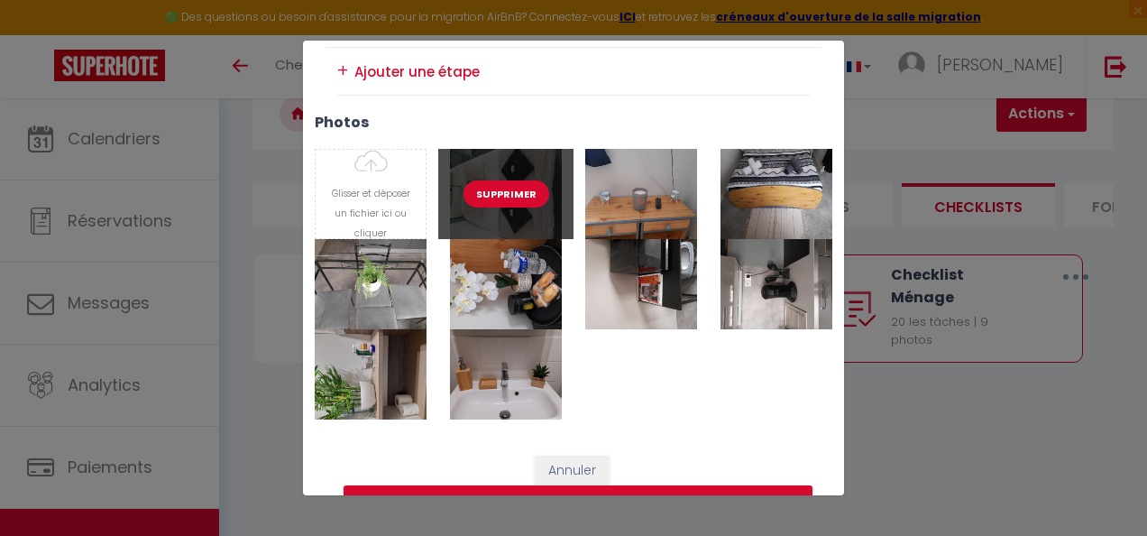
click at [488, 193] on button "Supprimer" at bounding box center [507, 193] width 86 height 27
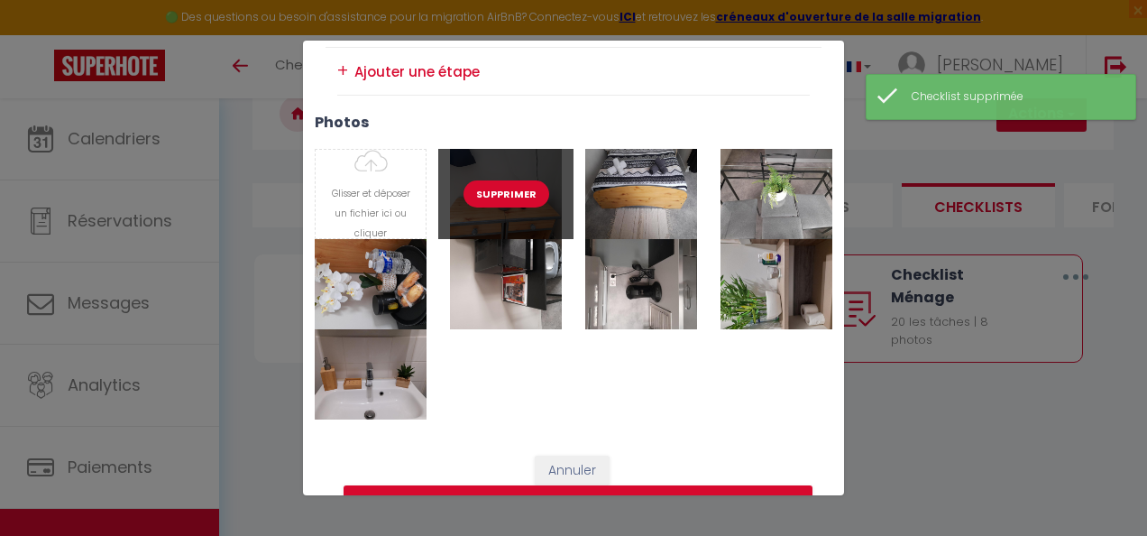
click at [488, 193] on button "Supprimer" at bounding box center [507, 193] width 86 height 27
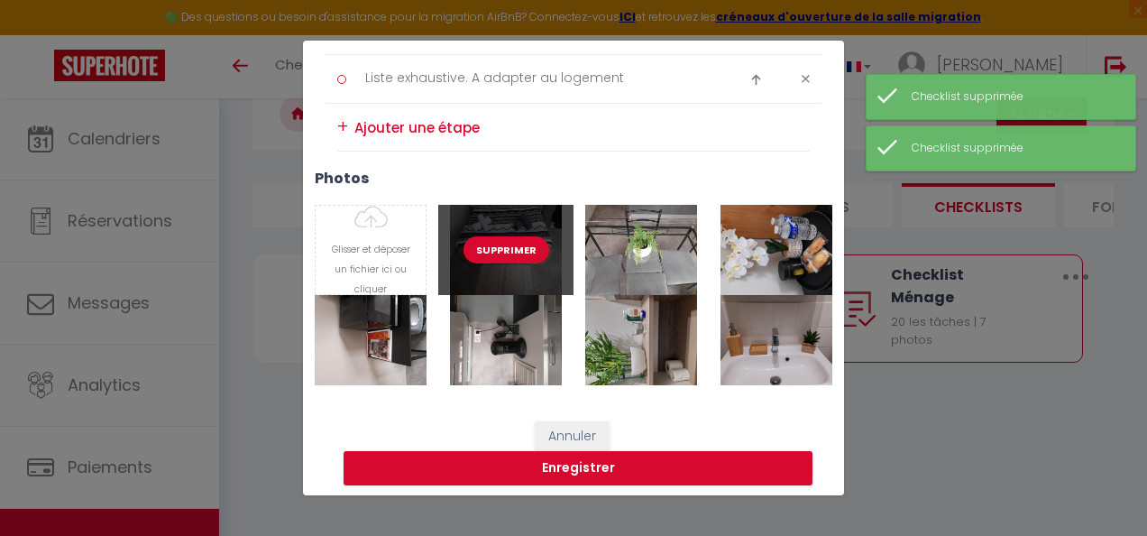
click at [502, 241] on button "Supprimer" at bounding box center [507, 249] width 86 height 27
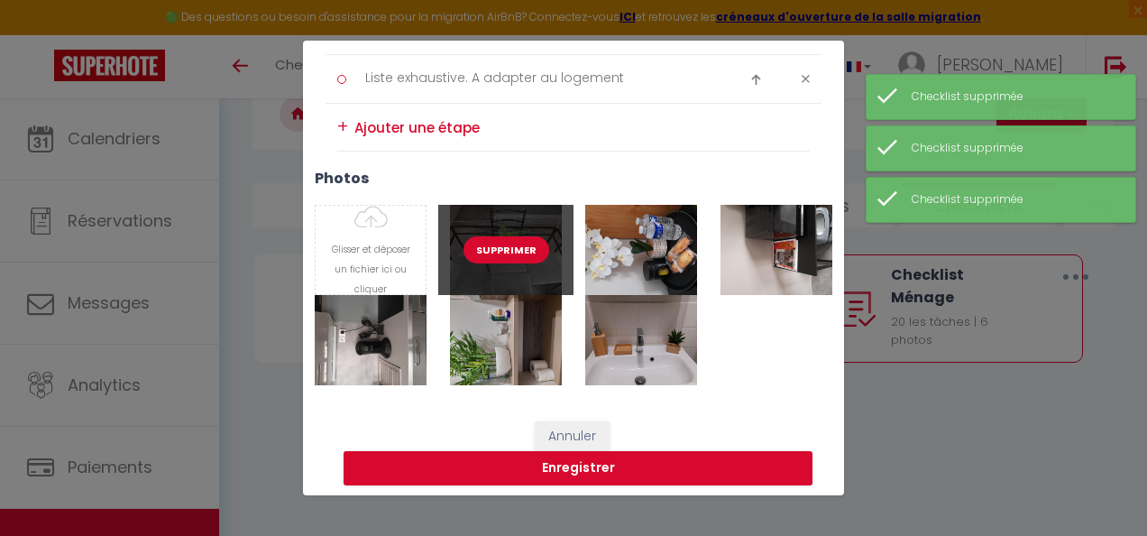
click at [503, 247] on button "Supprimer" at bounding box center [507, 249] width 86 height 27
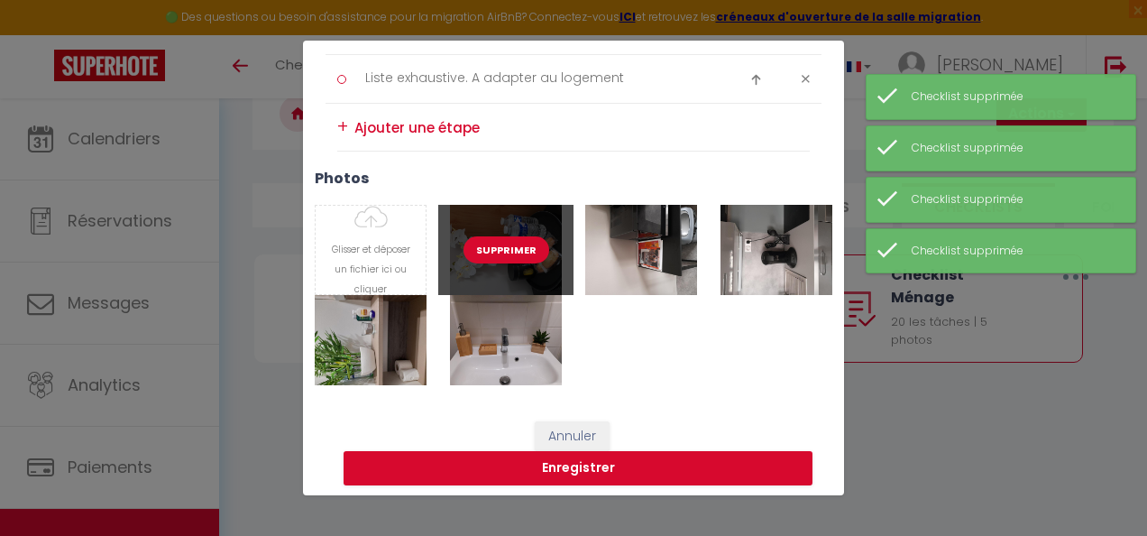
click at [503, 249] on button "Supprimer" at bounding box center [507, 249] width 86 height 27
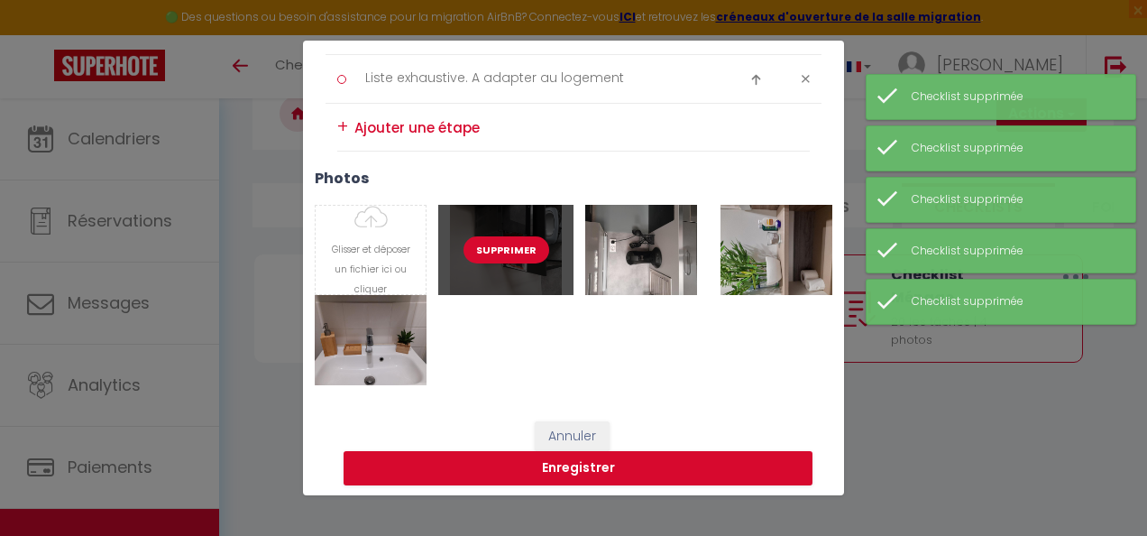
click at [503, 249] on button "Supprimer" at bounding box center [507, 249] width 86 height 27
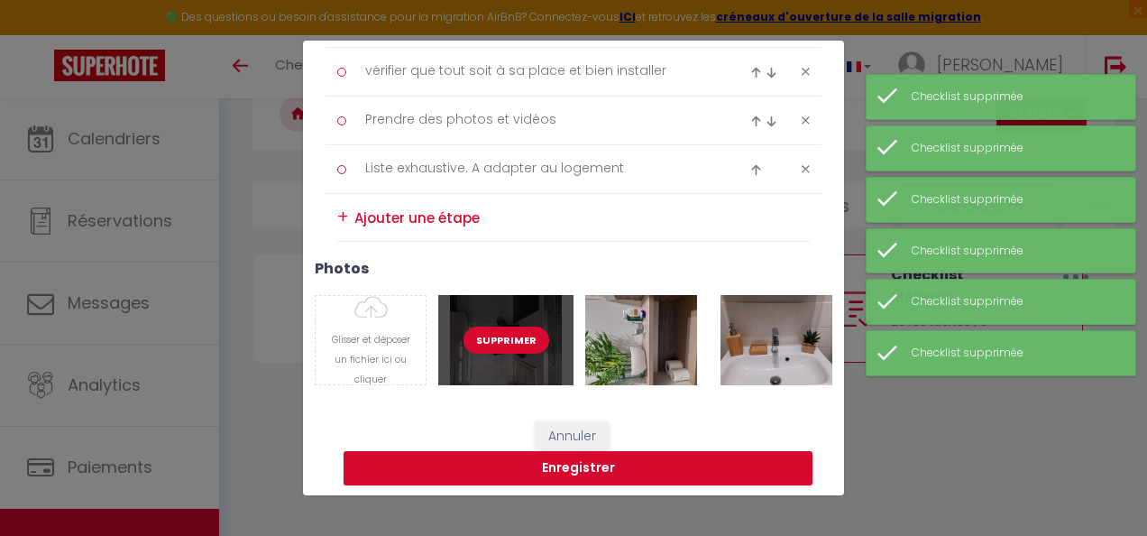
click at [512, 335] on button "Supprimer" at bounding box center [507, 340] width 86 height 27
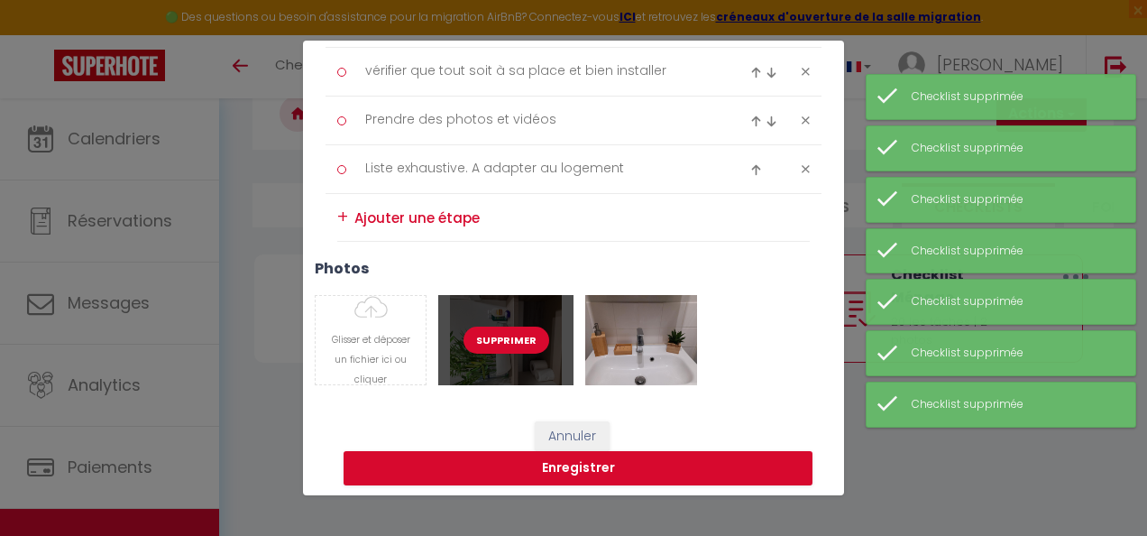
click at [511, 333] on button "Supprimer" at bounding box center [507, 340] width 86 height 27
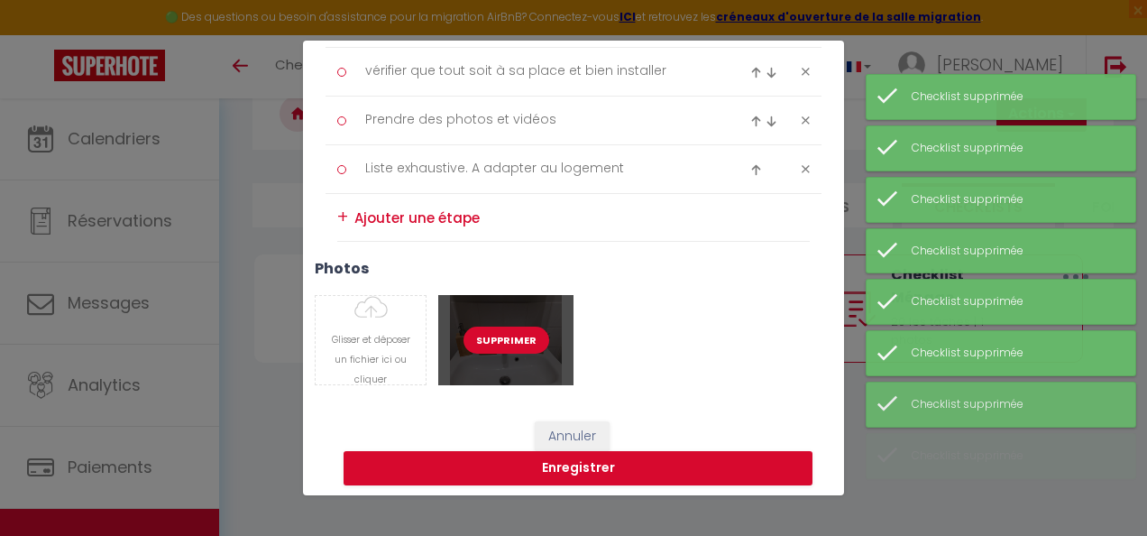
click at [508, 337] on button "Supprimer" at bounding box center [507, 340] width 86 height 27
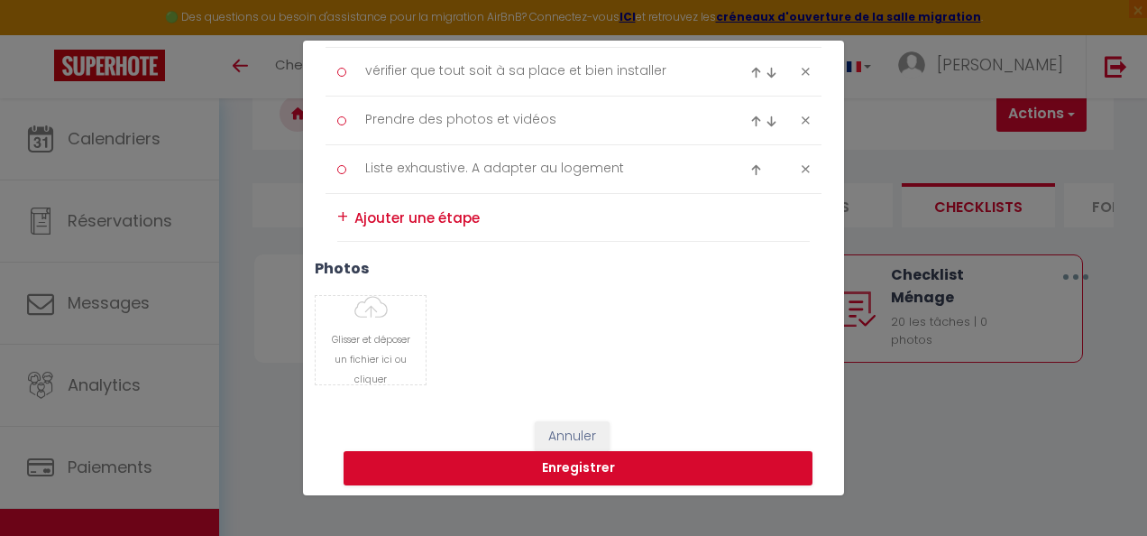
type input "C:\fakepath\20250527_134500.jpg"
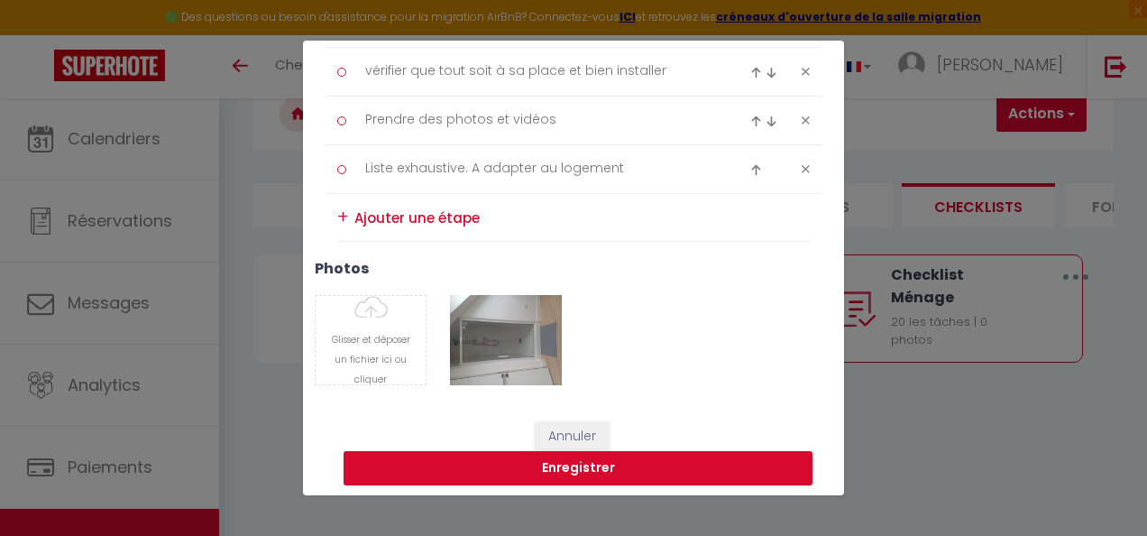
type input "C:\fakepath\20250527_134502.jpg"
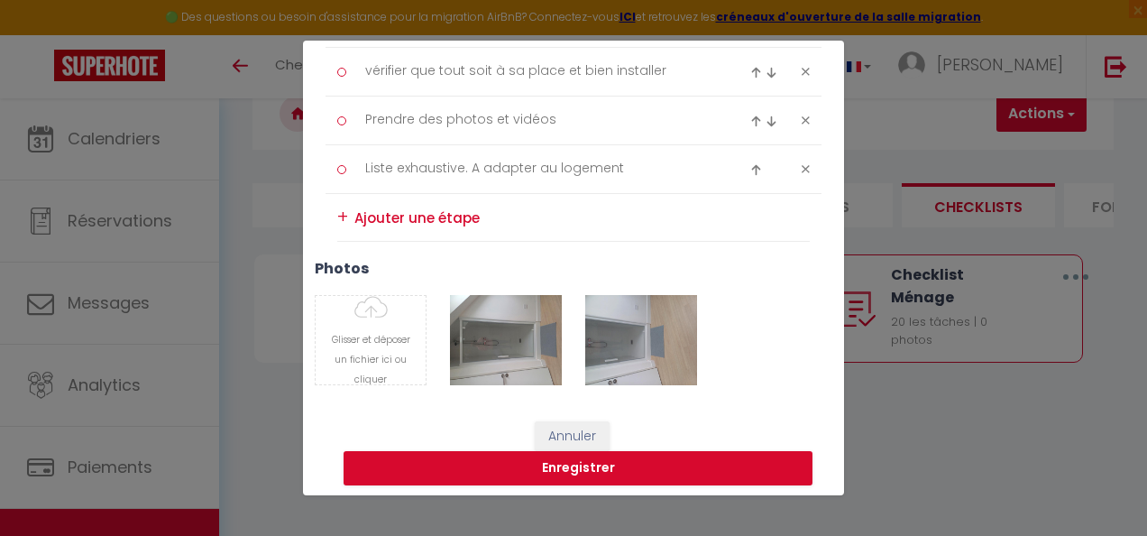
type input "C:\fakepath\20250527_134505.jpg"
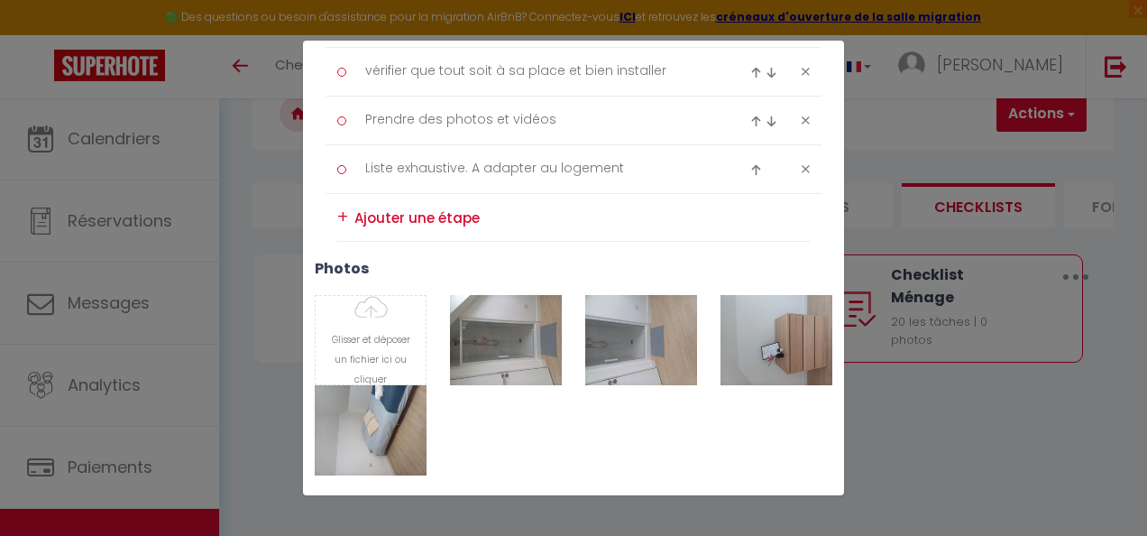
type input "C:\fakepath\20250527_134515.jpg"
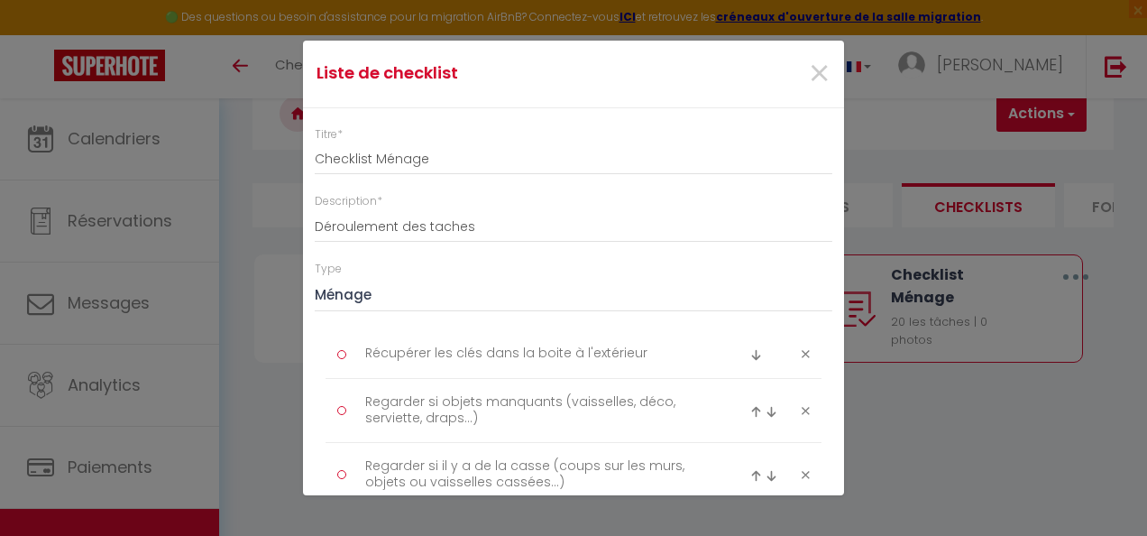
scroll to position [1252, 0]
